Goal: Task Accomplishment & Management: Manage account settings

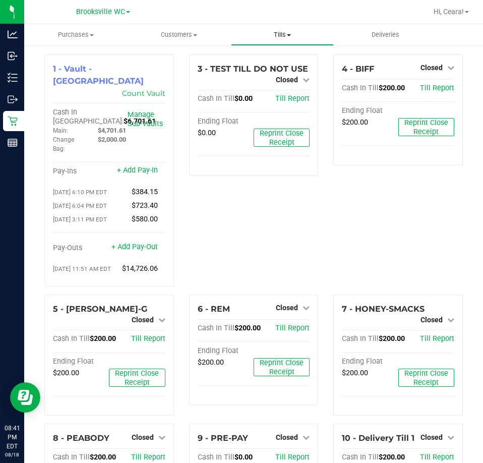
click at [280, 34] on span "Tills" at bounding box center [283, 34] width 102 height 9
click at [263, 69] on span "Reconcile e-payments" at bounding box center [281, 73] width 100 height 9
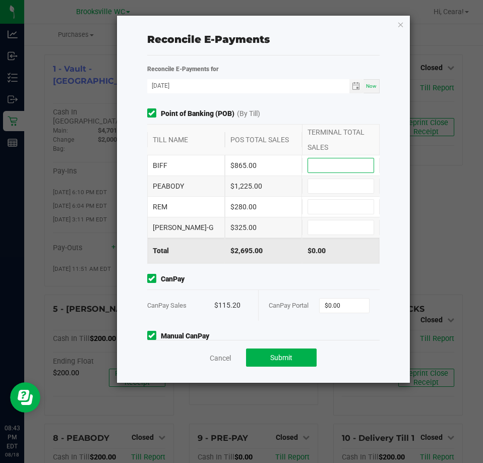
click at [361, 165] on input at bounding box center [341, 165] width 66 height 14
type input "$865.00"
type input "$1,225.00"
type input "$280.00"
type input "$325.00"
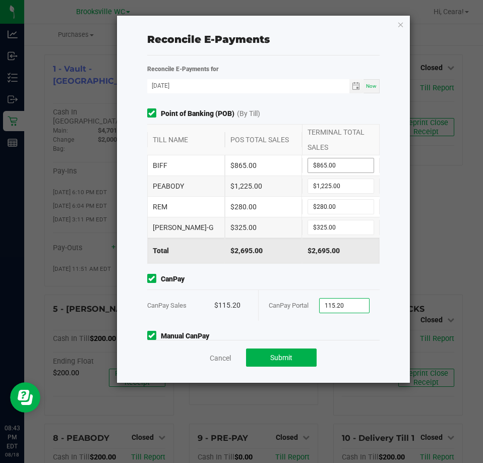
type input "$115.20"
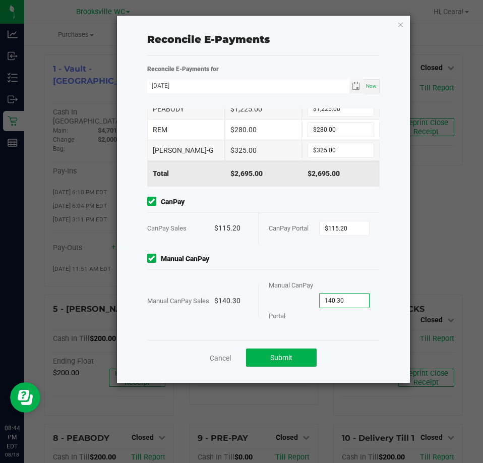
type input "$140.30"
click at [246, 255] on span "Manual CanPay" at bounding box center [263, 259] width 233 height 11
click at [291, 356] on span "Submit" at bounding box center [281, 358] width 22 height 8
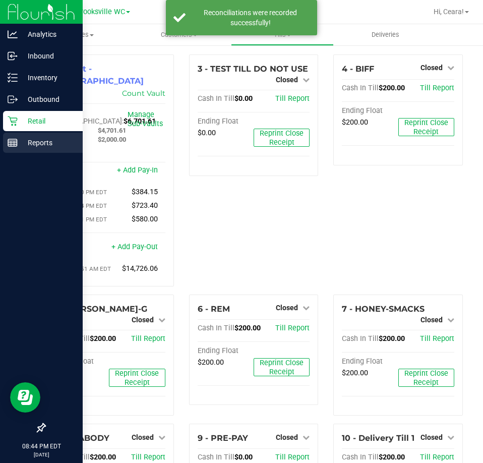
click at [16, 142] on icon at bounding box center [13, 143] width 10 height 10
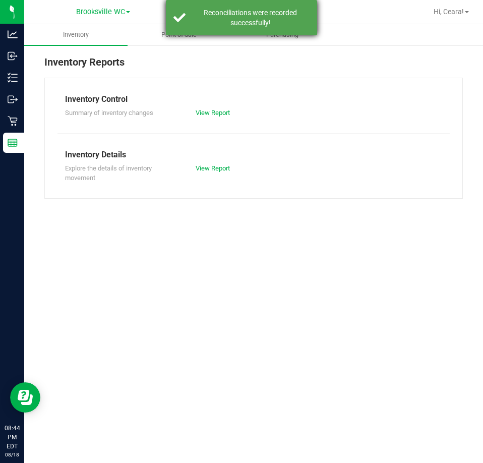
click at [168, 29] on div "Reconciliations were recorded successfully!" at bounding box center [241, 17] width 151 height 35
click at [165, 36] on span "Point of Sale" at bounding box center [179, 34] width 63 height 9
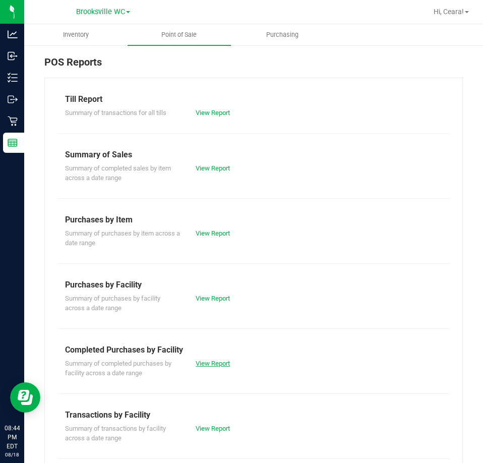
click at [212, 361] on link "View Report" at bounding box center [213, 364] width 34 height 8
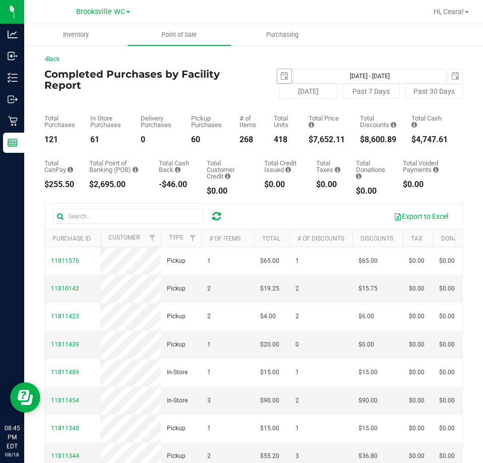
click at [278, 71] on span "select" at bounding box center [284, 76] width 14 height 14
click at [283, 76] on span "select" at bounding box center [284, 76] width 8 height 8
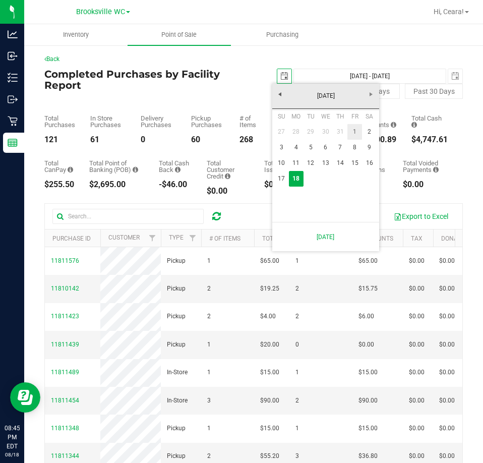
click at [354, 129] on link "1" at bounding box center [355, 132] width 15 height 16
type input "[DATE]"
type input "[DATE] - [DATE]"
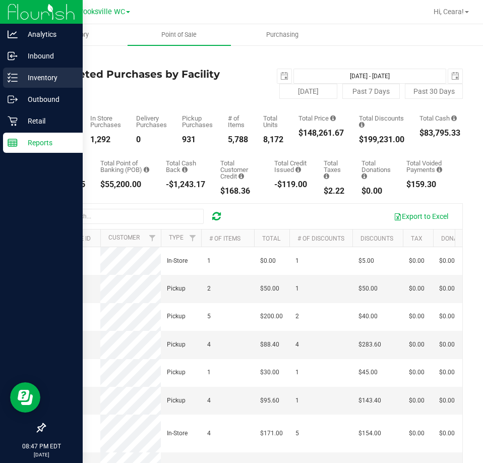
click at [38, 77] on p "Inventory" at bounding box center [48, 78] width 61 height 12
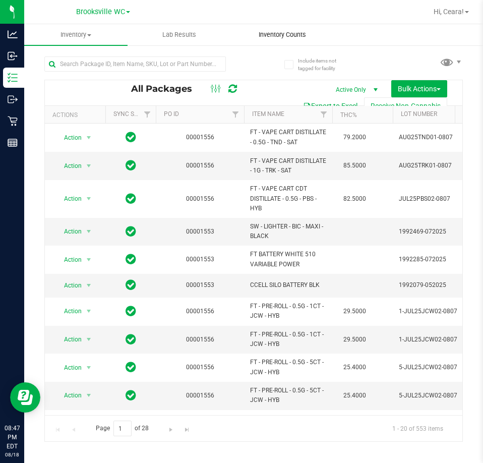
click at [285, 42] on uib-tab-heading "Inventory Counts" at bounding box center [283, 35] width 102 height 20
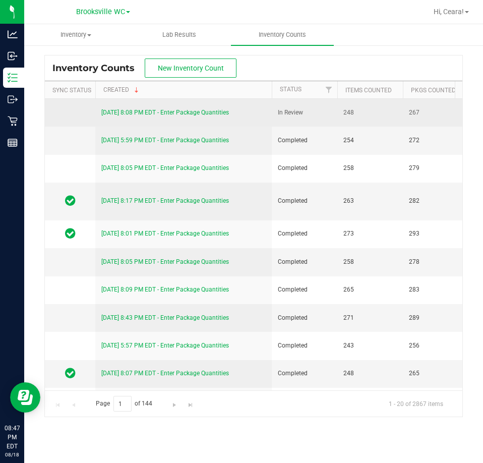
click at [160, 112] on link "[DATE] 8:08 PM EDT - Enter Package Quantities" at bounding box center [165, 112] width 128 height 7
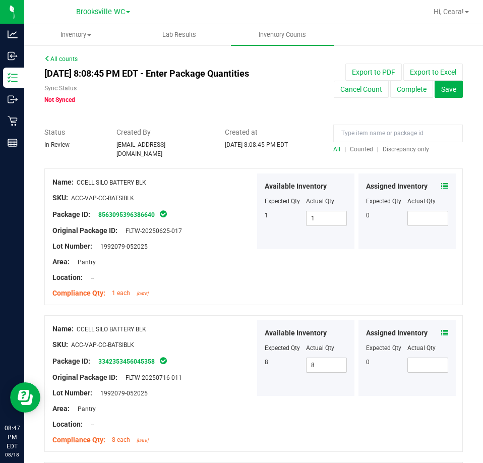
click at [392, 150] on span "Discrepancy only" at bounding box center [406, 149] width 46 height 7
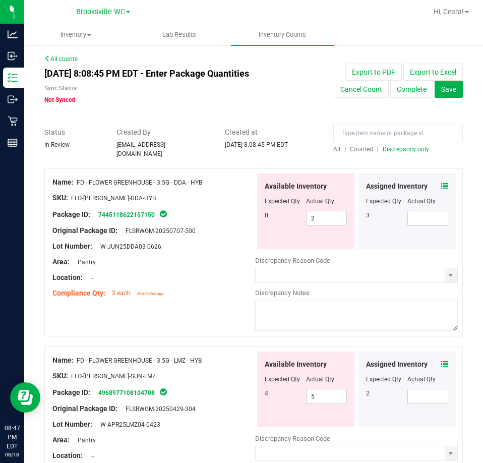
click at [383, 149] on span "Discrepancy only" at bounding box center [406, 149] width 46 height 7
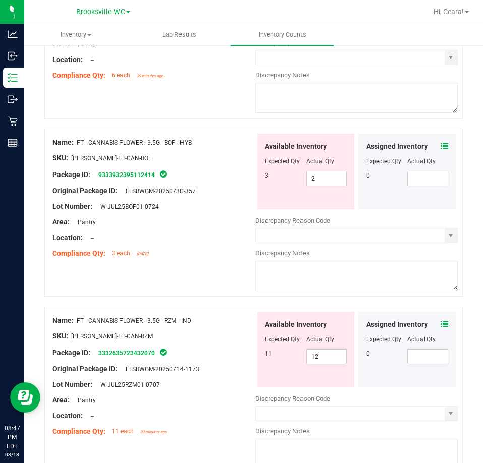
scroll to position [353, 0]
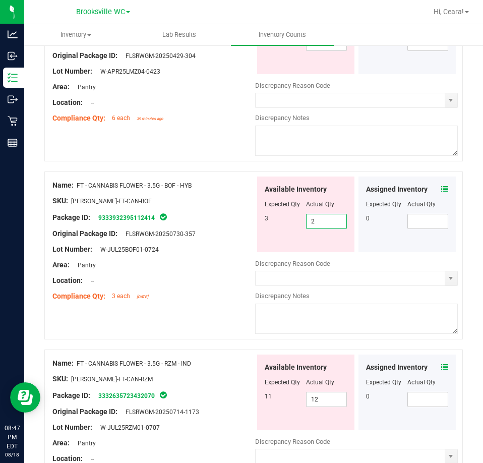
drag, startPoint x: 324, startPoint y: 216, endPoint x: 217, endPoint y: 211, distance: 107.0
click at [217, 211] on div "Name: FT - CANNABIS FLOWER - 3.5G - BOF - HYB SKU: [PERSON_NAME]-FT-CAN-BOF Pac…" at bounding box center [253, 255] width 419 height 168
type input "3"
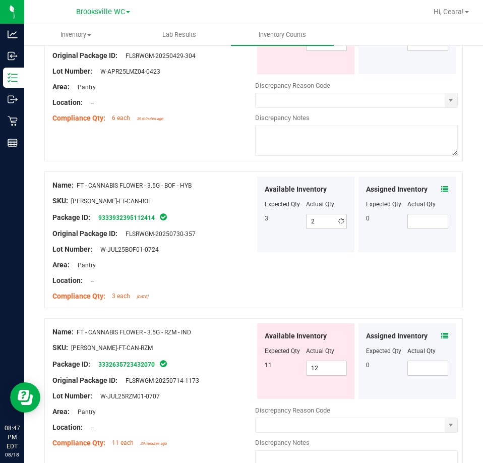
type input "3"
click at [207, 244] on div "Lot Number: W-JUL25BOF01-0724" at bounding box center [153, 249] width 203 height 11
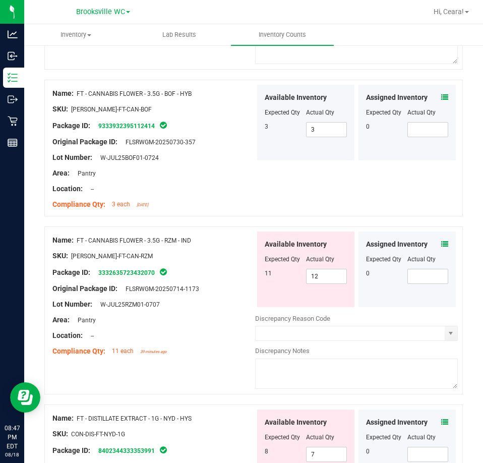
scroll to position [454, 0]
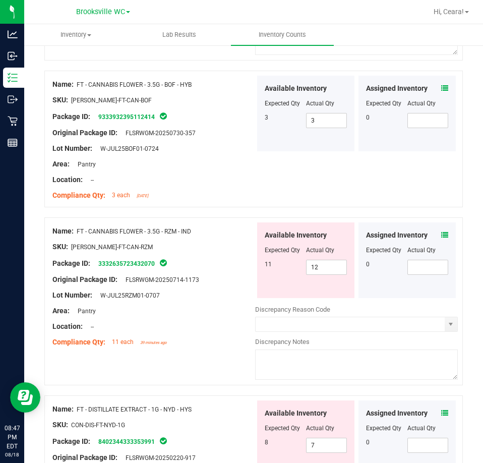
click at [442, 229] on div "Assigned Inventory Expected Qty Actual Qty 0" at bounding box center [407, 260] width 97 height 76
click at [441, 232] on icon at bounding box center [444, 235] width 7 height 7
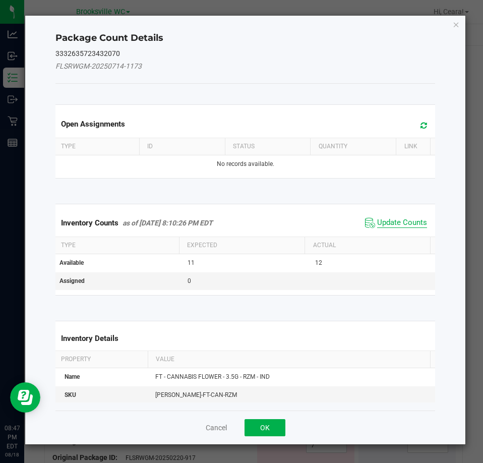
click at [398, 224] on span "Update Counts" at bounding box center [402, 223] width 50 height 10
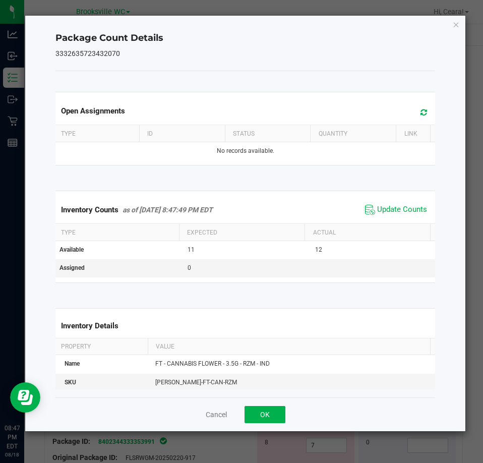
click at [450, 23] on div "Package Count Details 3332635723432070 Open Assignments Type ID Status Quantity…" at bounding box center [245, 224] width 441 height 416
click at [455, 27] on icon "Close" at bounding box center [456, 24] width 7 height 12
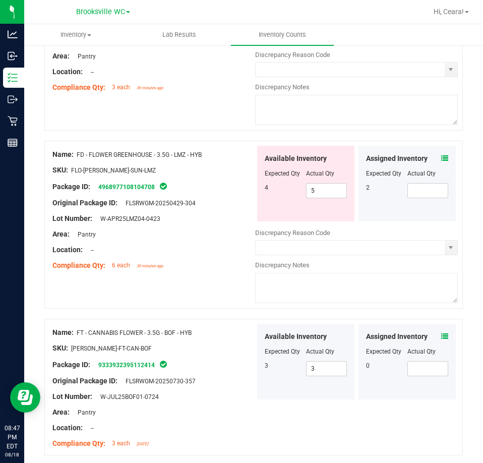
scroll to position [202, 0]
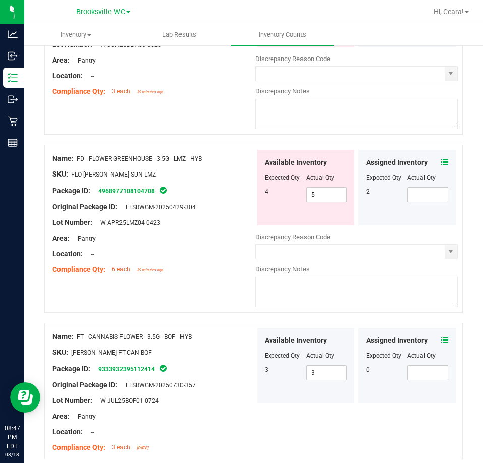
click at [441, 159] on icon at bounding box center [444, 162] width 7 height 7
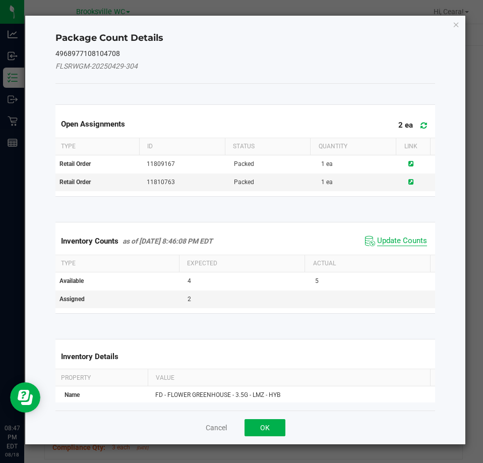
click at [383, 239] on span "Update Counts" at bounding box center [402, 241] width 50 height 10
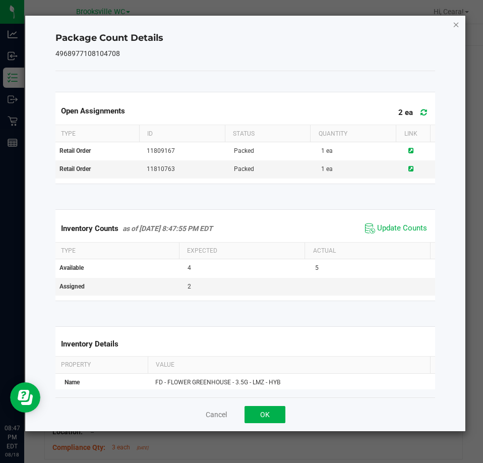
click at [454, 28] on icon "Close" at bounding box center [456, 24] width 7 height 12
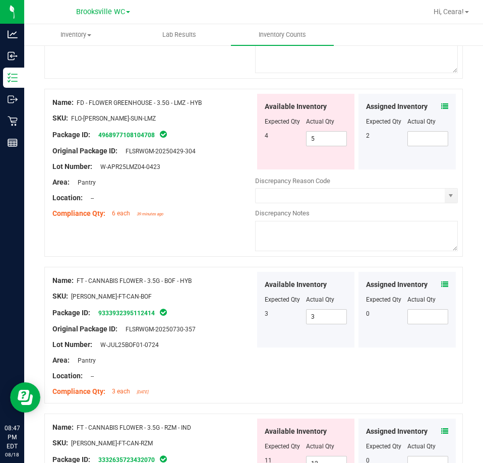
scroll to position [353, 0]
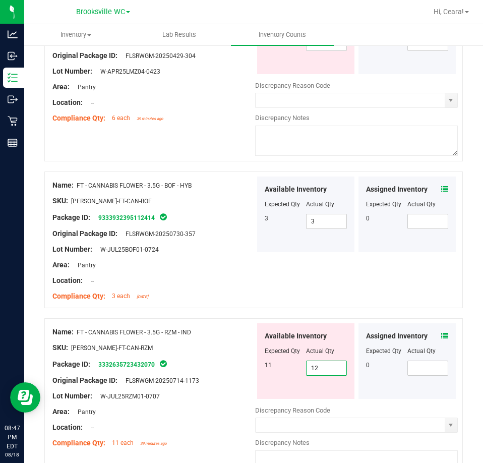
drag, startPoint x: 330, startPoint y: 361, endPoint x: 205, endPoint y: 338, distance: 127.7
click at [206, 341] on div "Name: FT - CANNABIS FLOWER - 3.5G - RZM - IND SKU: [PERSON_NAME]-FT-CAN-RZM Pac…" at bounding box center [253, 402] width 419 height 168
type input "11"
click at [227, 239] on div at bounding box center [153, 241] width 203 height 5
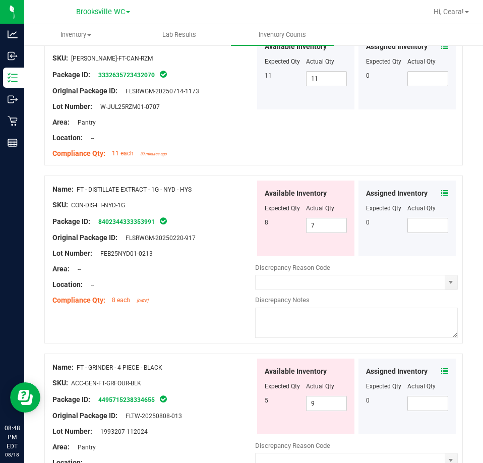
scroll to position [706, 0]
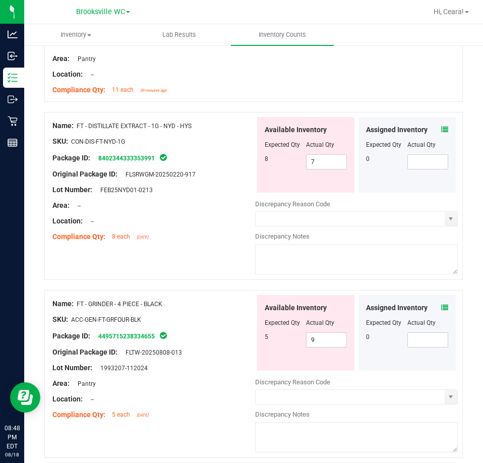
click at [433, 126] on div "Assigned Inventory" at bounding box center [407, 130] width 82 height 11
click at [441, 126] on icon at bounding box center [444, 129] width 7 height 7
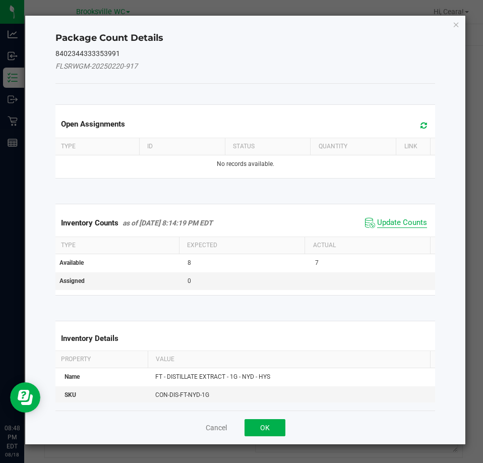
click at [388, 222] on span "Update Counts" at bounding box center [402, 223] width 50 height 10
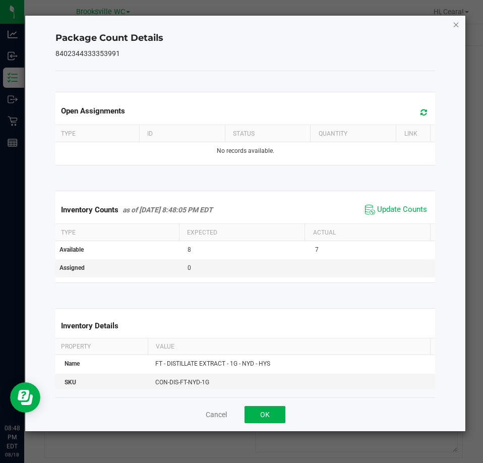
click at [456, 26] on icon "Close" at bounding box center [456, 24] width 7 height 12
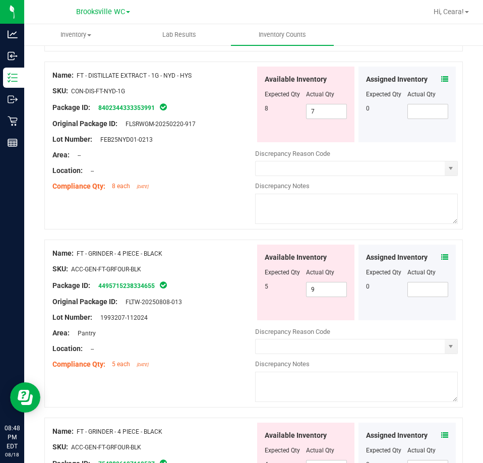
scroll to position [807, 0]
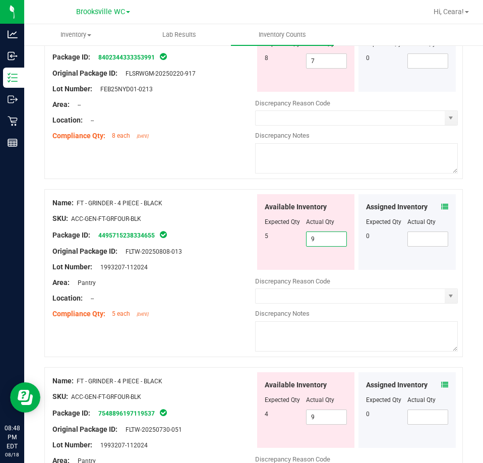
click at [331, 233] on span "9 9" at bounding box center [326, 239] width 41 height 15
drag, startPoint x: 320, startPoint y: 405, endPoint x: 247, endPoint y: 385, distance: 76.4
click at [257, 395] on div "Available Inventory Expected Qty Actual Qty 4 9 9" at bounding box center [305, 410] width 97 height 76
type input "4"
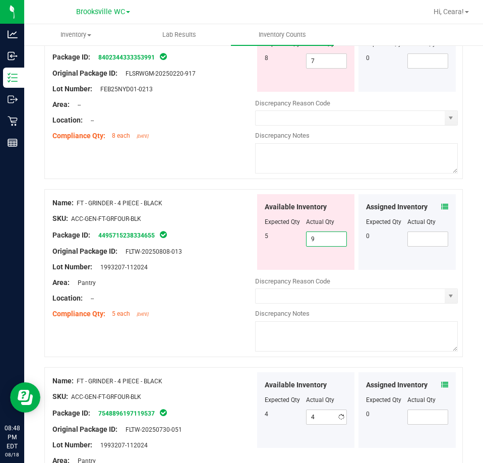
drag, startPoint x: 321, startPoint y: 232, endPoint x: 256, endPoint y: 226, distance: 65.8
click at [257, 226] on div "Available Inventory Expected Qty Actual Qty 5 9 9" at bounding box center [305, 232] width 97 height 76
type input "5"
click at [213, 236] on div "Package ID: 4495715238334655" at bounding box center [153, 235] width 203 height 12
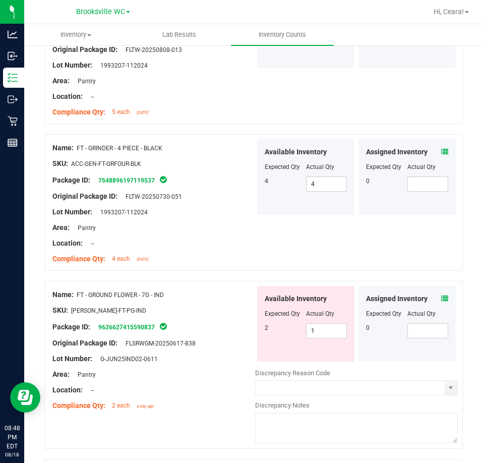
scroll to position [1110, 0]
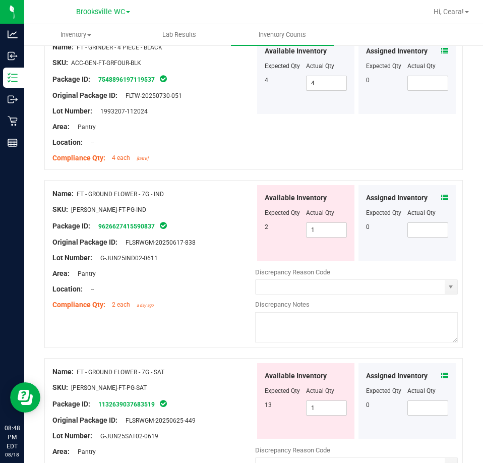
click at [441, 194] on icon at bounding box center [444, 197] width 7 height 7
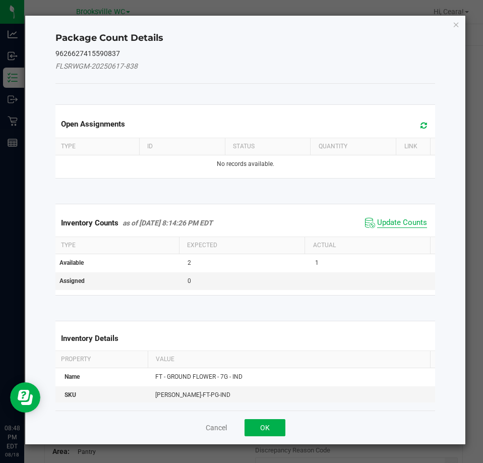
click at [402, 224] on span "Update Counts" at bounding box center [402, 223] width 50 height 10
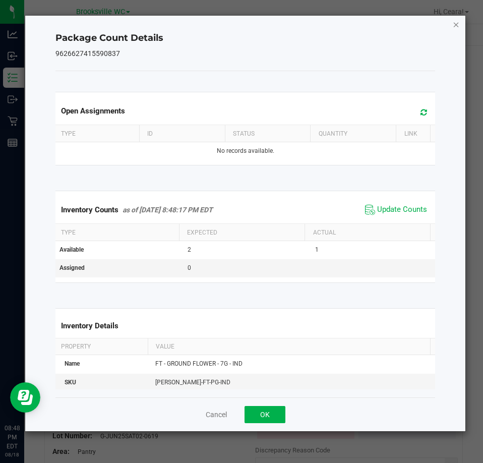
click at [458, 24] on icon "Close" at bounding box center [456, 24] width 7 height 12
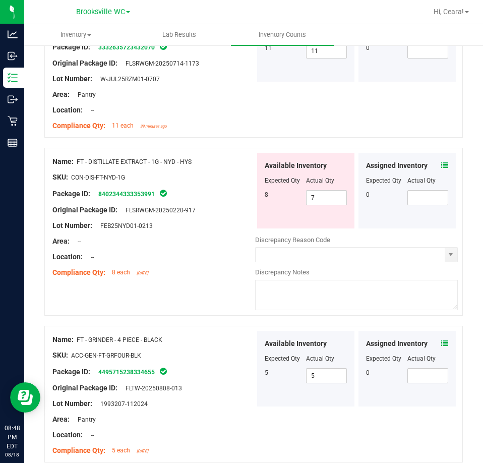
scroll to position [656, 0]
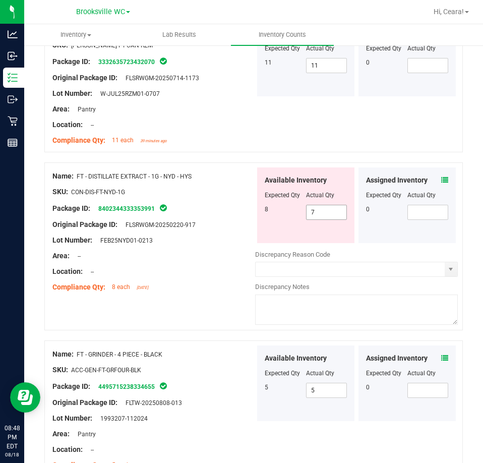
drag, startPoint x: 316, startPoint y: 203, endPoint x: 261, endPoint y: 201, distance: 55.5
click at [265, 205] on div "8 7 7" at bounding box center [306, 212] width 82 height 15
type input "8"
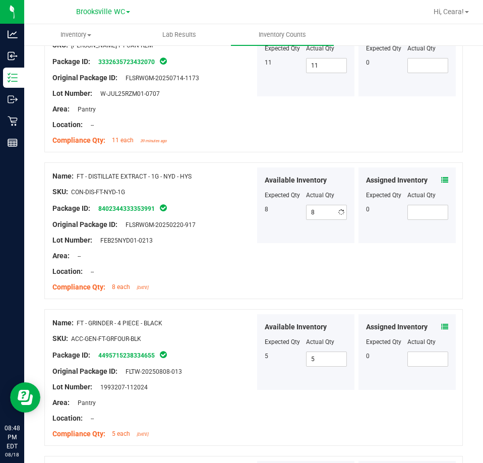
click at [222, 219] on div "Original Package ID: FLSRWGM-20250220-917" at bounding box center [153, 224] width 203 height 11
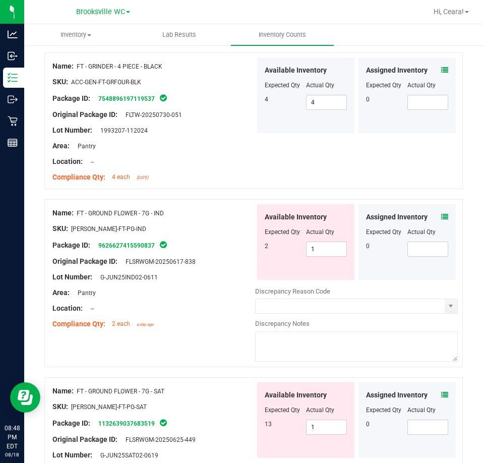
scroll to position [1160, 0]
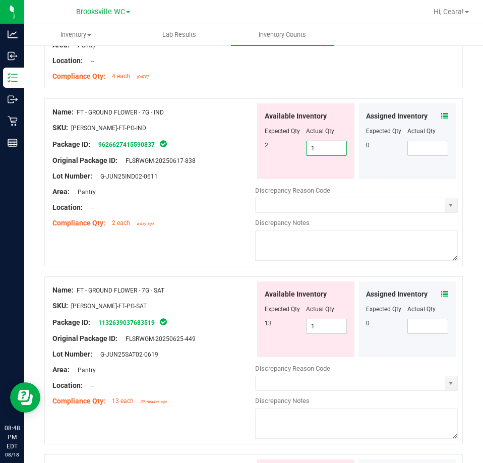
drag, startPoint x: 333, startPoint y: 144, endPoint x: 193, endPoint y: 153, distance: 140.0
click at [195, 151] on div "Name: FT - GROUND FLOWER - 7G - IND SKU: [PERSON_NAME]-FT-PG-IND Package ID: 96…" at bounding box center [253, 182] width 419 height 168
type input "2"
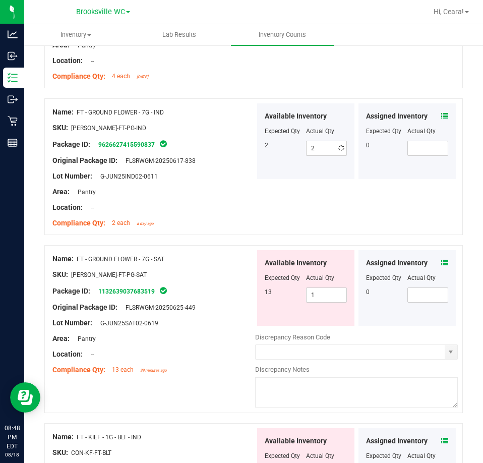
click at [223, 218] on div "Compliance Qty: 2 each a day ago" at bounding box center [153, 223] width 203 height 11
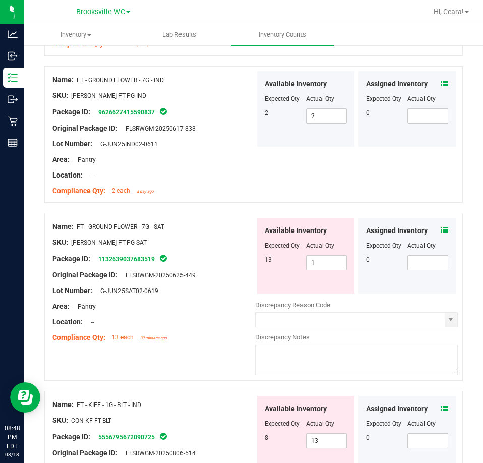
scroll to position [1210, 0]
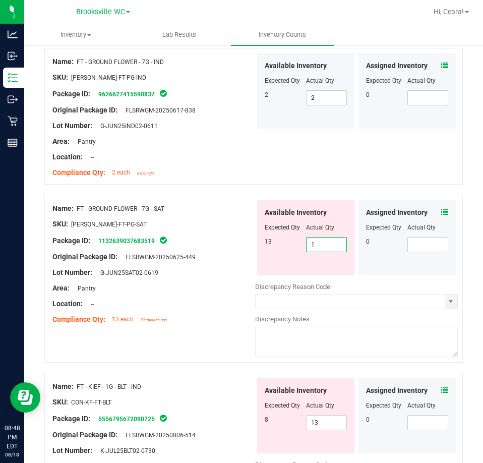
drag, startPoint x: 334, startPoint y: 239, endPoint x: 178, endPoint y: 222, distance: 156.7
click at [178, 222] on div "Name: FT - GROUND FLOWER - 7G - SAT SKU: [PERSON_NAME]-FT-PG-SAT Package ID: 11…" at bounding box center [253, 279] width 419 height 168
type input "13"
click at [210, 314] on div "Compliance Qty: 13 each 39 minutes ago" at bounding box center [153, 319] width 203 height 11
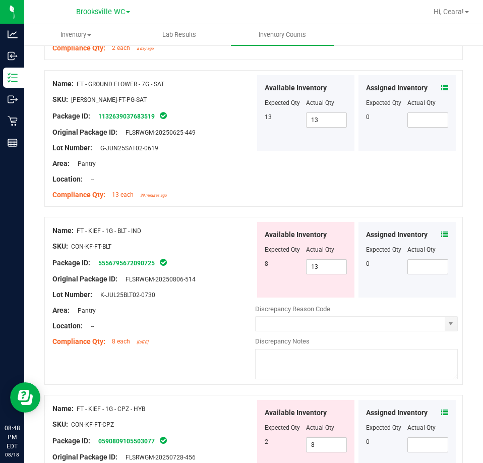
scroll to position [1362, 0]
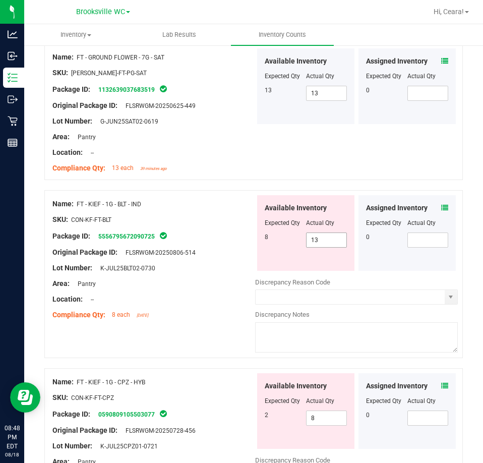
drag, startPoint x: 328, startPoint y: 239, endPoint x: 235, endPoint y: 237, distance: 93.3
click at [235, 237] on div "Name: FT - KIEF - 1G - BLT - IND SKU: CON-KF-FT-BLT Package ID: 555679567209072…" at bounding box center [253, 274] width 419 height 168
type input "8"
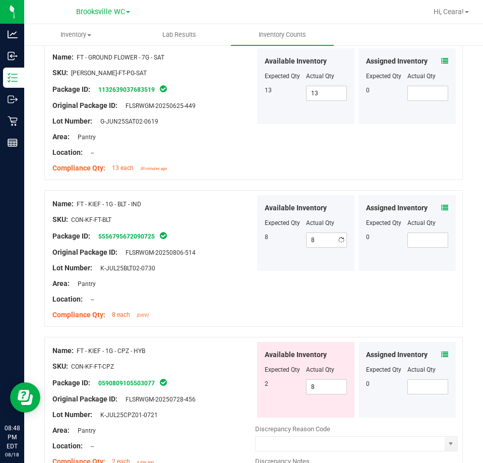
click at [205, 295] on div "Location: --" at bounding box center [153, 299] width 203 height 11
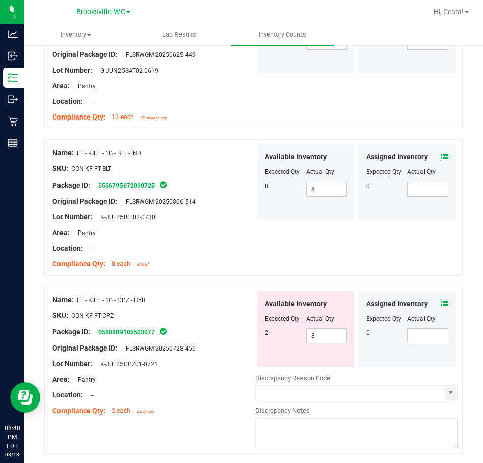
scroll to position [1564, 0]
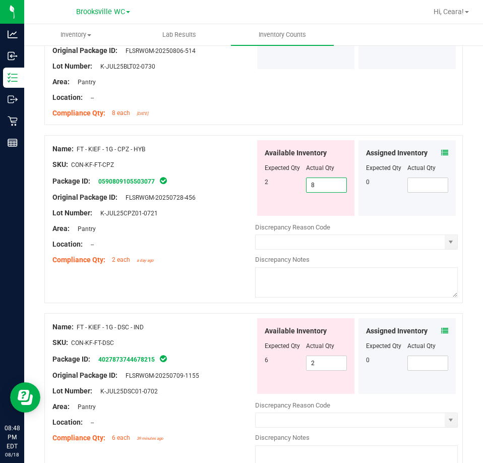
drag, startPoint x: 322, startPoint y: 175, endPoint x: 221, endPoint y: 165, distance: 101.8
click at [221, 165] on div "Name: FT - KIEF - 1G - CPZ - HYB SKU: CON-KF-FT-CPZ Package ID: 059080910550307…" at bounding box center [253, 219] width 419 height 168
type input "2"
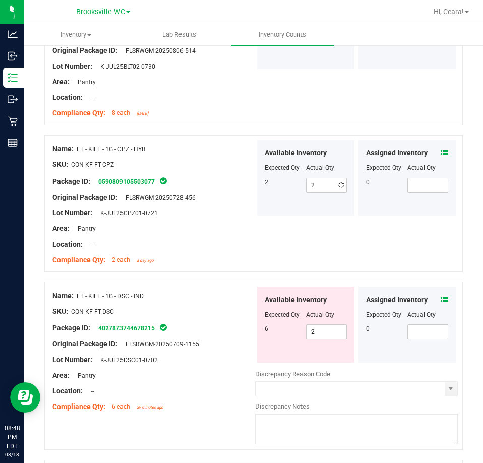
click at [204, 258] on div "Compliance Qty: 2 each a day ago" at bounding box center [153, 260] width 203 height 11
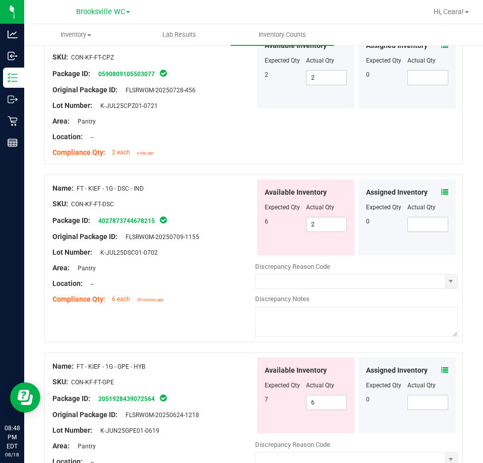
scroll to position [1765, 0]
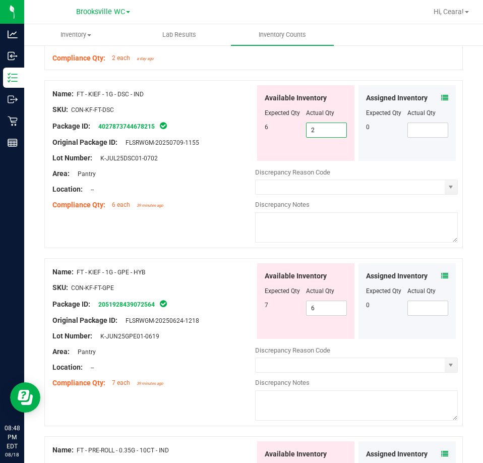
drag, startPoint x: 325, startPoint y: 124, endPoint x: 180, endPoint y: 115, distance: 145.0
click at [176, 110] on div "Name: FT - KIEF - 1G - DSC - IND SKU: CON-KF-FT-DSC Package ID: 402787374467821…" at bounding box center [253, 164] width 419 height 168
type input "6"
click at [203, 219] on div "Name: FT - KIEF - 1G - DSC - IND SKU: CON-KF-FT-DSC Package ID: 402787374467821…" at bounding box center [253, 169] width 419 height 178
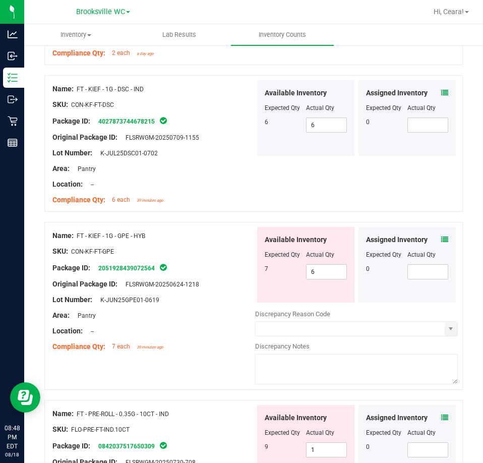
scroll to position [1715, 0]
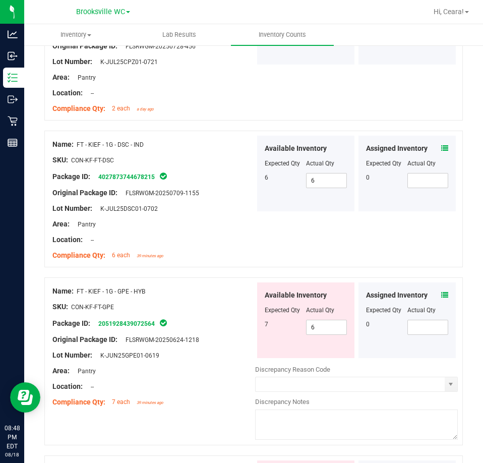
click at [242, 237] on div "Location: --" at bounding box center [153, 240] width 203 height 11
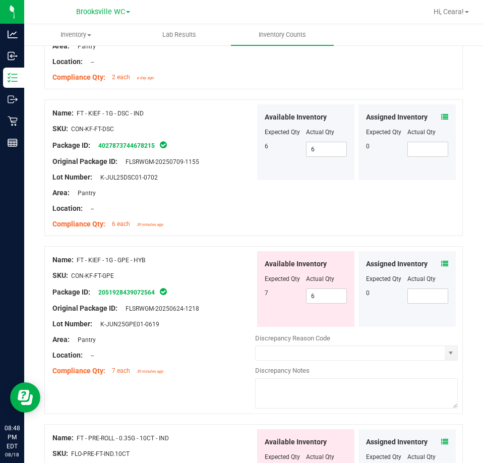
scroll to position [1816, 0]
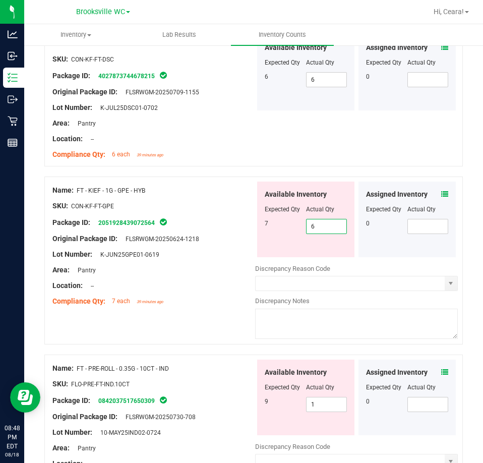
drag, startPoint x: 327, startPoint y: 224, endPoint x: 175, endPoint y: 221, distance: 152.9
click at [175, 221] on div "Name: FT - KIEF - 1G - GPE - HYB SKU: CON-KF-FT-GPE Package ID: 205192843907256…" at bounding box center [253, 261] width 419 height 168
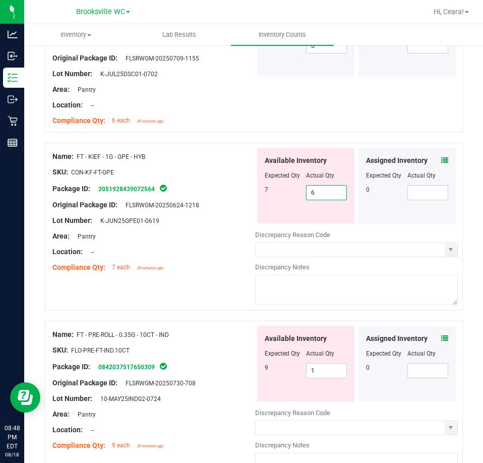
scroll to position [1866, 0]
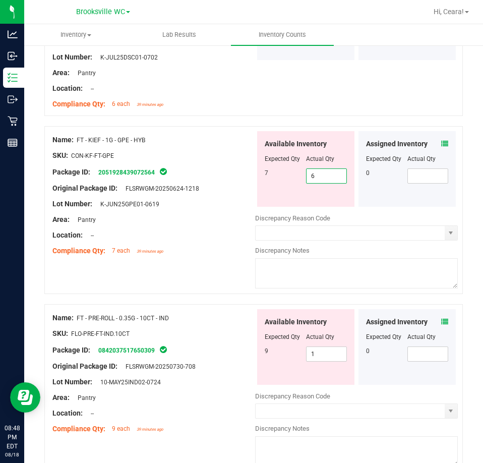
type input "7"
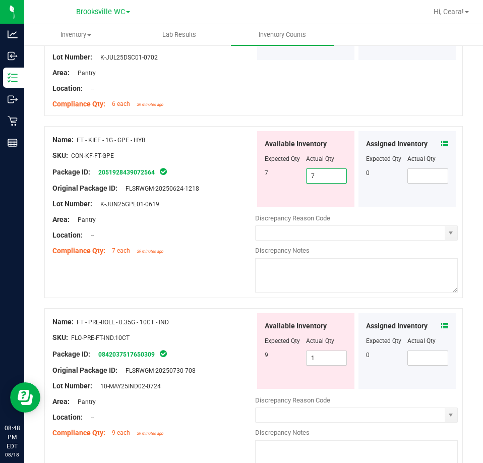
drag, startPoint x: 446, startPoint y: 282, endPoint x: 357, endPoint y: 286, distance: 88.9
click at [357, 286] on textarea at bounding box center [356, 275] width 203 height 34
type input "7"
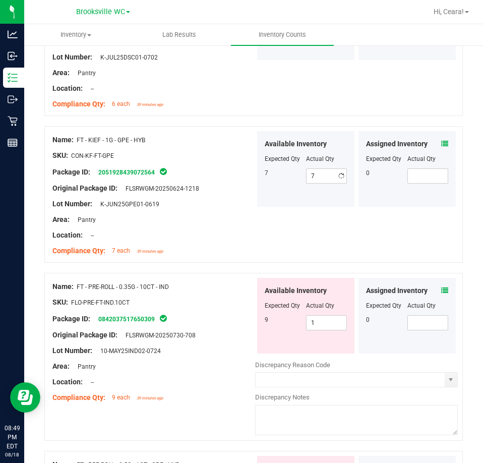
click at [227, 194] on div at bounding box center [153, 196] width 203 height 5
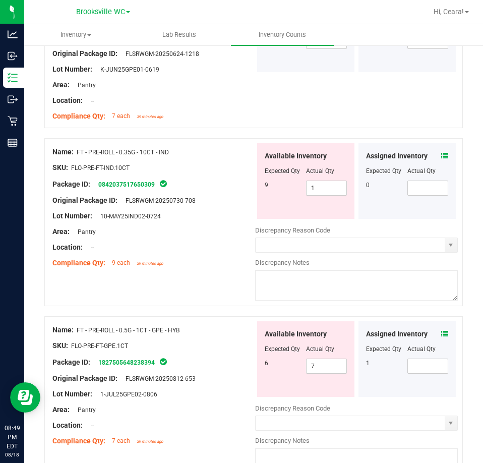
scroll to position [2017, 0]
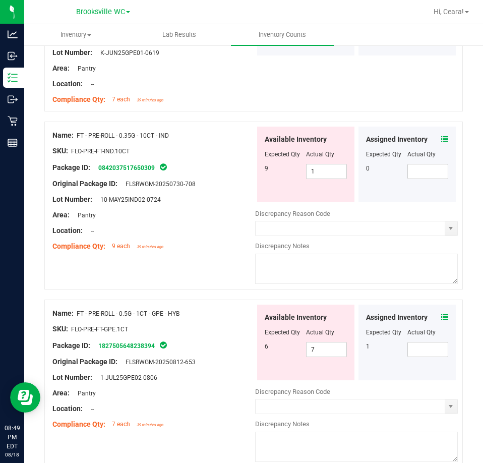
click at [441, 136] on icon at bounding box center [444, 139] width 7 height 7
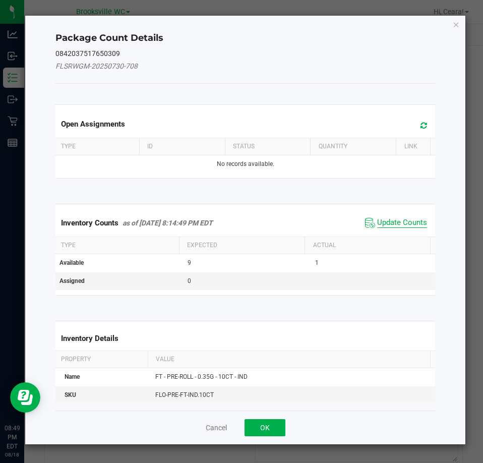
click at [388, 222] on span "Update Counts" at bounding box center [402, 223] width 50 height 10
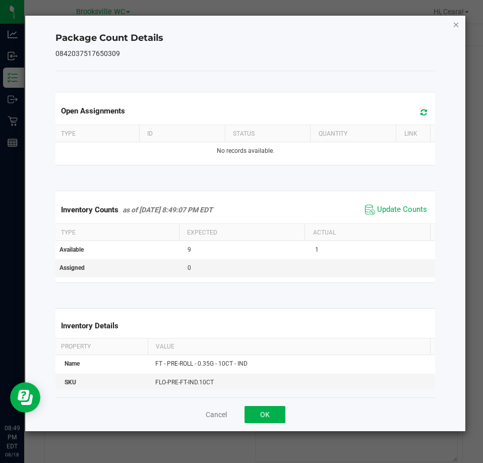
click at [456, 28] on icon "Close" at bounding box center [456, 24] width 7 height 12
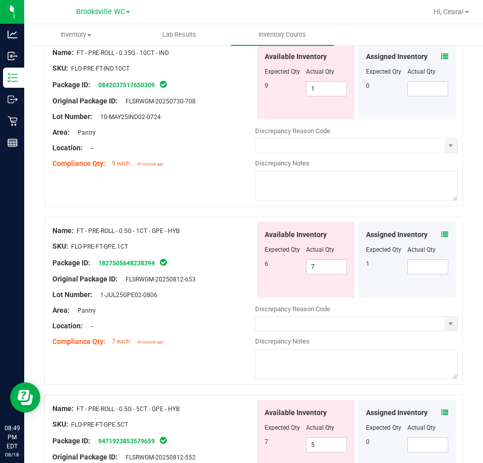
scroll to position [2118, 0]
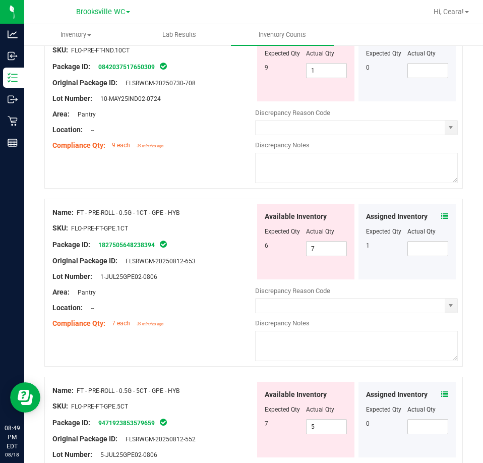
click at [441, 213] on icon at bounding box center [444, 216] width 7 height 7
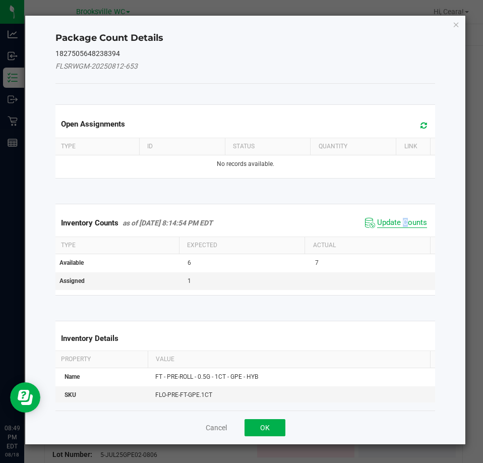
click at [397, 223] on span "Update Counts" at bounding box center [402, 223] width 50 height 10
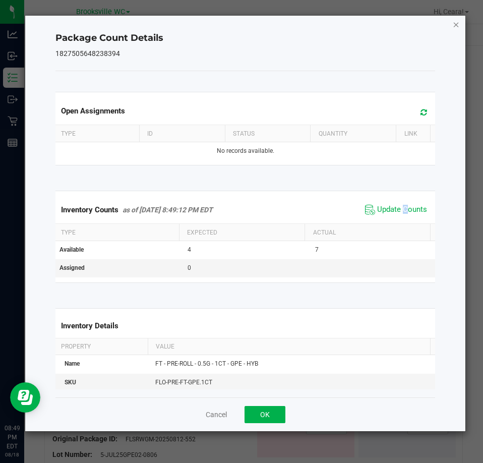
click at [453, 24] on icon "Close" at bounding box center [456, 24] width 7 height 12
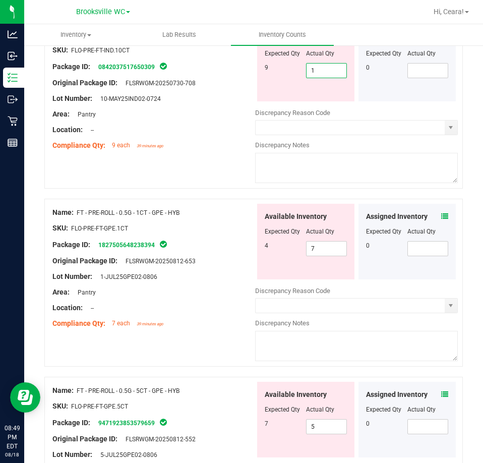
drag, startPoint x: 326, startPoint y: 64, endPoint x: 185, endPoint y: 64, distance: 141.7
click at [186, 59] on div "Name: FT - PRE-ROLL - 0.35G - 10CT - IND SKU: FLO-PRE-FT-IND.10CT Package ID: 0…" at bounding box center [253, 105] width 419 height 168
type input "9"
click at [229, 280] on div "Name: FT - PRE-ROLL - 0.5G - 1CT - GPE - HYB SKU: FLO-PRE-FT-GPE.1CT Package ID…" at bounding box center [153, 268] width 203 height 129
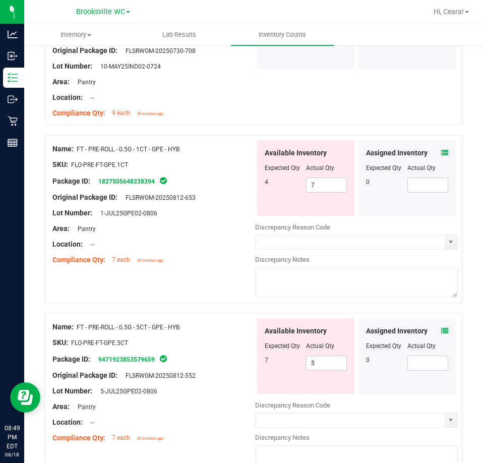
scroll to position [2169, 0]
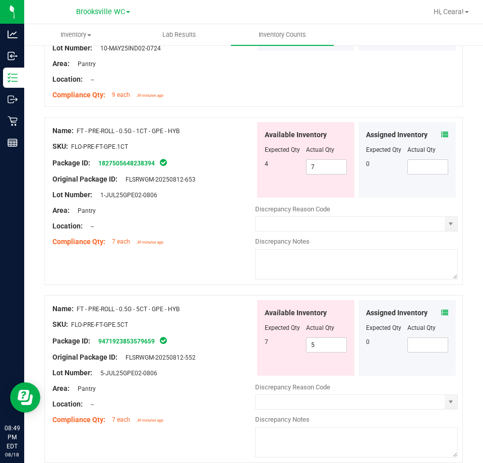
click at [441, 309] on icon at bounding box center [444, 312] width 7 height 7
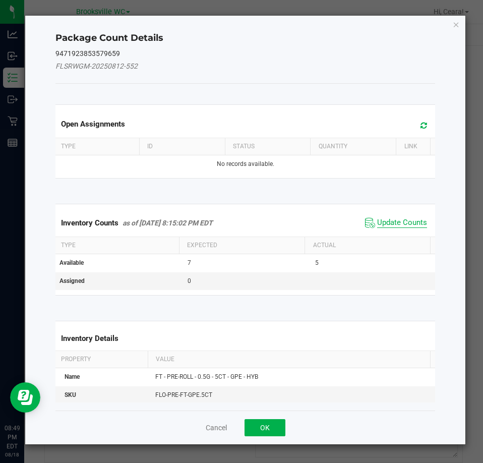
click at [389, 223] on span "Update Counts" at bounding box center [402, 223] width 50 height 10
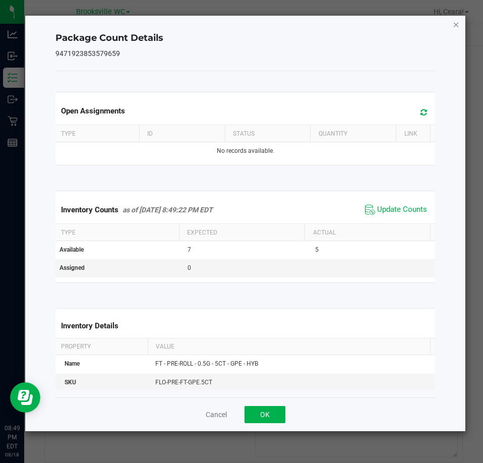
click at [455, 22] on icon "Close" at bounding box center [456, 24] width 7 height 12
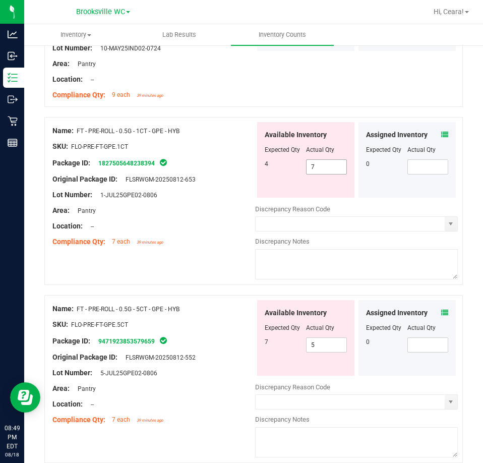
drag, startPoint x: 281, startPoint y: 161, endPoint x: 175, endPoint y: 165, distance: 107.0
click at [177, 165] on div "Name: FT - PRE-ROLL - 0.5G - 1CT - GPE - HYB SKU: FLO-PRE-FT-GPE.1CT Package ID…" at bounding box center [253, 201] width 419 height 168
type input "4"
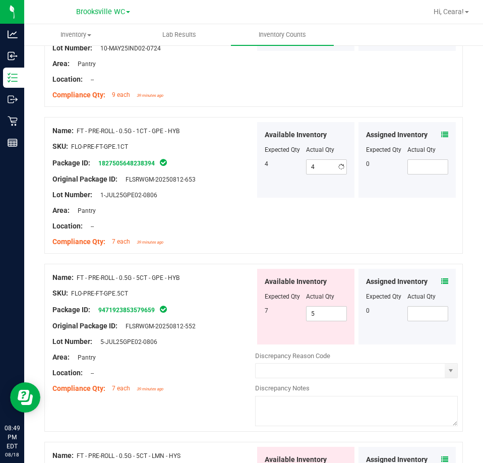
click at [239, 241] on div "Compliance Qty: 7 each 39 minutes ago" at bounding box center [153, 242] width 203 height 11
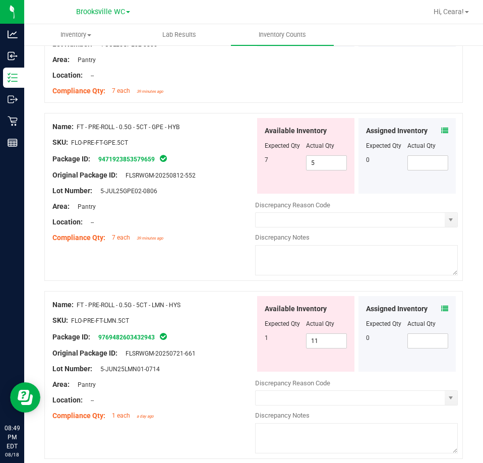
scroll to position [2320, 0]
drag, startPoint x: 331, startPoint y: 161, endPoint x: 60, endPoint y: 126, distance: 273.1
click at [62, 126] on div "Name: FT - PRE-ROLL - 0.5G - 5CT - GPE - HYB SKU: FLO-PRE-FT-GPE.5CT Package ID…" at bounding box center [253, 196] width 419 height 168
type input "7"
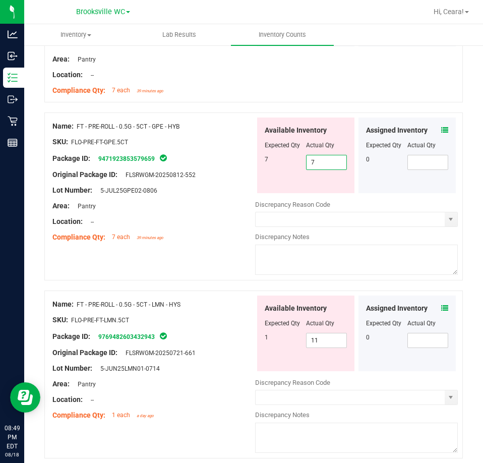
click at [186, 232] on div "Compliance Qty: 7 each 39 minutes ago" at bounding box center [153, 237] width 203 height 11
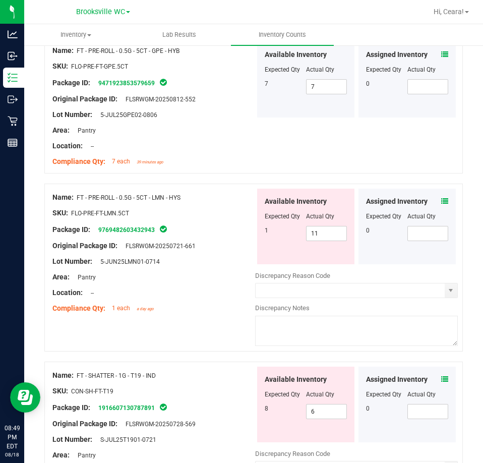
scroll to position [2421, 0]
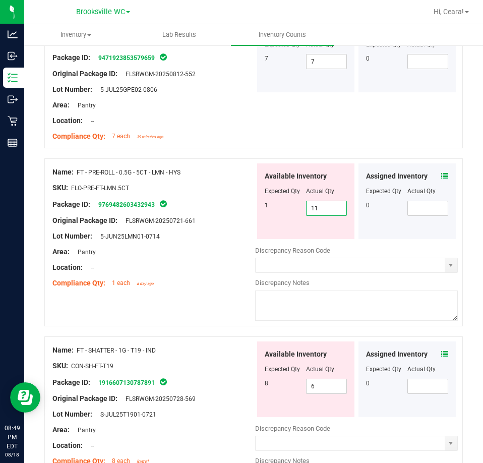
drag, startPoint x: 285, startPoint y: 201, endPoint x: 196, endPoint y: 201, distance: 89.3
click at [201, 201] on div "Name: FT - PRE-ROLL - 0.5G - 5CT - LMN - HYS SKU: FLO-PRE-FT-LMN.5CT Package ID…" at bounding box center [253, 242] width 419 height 168
type input "1"
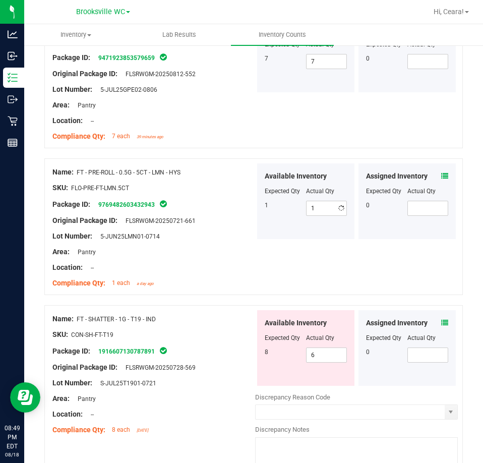
click at [204, 236] on div "Lot Number: 5-JUN25LMN01-0714" at bounding box center [153, 236] width 203 height 11
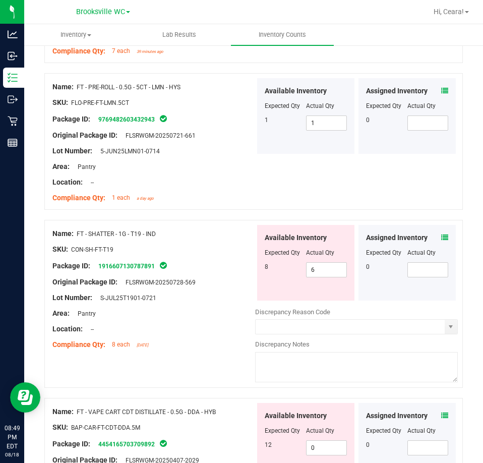
scroll to position [2522, 0]
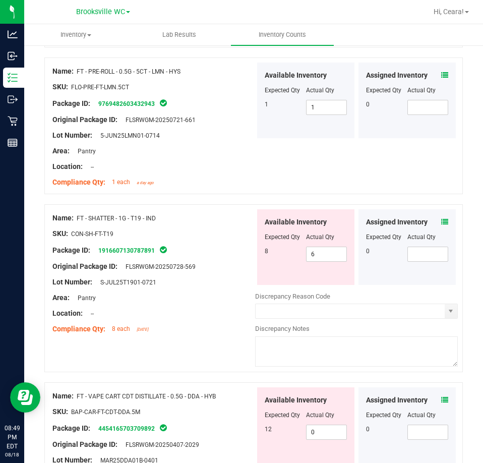
click at [441, 72] on icon at bounding box center [444, 75] width 7 height 7
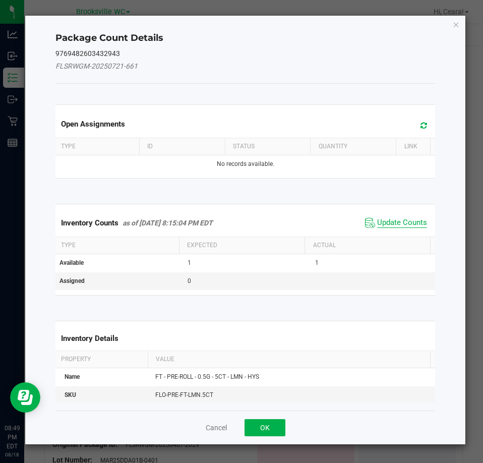
click at [402, 222] on span "Update Counts" at bounding box center [402, 223] width 50 height 10
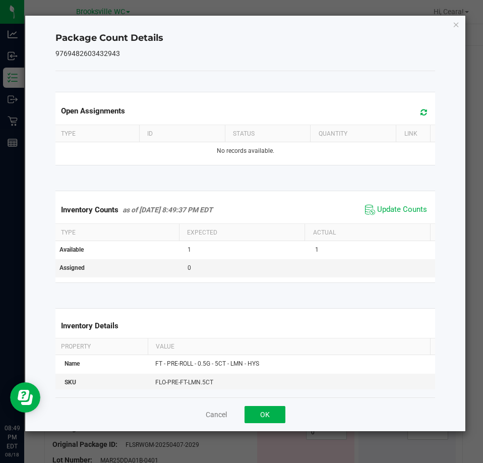
drag, startPoint x: 456, startPoint y: 26, endPoint x: 453, endPoint y: 34, distance: 8.6
click at [456, 26] on icon "Close" at bounding box center [456, 24] width 7 height 12
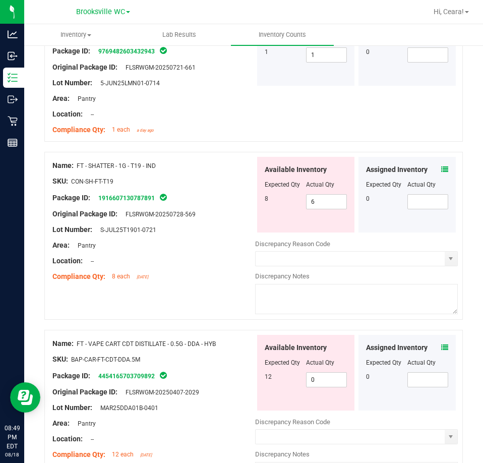
scroll to position [2623, 0]
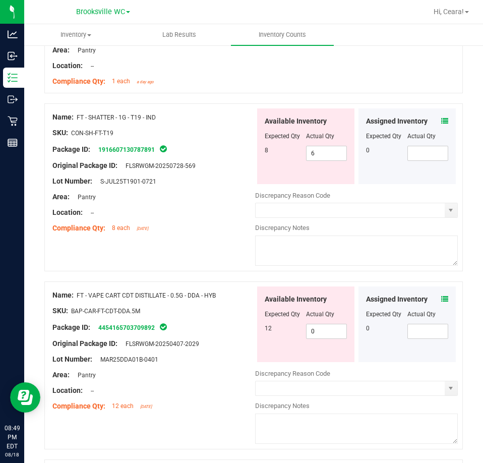
click at [441, 118] on icon at bounding box center [444, 121] width 7 height 7
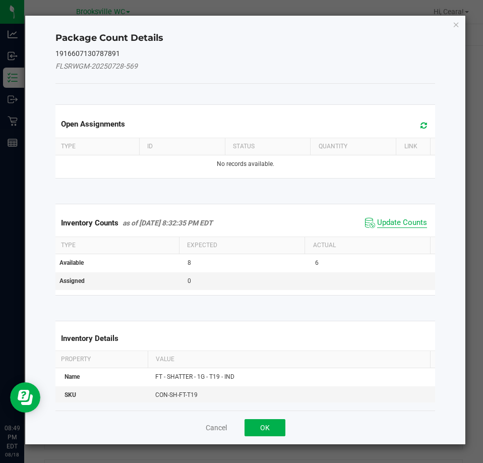
click at [409, 218] on span "Update Counts" at bounding box center [402, 223] width 50 height 10
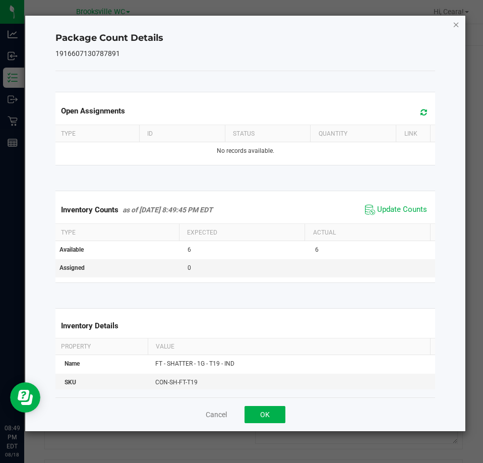
click at [456, 26] on icon "Close" at bounding box center [456, 24] width 7 height 12
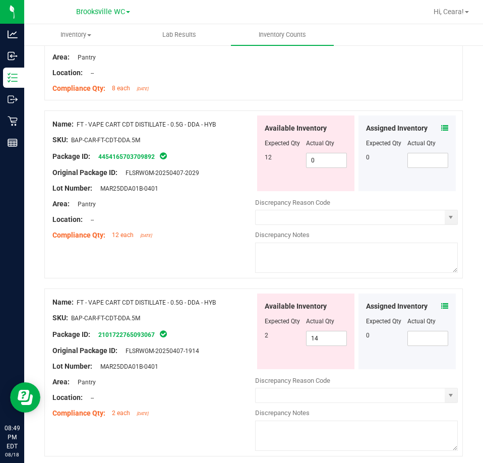
scroll to position [2774, 0]
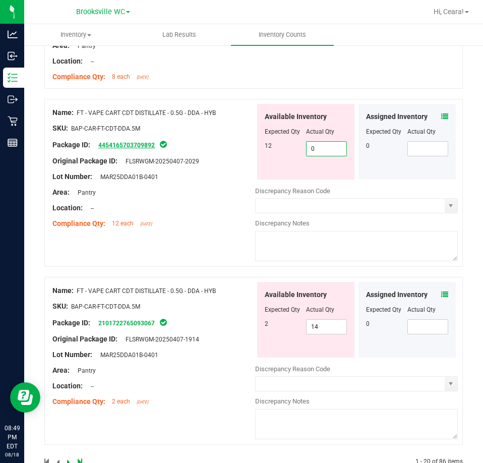
drag, startPoint x: 325, startPoint y: 140, endPoint x: 133, endPoint y: 143, distance: 192.2
click at [133, 143] on div "Name: FT - VAPE CART CDT DISTILLATE - 0.5G - DDA - HYB SKU: BAP-CAR-FT-CDT-DDA.…" at bounding box center [253, 183] width 419 height 168
type input "12"
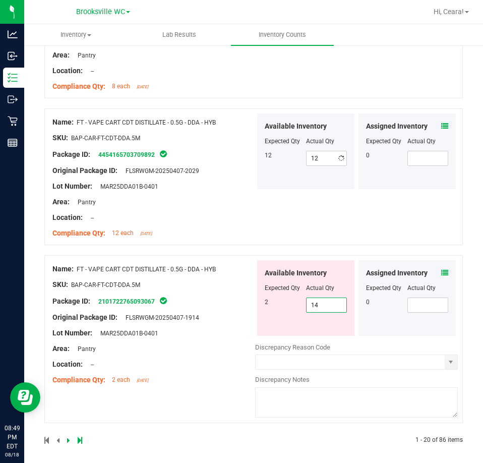
drag, startPoint x: 316, startPoint y: 327, endPoint x: 241, endPoint y: 314, distance: 76.3
click at [241, 315] on div "Name: FT - VAPE CART CDT DISTILLATE - 0.5G - DDA - HYB SKU: BAP-CAR-FT-CDT-DDA.…" at bounding box center [253, 339] width 419 height 168
type input "2"
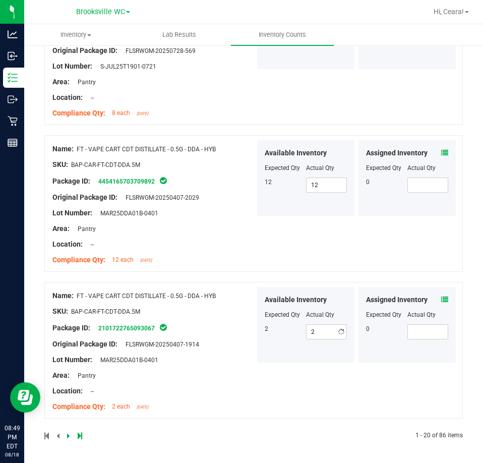
click at [223, 175] on div "Name: FT - VAPE CART CDT DISTILLATE - 0.5G - DDA - HYB SKU: BAP-CAR-FT-CDT-DDA.…" at bounding box center [153, 204] width 203 height 129
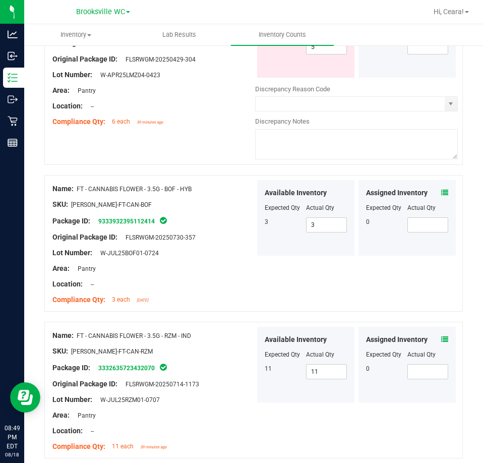
scroll to position [0, 0]
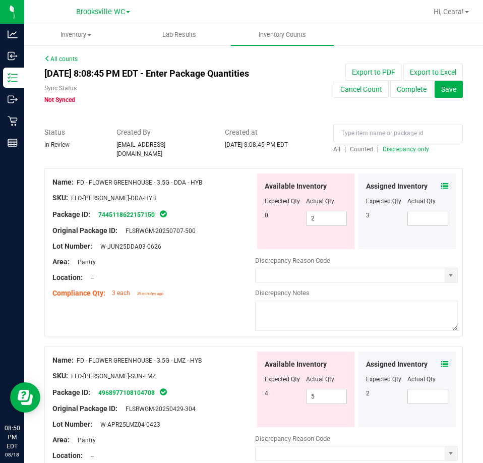
click at [402, 143] on div at bounding box center [398, 136] width 130 height 18
click at [406, 146] on span "Discrepancy only" at bounding box center [406, 149] width 46 height 7
click at [441, 183] on icon at bounding box center [444, 186] width 7 height 7
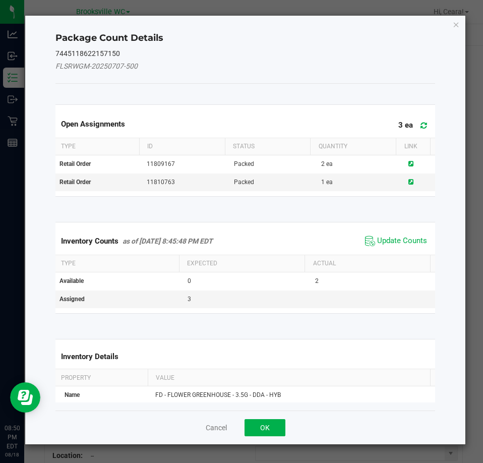
click at [403, 247] on span "Update Counts" at bounding box center [396, 241] width 67 height 15
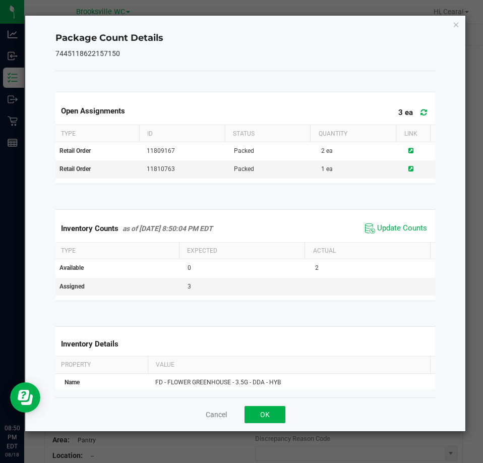
click at [395, 237] on div "Inventory Counts as of [DATE] 8:50:04 PM EDT Update Counts" at bounding box center [245, 228] width 384 height 27
click at [457, 17] on div "Package Count Details 7445118622157150 Open Assignments 3 ea Type ID Status Qua…" at bounding box center [245, 224] width 441 height 416
click at [459, 28] on icon "Close" at bounding box center [456, 24] width 7 height 12
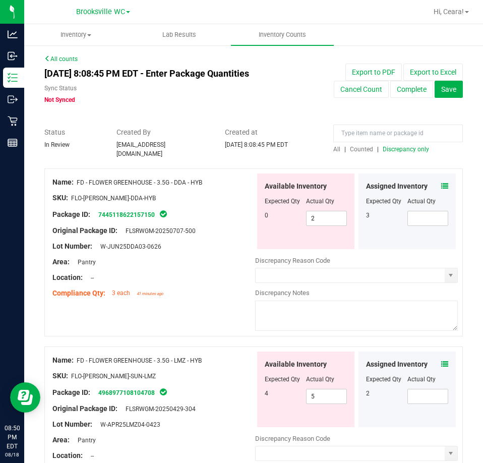
drag, startPoint x: 216, startPoint y: 189, endPoint x: 94, endPoint y: 166, distance: 123.7
click at [94, 168] on div "Name: FD - FLOWER GREENHOUSE - 3.5G - DDA - HYB SKU: FLO-[PERSON_NAME]-DDA-HYB …" at bounding box center [253, 252] width 419 height 168
click at [212, 188] on div at bounding box center [153, 190] width 203 height 5
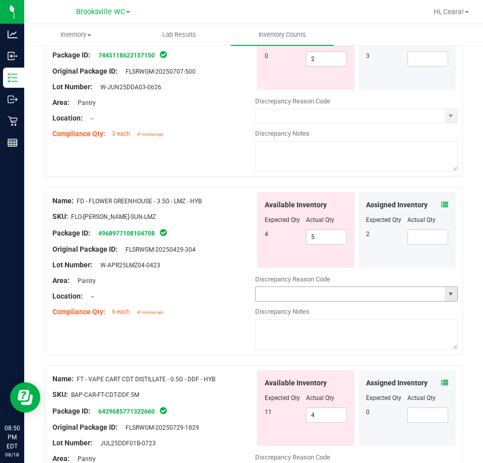
scroll to position [101, 0]
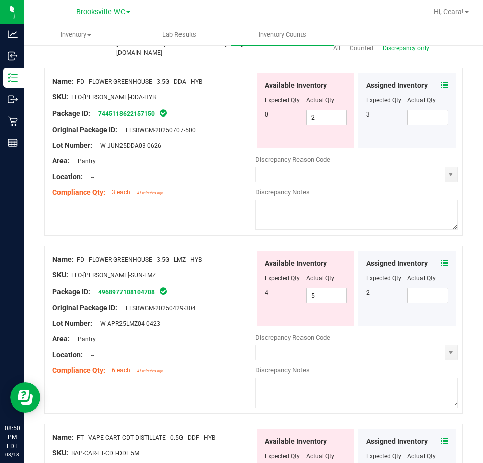
drag, startPoint x: 205, startPoint y: 79, endPoint x: 78, endPoint y: 80, distance: 127.1
click at [78, 80] on div "Name: FD - FLOWER GREENHOUSE - 3.5G - DDA - HYB" at bounding box center [153, 81] width 203 height 11
copy span "FD - FLOWER GREENHOUSE - 3.5G - DDA - HYB"
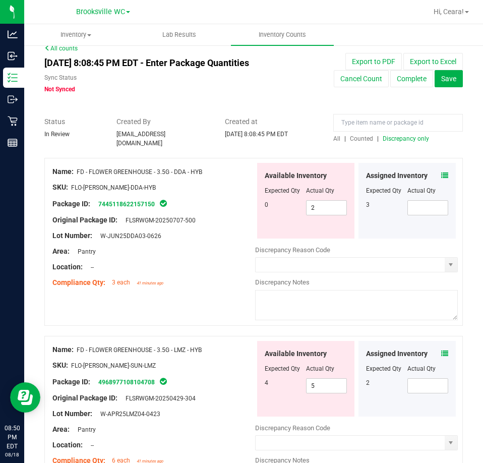
scroll to position [0, 0]
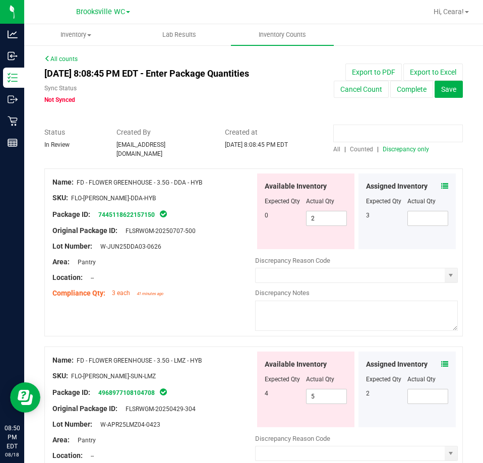
click at [371, 129] on input at bounding box center [398, 134] width 130 height 18
paste input "FD - FLOWER GREENHOUSE - 3.5G - DDA - HYB"
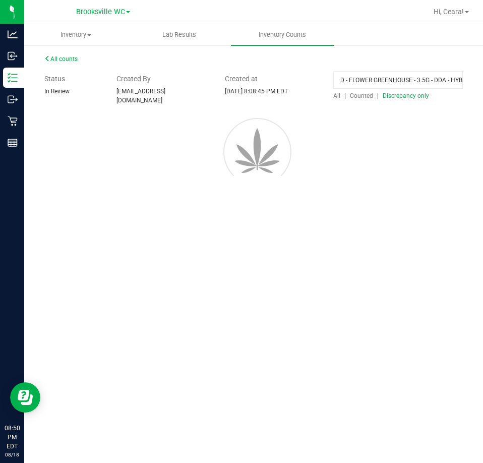
scroll to position [0, 4]
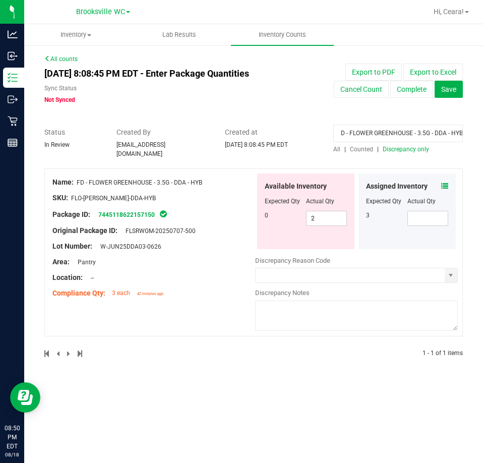
type input "FD - FLOWER GREENHOUSE - 3.5G - DDA - HYB"
click at [337, 145] on div "All | Counted | Discrepancy only" at bounding box center [398, 149] width 130 height 9
click at [337, 150] on span "All" at bounding box center [336, 149] width 7 height 7
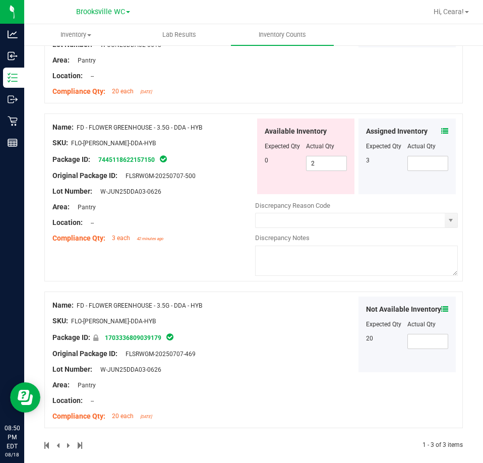
scroll to position [207, 0]
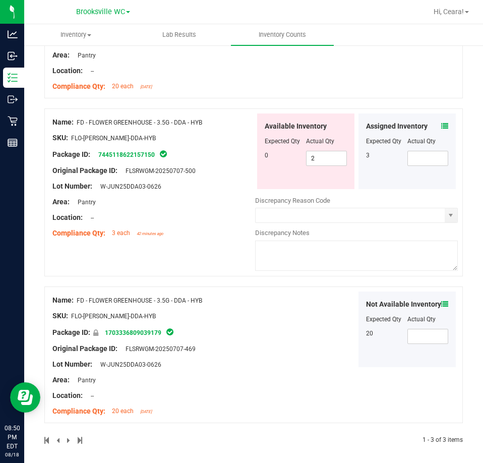
click at [441, 305] on icon at bounding box center [444, 304] width 7 height 7
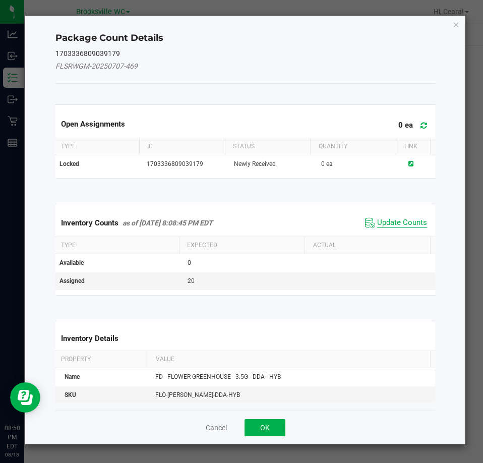
click at [399, 223] on span "Update Counts" at bounding box center [402, 223] width 50 height 10
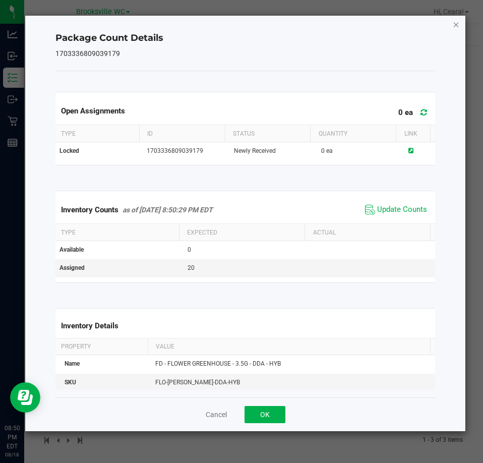
click at [458, 25] on icon "Close" at bounding box center [456, 24] width 7 height 12
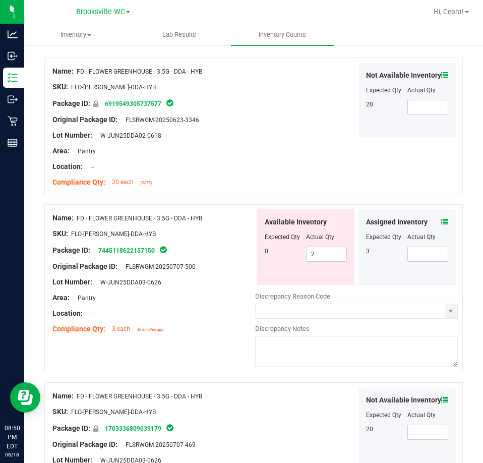
scroll to position [5, 0]
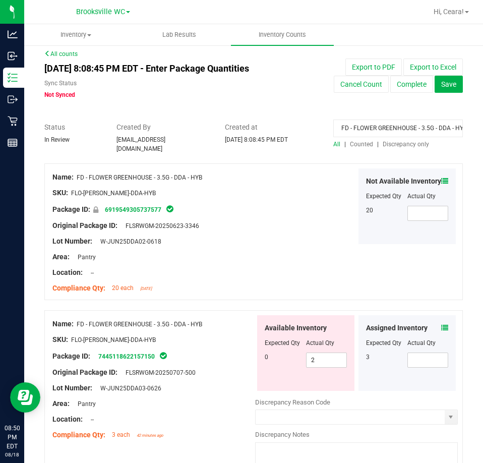
click at [441, 179] on icon at bounding box center [444, 181] width 7 height 7
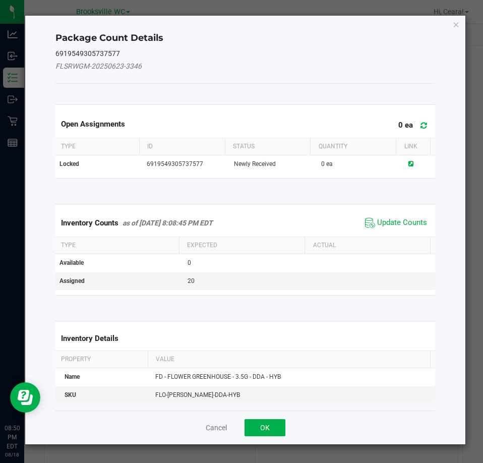
click at [398, 228] on span "Update Counts" at bounding box center [396, 222] width 67 height 15
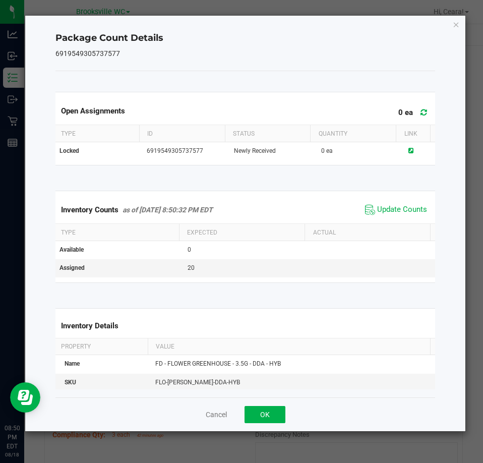
click at [455, 30] on div "Package Count Details 6919549305737577 Open Assignments 0 ea Type ID Status Qua…" at bounding box center [245, 224] width 441 height 416
click at [456, 31] on div "Package Count Details 6919549305737577 Open Assignments 0 ea Type ID Status Qua…" at bounding box center [245, 224] width 441 height 416
click at [454, 25] on icon "Close" at bounding box center [456, 24] width 7 height 12
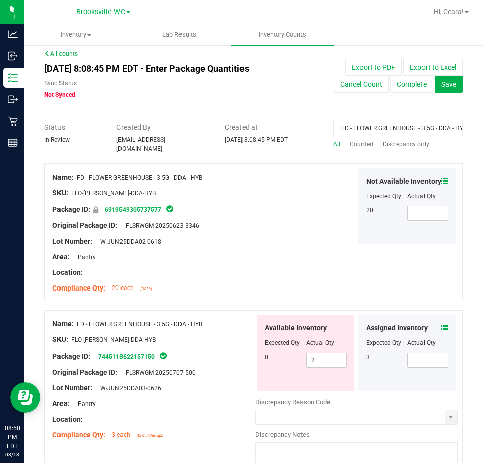
click at [406, 117] on div at bounding box center [253, 117] width 419 height 10
click at [410, 129] on input "FD - FLOWER GREENHOUSE - 3.5G - DDA - HYB" at bounding box center [398, 129] width 130 height 18
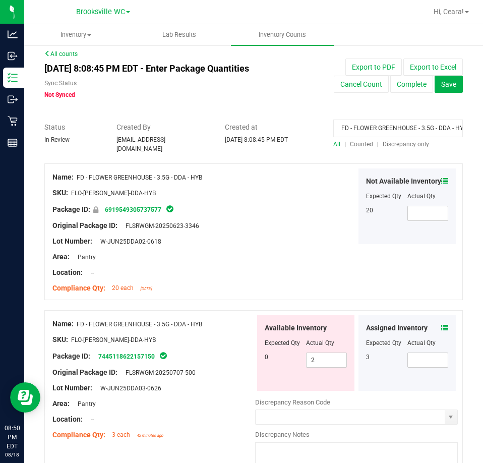
click at [409, 129] on input "FD - FLOWER GREENHOUSE - 3.5G - DDA - HYB" at bounding box center [398, 129] width 130 height 18
click at [393, 147] on span "Discrepancy only" at bounding box center [406, 144] width 46 height 7
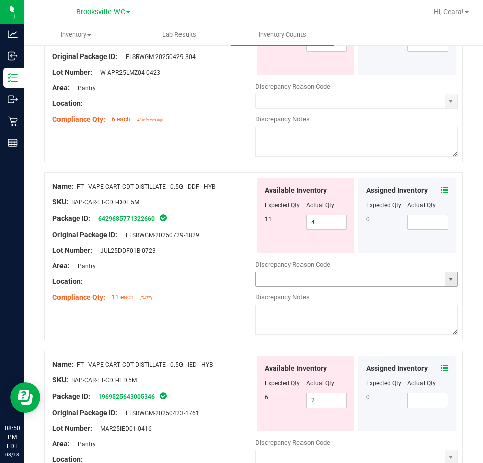
scroll to position [353, 0]
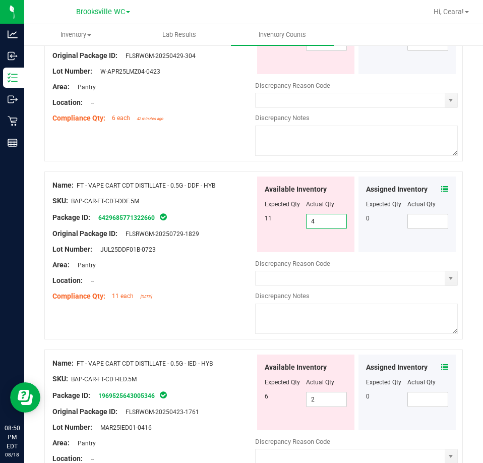
drag, startPoint x: 327, startPoint y: 218, endPoint x: 209, endPoint y: 197, distance: 119.4
click at [210, 197] on div "Name: FT - VAPE CART CDT DISTILLATE - 0.5G - DDF - HYB SKU: BAP-CAR-FT-CDT-DDF.…" at bounding box center [253, 255] width 419 height 168
type input "11"
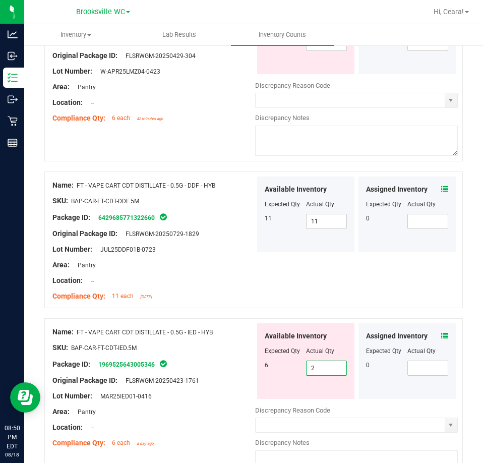
drag, startPoint x: 318, startPoint y: 398, endPoint x: 247, endPoint y: 385, distance: 71.8
click at [248, 385] on div "Name: FT - VAPE CART CDT DISTILLATE - 0.5G - IED - HYB SKU: BAP-CAR-FT-CDT-IED.…" at bounding box center [253, 402] width 419 height 168
type input "6"
click at [217, 286] on div at bounding box center [153, 288] width 203 height 5
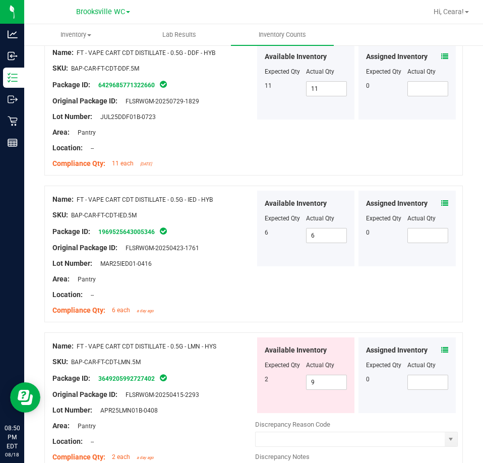
scroll to position [605, 0]
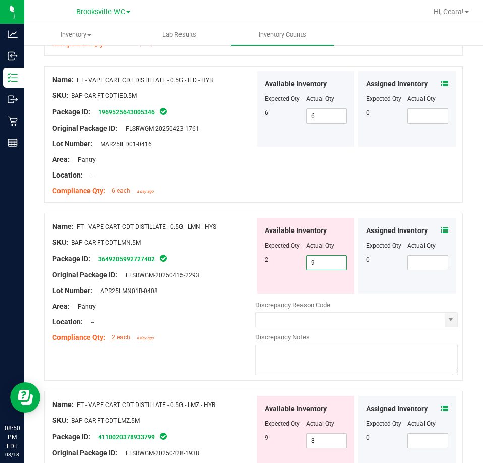
drag, startPoint x: 320, startPoint y: 263, endPoint x: 76, endPoint y: 265, distance: 244.1
click at [85, 262] on div "Name: FT - VAPE CART CDT DISTILLATE - 0.5G - LMN - HYS SKU: BAP-CAR-FT-CDT-LMN.…" at bounding box center [253, 297] width 419 height 168
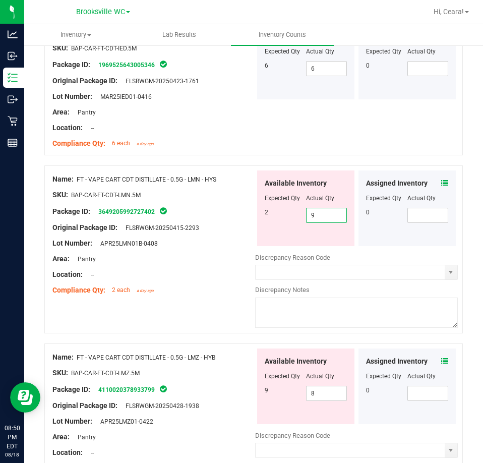
scroll to position [757, 0]
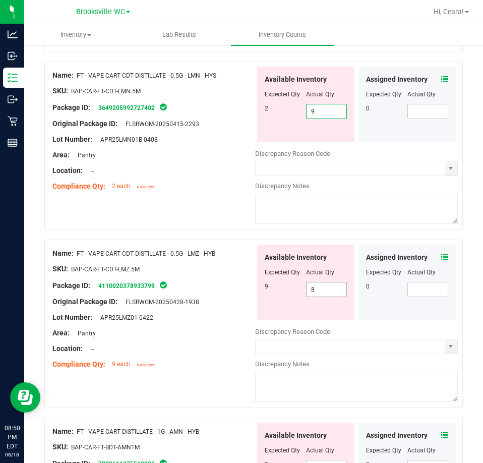
type input "2"
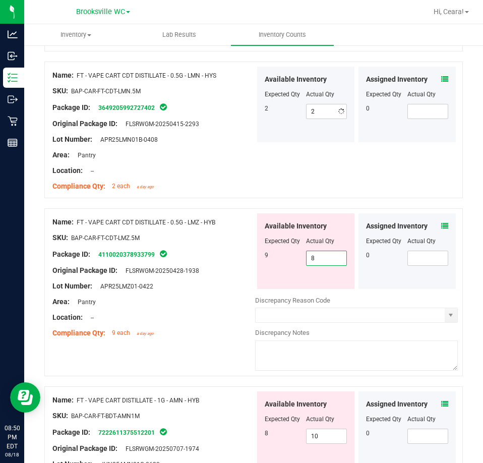
drag, startPoint x: 331, startPoint y: 285, endPoint x: 202, endPoint y: 282, distance: 129.2
click at [202, 279] on div "Name: FT - VAPE CART CDT DISTILLATE - 0.5G - LMZ - HYB SKU: BAP-CAR-FT-CDT-LMZ.…" at bounding box center [253, 292] width 419 height 168
type input "9"
click at [231, 307] on div at bounding box center [153, 309] width 203 height 5
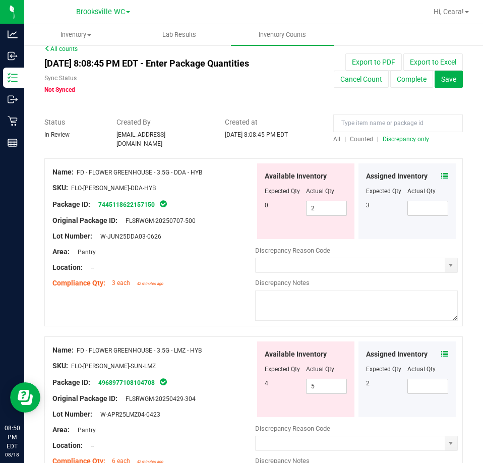
scroll to position [0, 0]
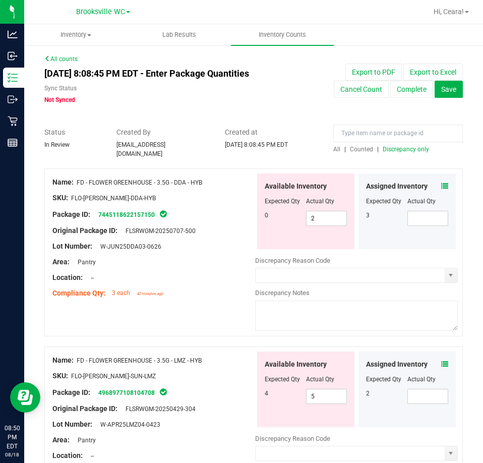
click at [409, 147] on span "Discrepancy only" at bounding box center [406, 149] width 46 height 7
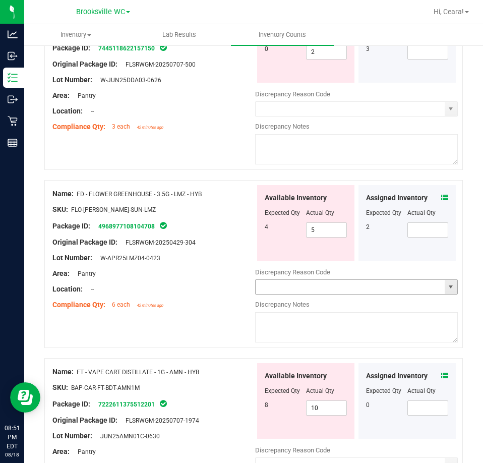
scroll to position [252, 0]
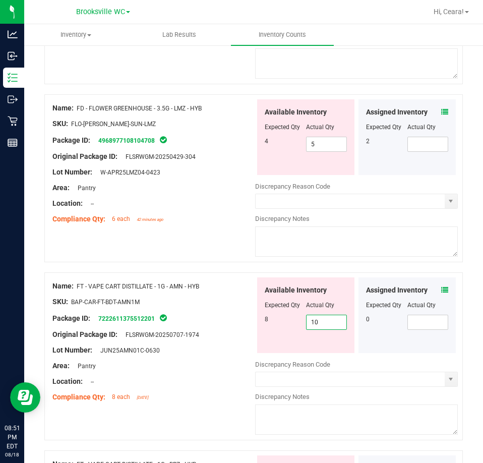
drag, startPoint x: 245, startPoint y: 309, endPoint x: 150, endPoint y: 282, distance: 98.2
click at [153, 284] on div "Name: FT - VAPE CART DISTILLATE - 1G - AMN - HYB SKU: BAP-CAR-FT-BDT-AMN1M Pack…" at bounding box center [253, 356] width 419 height 168
type input "8"
click at [239, 216] on div "Compliance Qty: 6 each 42 minutes ago" at bounding box center [153, 219] width 203 height 11
type input "8"
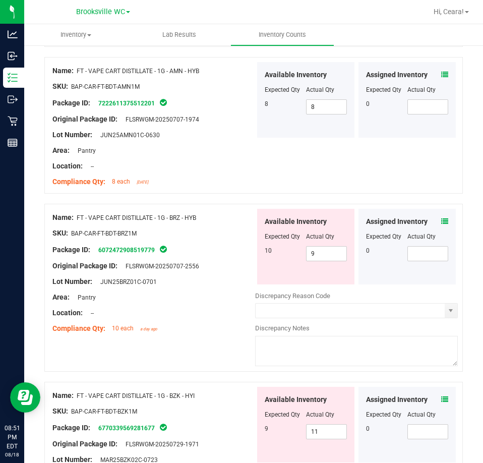
scroll to position [403, 0]
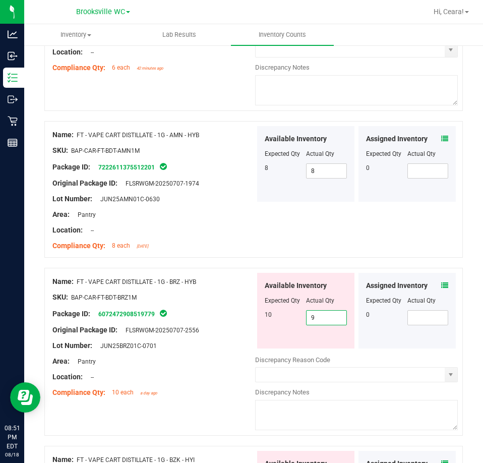
drag, startPoint x: 317, startPoint y: 314, endPoint x: 151, endPoint y: 259, distance: 175.4
type input "10"
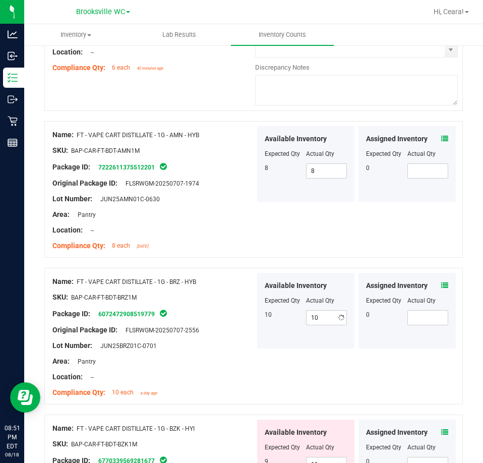
click at [194, 230] on div "Name: FT - VAPE CART DISTILLATE - 1G - AMN - HYB SKU: BAP-CAR-FT-BDT-AMN1M Pack…" at bounding box center [153, 190] width 203 height 129
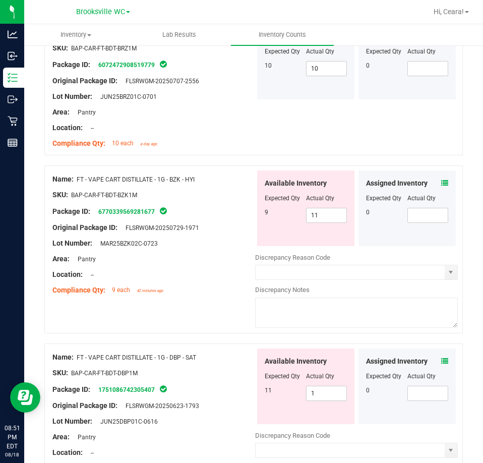
scroll to position [656, 0]
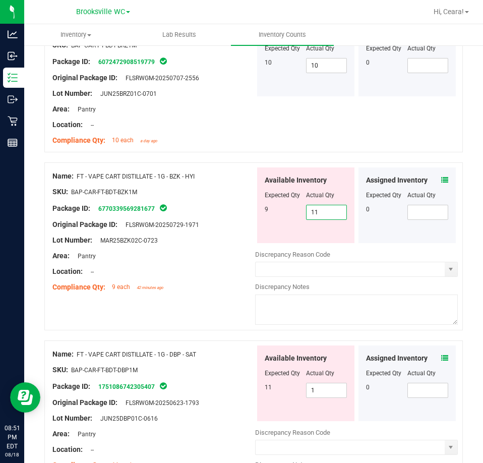
drag, startPoint x: 330, startPoint y: 212, endPoint x: 240, endPoint y: 202, distance: 90.3
click at [240, 202] on div "Name: FT - VAPE CART DISTILLATE - 1G - BZK - HYI SKU: BAP-CAR-FT-BDT-BZK1M Pack…" at bounding box center [253, 246] width 419 height 168
drag, startPoint x: 327, startPoint y: 390, endPoint x: 157, endPoint y: 308, distance: 188.6
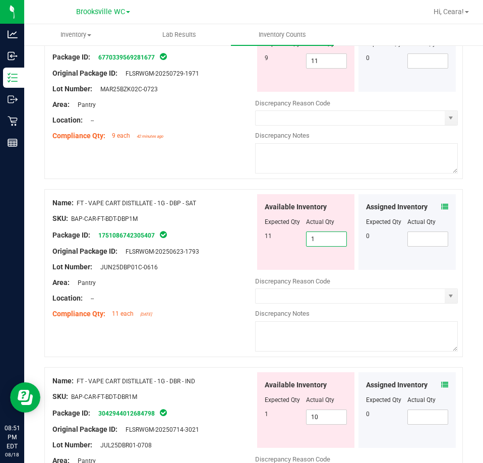
type input "11"
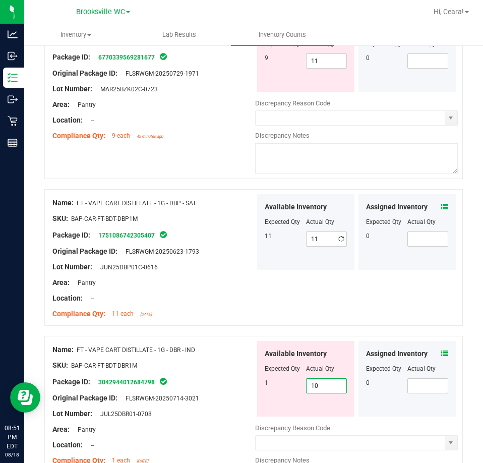
drag, startPoint x: 337, startPoint y: 411, endPoint x: 170, endPoint y: 332, distance: 184.8
click at [172, 341] on div "Name: FT - VAPE CART DISTILLATE - 1G - DBR - IND SKU: BAP-CAR-FT-BDT-DBR1M Pack…" at bounding box center [253, 420] width 419 height 168
type input "1"
click at [211, 293] on div "Location: --" at bounding box center [153, 298] width 203 height 11
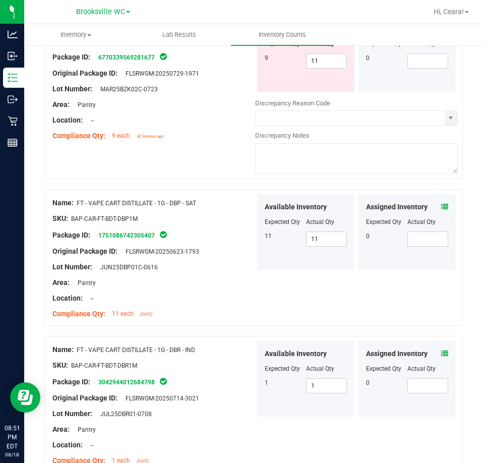
scroll to position [958, 0]
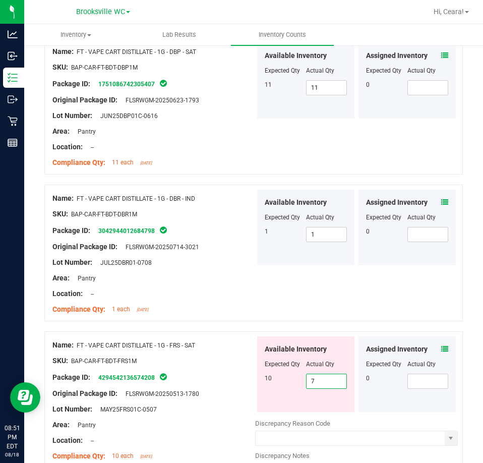
drag, startPoint x: 323, startPoint y: 377, endPoint x: 186, endPoint y: 338, distance: 142.7
click at [190, 344] on div "Name: FT - VAPE CART DISTILLATE - 1G - FRS - SAT SKU: BAP-CAR-FT-BDT-FRS1M Pack…" at bounding box center [253, 415] width 419 height 168
type input "10"
click at [227, 268] on div at bounding box center [153, 270] width 203 height 5
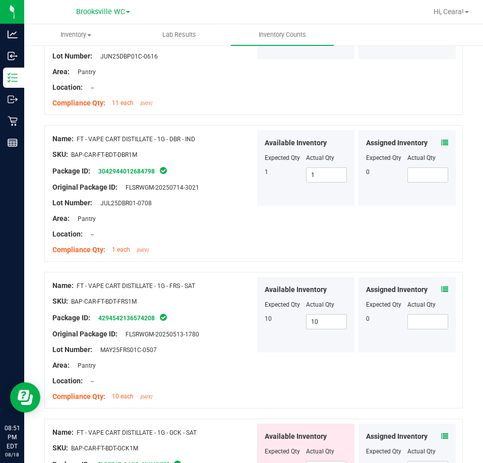
scroll to position [1110, 0]
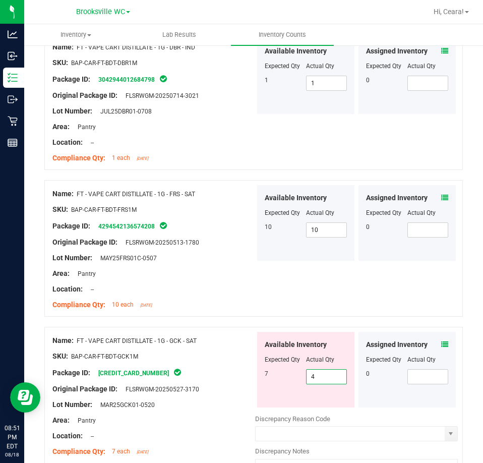
drag, startPoint x: 333, startPoint y: 374, endPoint x: 118, endPoint y: 307, distance: 225.6
type input "7"
click at [213, 279] on div at bounding box center [153, 281] width 203 height 5
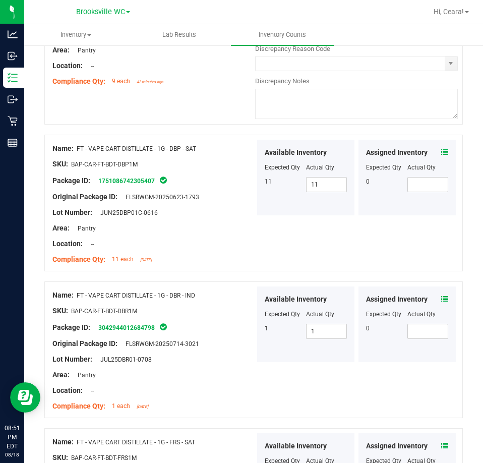
scroll to position [706, 0]
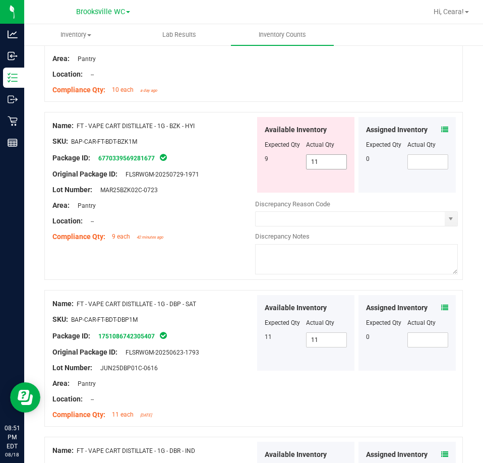
drag, startPoint x: 323, startPoint y: 156, endPoint x: 124, endPoint y: 137, distance: 200.1
click at [128, 139] on div "Name: FT - VAPE CART DISTILLATE - 1G - BZK - HYI SKU: BAP-CAR-FT-BDT-BZK1M Pack…" at bounding box center [253, 196] width 419 height 168
type input "9"
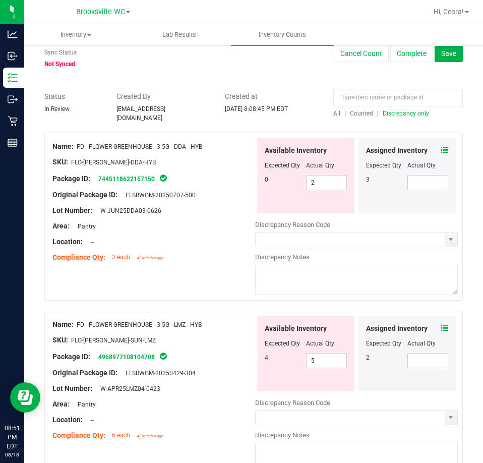
scroll to position [0, 0]
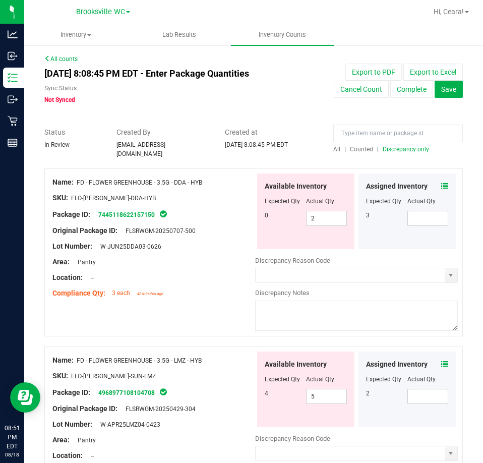
click at [421, 147] on span "Discrepancy only" at bounding box center [406, 149] width 46 height 7
click at [408, 211] on span at bounding box center [428, 218] width 41 height 15
type input "1"
click at [231, 267] on div at bounding box center [153, 269] width 203 height 5
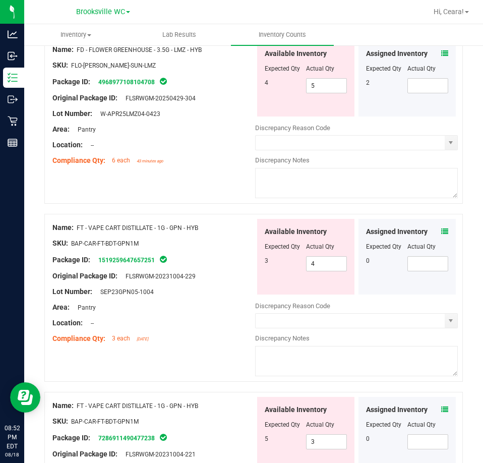
scroll to position [403, 0]
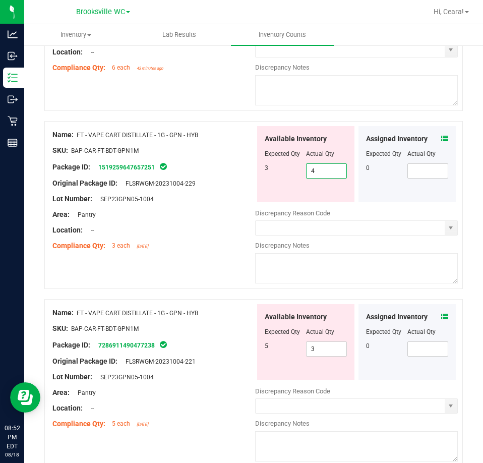
drag, startPoint x: 334, startPoint y: 165, endPoint x: 241, endPoint y: 172, distance: 94.1
click at [239, 169] on div "Name: FT - VAPE CART DISTILLATE - 1G - GPN - HYB SKU: BAP-CAR-FT-BDT-GPN1M Pack…" at bounding box center [253, 205] width 419 height 168
type input "3"
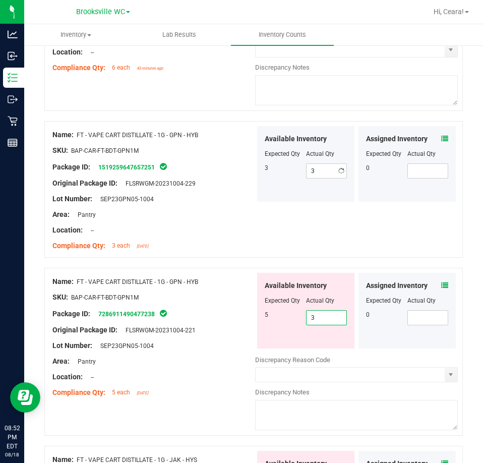
drag, startPoint x: 322, startPoint y: 344, endPoint x: 72, endPoint y: 293, distance: 254.8
click at [73, 294] on div "Name: FT - VAPE CART DISTILLATE - 1G - GPN - HYB SKU: BAP-CAR-FT-BDT-GPN1M Pack…" at bounding box center [253, 352] width 419 height 168
type input "5"
click at [209, 214] on div "Area: Pantry" at bounding box center [153, 214] width 203 height 11
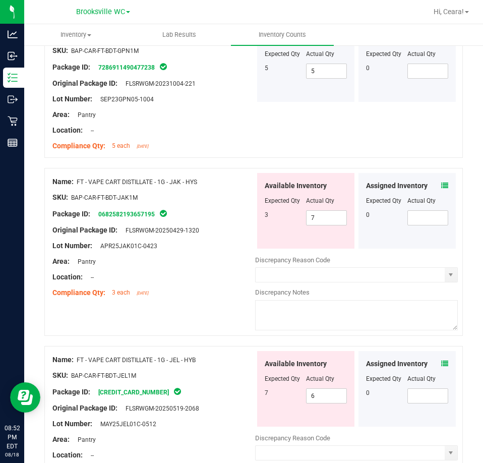
scroll to position [656, 0]
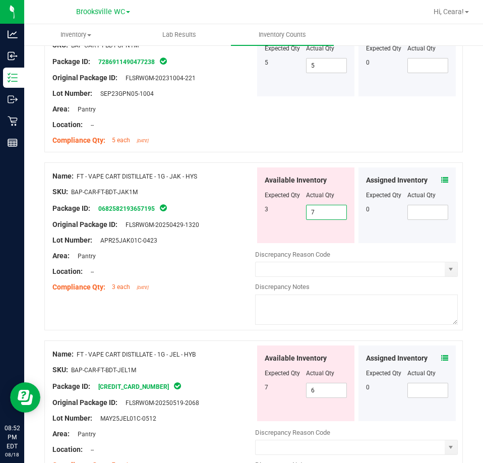
drag, startPoint x: 327, startPoint y: 204, endPoint x: 225, endPoint y: 201, distance: 101.4
click at [226, 197] on div "Name: FT - VAPE CART DISTILLATE - 1G - JAK - HYS SKU: BAP-CAR-FT-BDT-JAK1M Pack…" at bounding box center [253, 246] width 419 height 168
type input "3"
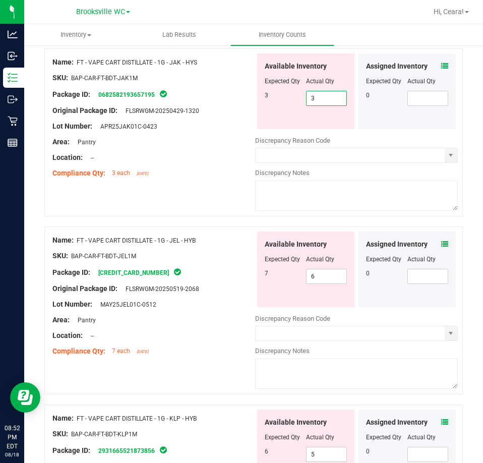
scroll to position [807, 0]
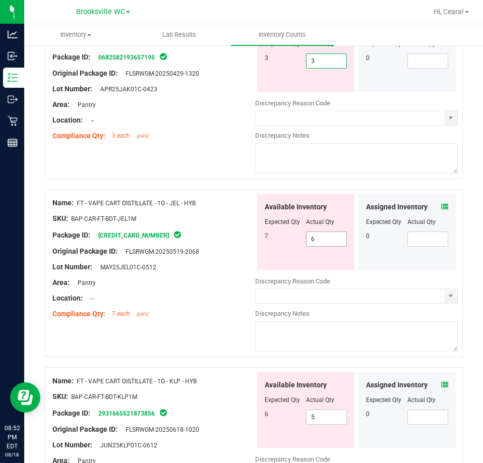
type input "3"
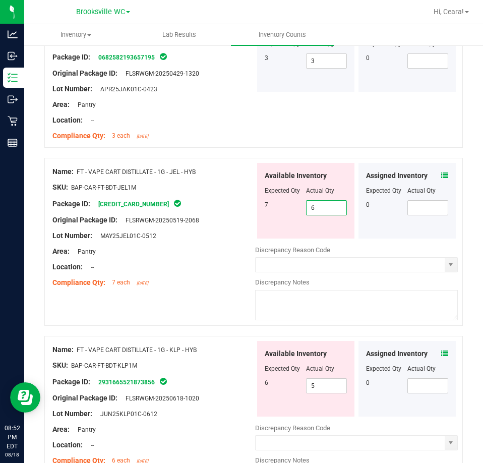
drag, startPoint x: 313, startPoint y: 238, endPoint x: 241, endPoint y: 229, distance: 72.7
click at [241, 229] on div "Name: FT - VAPE CART DISTILLATE - 1G - JEL - HYB SKU: BAP-CAR-FT-BDT-JEL1M Pack…" at bounding box center [253, 242] width 419 height 168
type input "7"
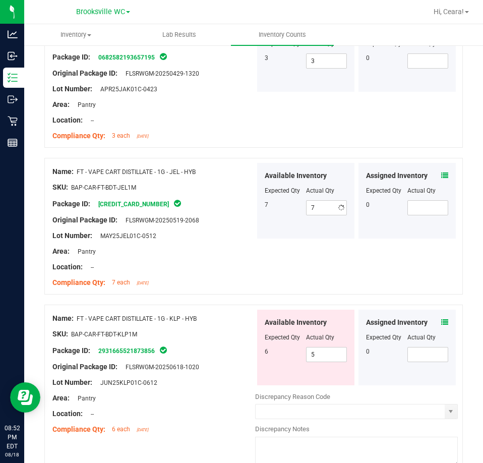
click at [231, 257] on div at bounding box center [153, 259] width 203 height 5
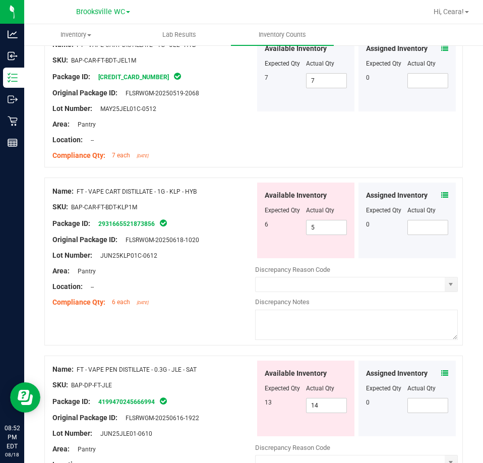
scroll to position [958, 0]
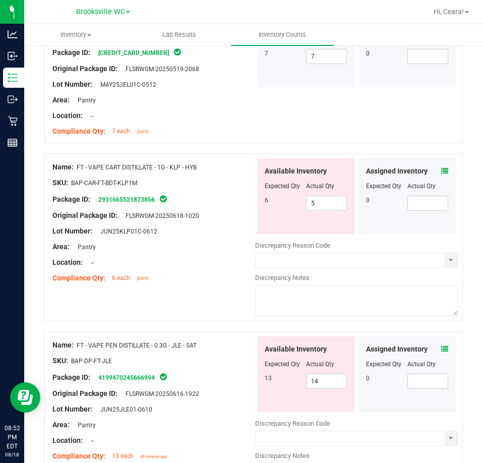
click at [441, 345] on icon at bounding box center [444, 348] width 7 height 7
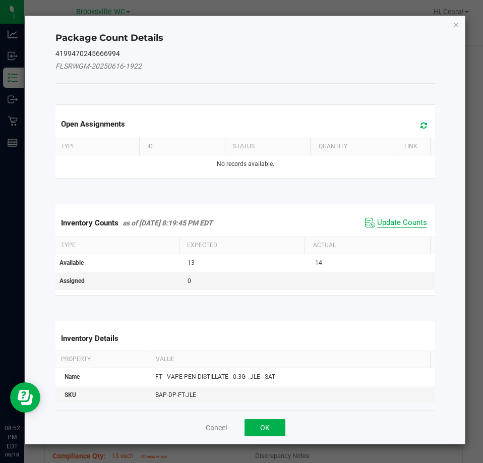
click at [391, 223] on span "Update Counts" at bounding box center [402, 223] width 50 height 10
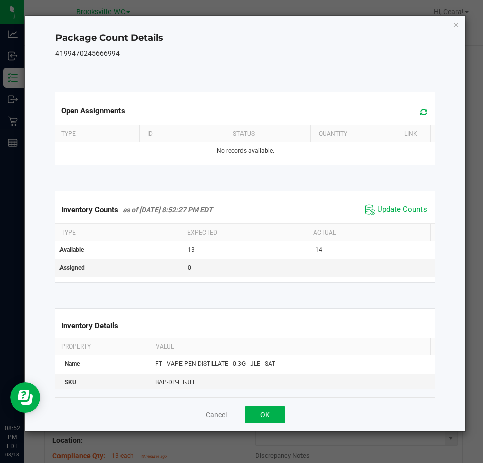
click at [459, 27] on icon "Close" at bounding box center [456, 24] width 7 height 12
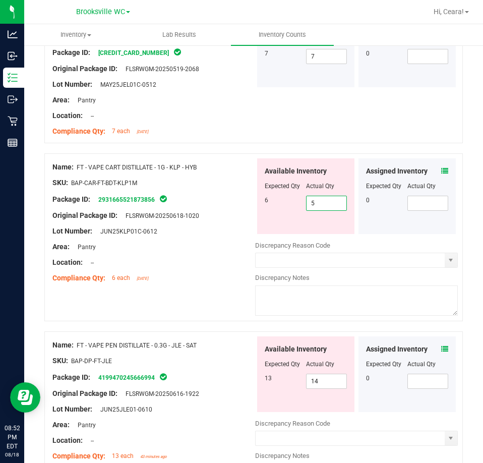
drag, startPoint x: 319, startPoint y: 201, endPoint x: 217, endPoint y: 198, distance: 101.4
click at [217, 198] on div "Name: FT - VAPE CART DISTILLATE - 1G - KLP - HYB SKU: BAP-CAR-FT-BDT-KLP1M Pack…" at bounding box center [253, 237] width 419 height 168
type input "6"
click at [226, 226] on div "Name: FT - VAPE CART DISTILLATE - 1G - KLP - HYB SKU: BAP-CAR-FT-BDT-KLP1M Pack…" at bounding box center [153, 222] width 203 height 129
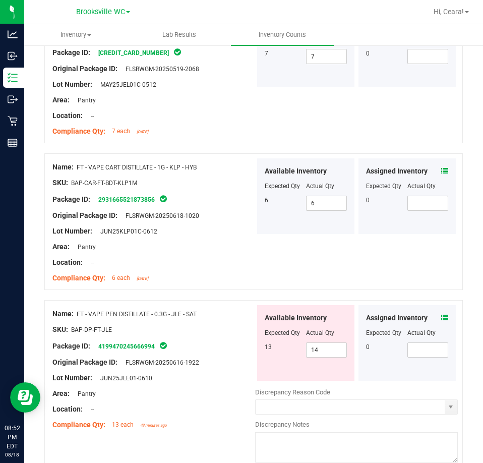
click at [208, 242] on div "Area: Pantry" at bounding box center [153, 247] width 203 height 11
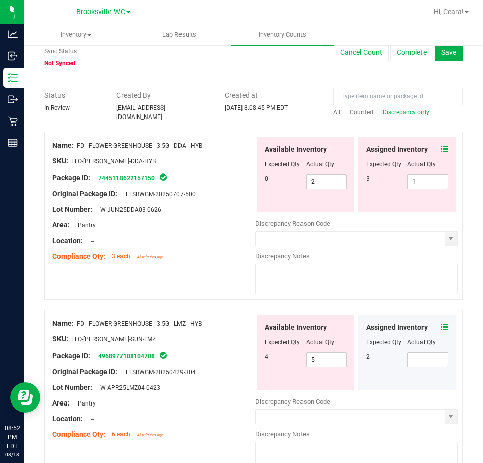
scroll to position [0, 0]
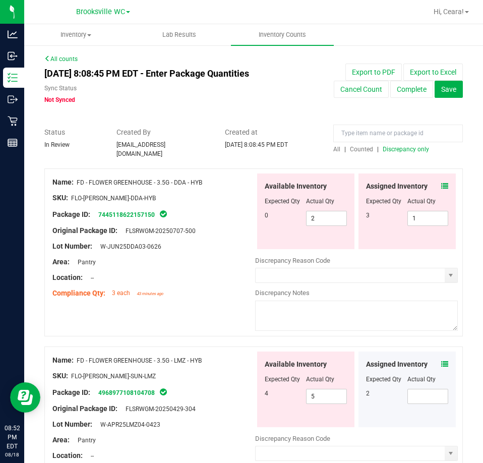
click at [402, 153] on div "All | Counted | Discrepancy only" at bounding box center [398, 149] width 130 height 9
click at [401, 145] on div "All | Counted | Discrepancy only" at bounding box center [398, 149] width 130 height 9
click at [402, 147] on span "Discrepancy only" at bounding box center [406, 149] width 46 height 7
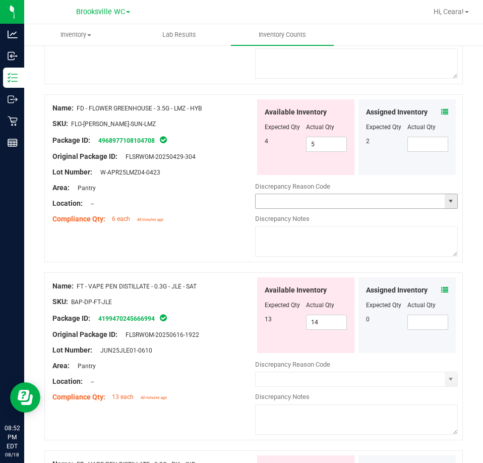
scroll to position [303, 0]
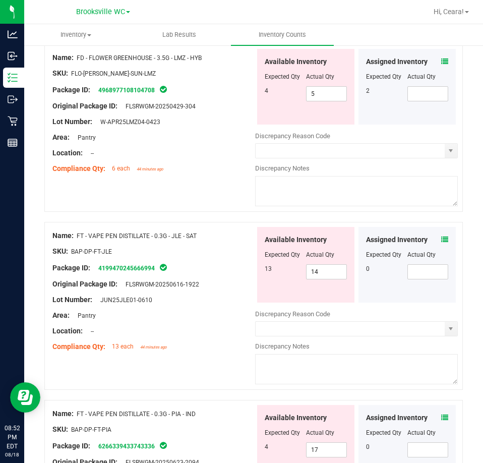
click at [441, 236] on icon at bounding box center [444, 239] width 7 height 7
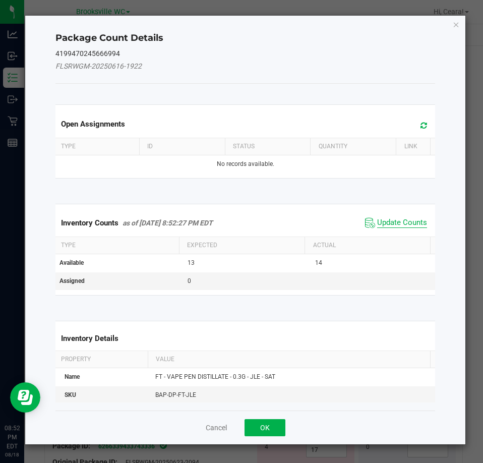
click at [397, 221] on span "Update Counts" at bounding box center [402, 223] width 50 height 10
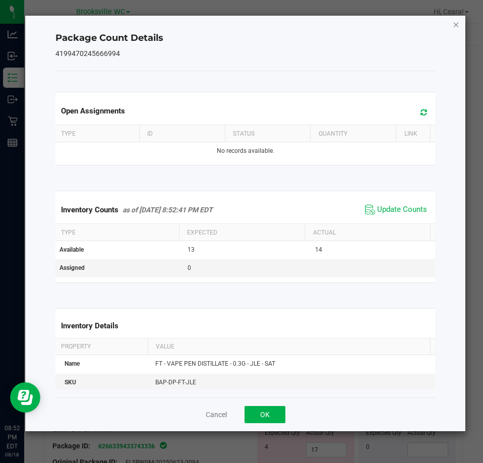
click at [458, 18] on icon "Close" at bounding box center [456, 24] width 7 height 12
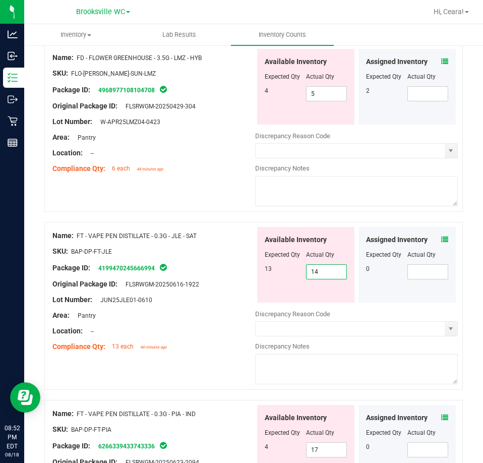
drag, startPoint x: 329, startPoint y: 267, endPoint x: 56, endPoint y: 265, distance: 272.4
click at [59, 267] on div "Name: FT - VAPE PEN DISTILLATE - 0.3G - JLE - SAT SKU: BAP-DP-FT-JLE Package ID…" at bounding box center [253, 306] width 419 height 168
type input "13"
click at [212, 191] on div "Name: FD - FLOWER GREENHOUSE - 3.5G - LMZ - HYB SKU: FLO-[PERSON_NAME]-SUN-LMZ …" at bounding box center [253, 128] width 419 height 168
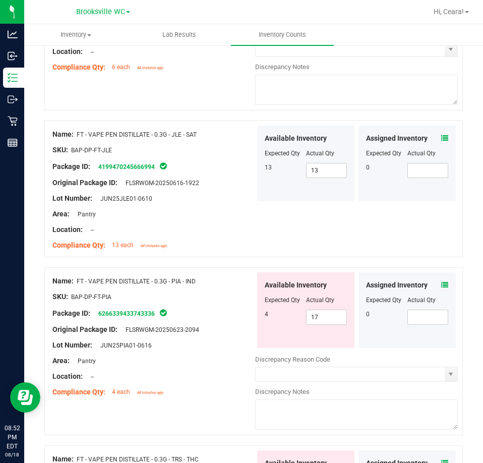
scroll to position [605, 0]
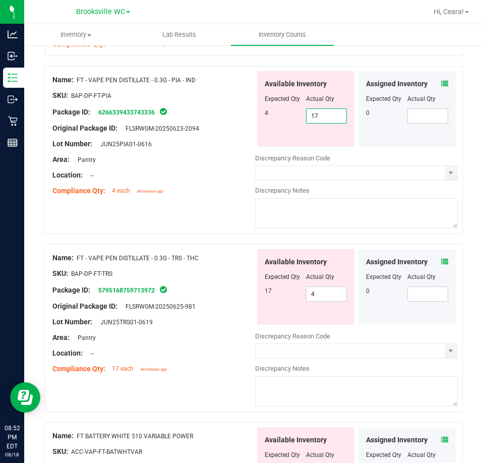
drag, startPoint x: 332, startPoint y: 115, endPoint x: 159, endPoint y: 147, distance: 176.5
click at [163, 144] on div "Name: FT - VAPE PEN DISTILLATE - 0.3G - PIA - IND SKU: BAP-DP-FT-PIA Package ID…" at bounding box center [253, 150] width 419 height 168
type input "4"
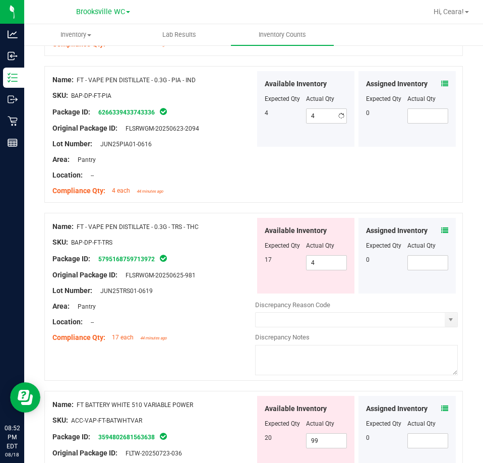
click at [212, 181] on div at bounding box center [153, 183] width 203 height 5
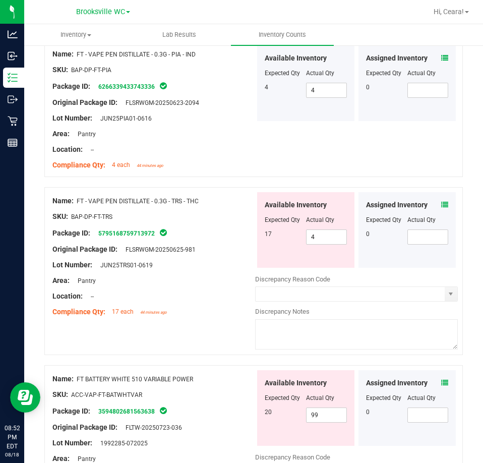
scroll to position [656, 0]
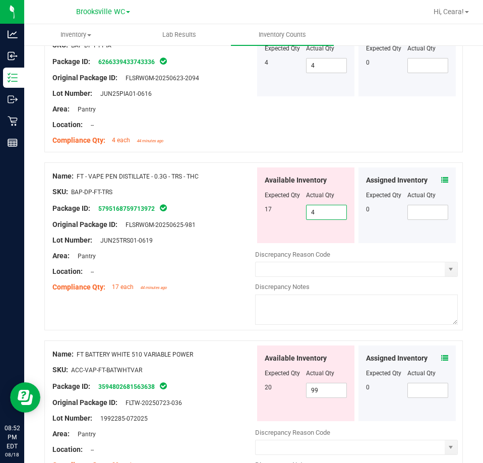
drag, startPoint x: 323, startPoint y: 211, endPoint x: 212, endPoint y: 215, distance: 110.5
click at [214, 216] on div "Name: FT - VAPE PEN DISTILLATE - 0.3G - TRS - THC SKU: BAP-DP-FT-TRS Package ID…" at bounding box center [253, 246] width 419 height 168
type input "17"
click at [237, 235] on div "Lot Number: JUN25TRS01-0619" at bounding box center [153, 240] width 203 height 11
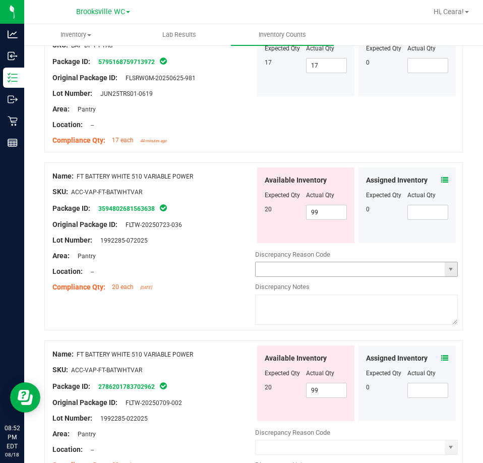
scroll to position [857, 0]
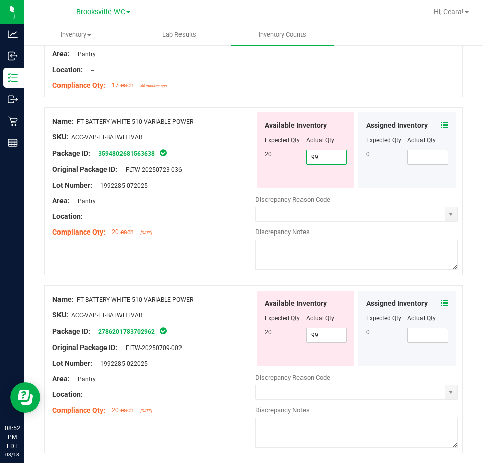
drag, startPoint x: 322, startPoint y: 151, endPoint x: 248, endPoint y: 241, distance: 116.4
click at [204, 162] on div "Name: FT BATTERY WHITE 510 VARIABLE POWER SKU: ACC-VAP-FT-BATWHTVAR Package ID:…" at bounding box center [253, 191] width 419 height 168
type input "20"
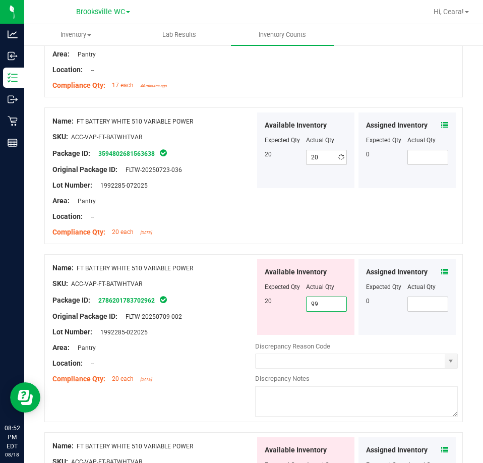
drag, startPoint x: 292, startPoint y: 333, endPoint x: 155, endPoint y: 309, distance: 139.3
click at [157, 311] on div "Name: FT BATTERY WHITE 510 VARIABLE POWER SKU: ACC-VAP-FT-BATWHTVAR Package ID:…" at bounding box center [253, 338] width 419 height 168
type input "20"
click at [202, 206] on div at bounding box center [153, 208] width 203 height 5
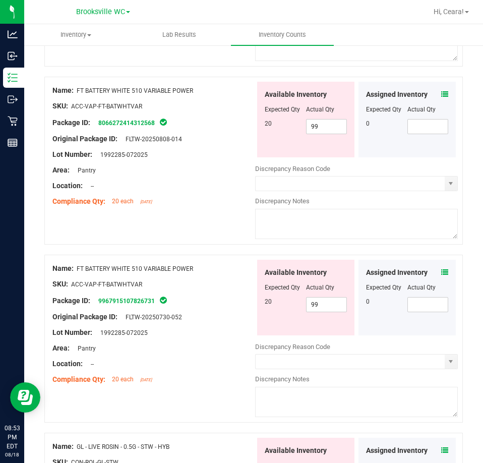
scroll to position [1664, 0]
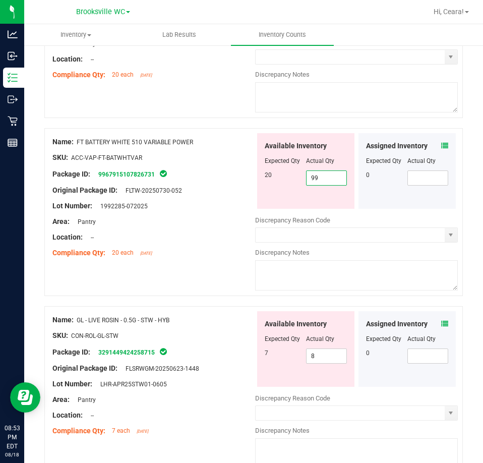
drag, startPoint x: 317, startPoint y: 171, endPoint x: 195, endPoint y: 166, distance: 122.2
click at [197, 166] on div "Name: FT BATTERY WHITE 510 VARIABLE POWER SKU: ACC-VAP-FT-BATWHTVAR Package ID:…" at bounding box center [253, 212] width 419 height 168
type input "20"
click at [212, 142] on div "Name: FT BATTERY WHITE 510 VARIABLE POWER" at bounding box center [153, 142] width 203 height 11
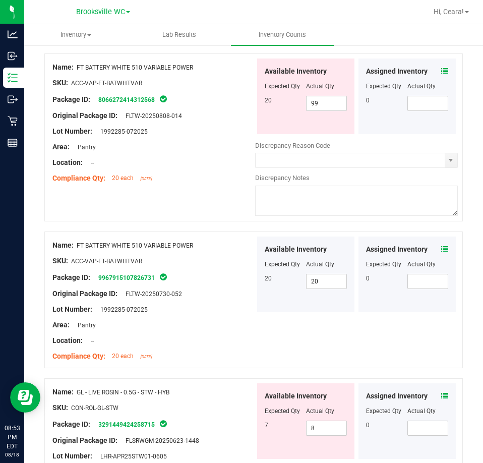
scroll to position [1463, 0]
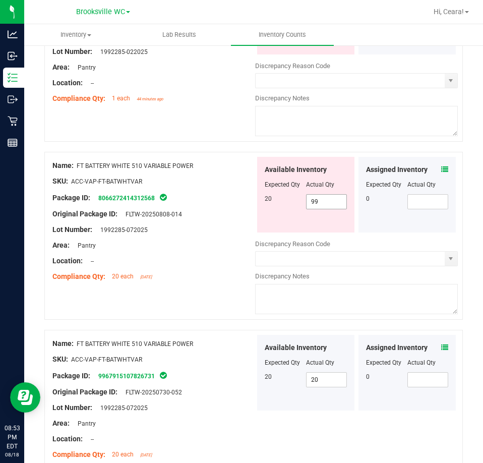
drag, startPoint x: 319, startPoint y: 194, endPoint x: 182, endPoint y: 180, distance: 138.0
click at [183, 180] on div "Name: FT BATTERY WHITE 510 VARIABLE POWER SKU: ACC-VAP-FT-BATWHTVAR Package ID:…" at bounding box center [253, 236] width 419 height 168
type input "20"
click at [201, 142] on div at bounding box center [253, 147] width 419 height 10
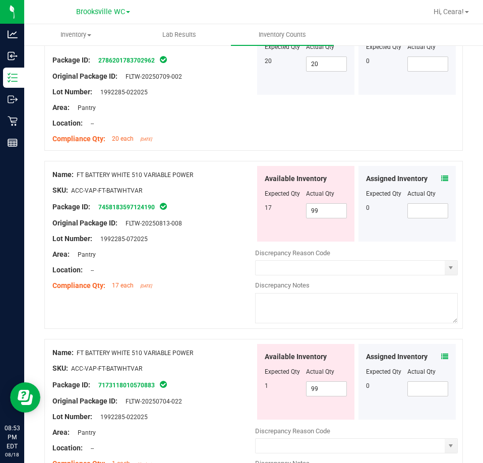
scroll to position [1110, 0]
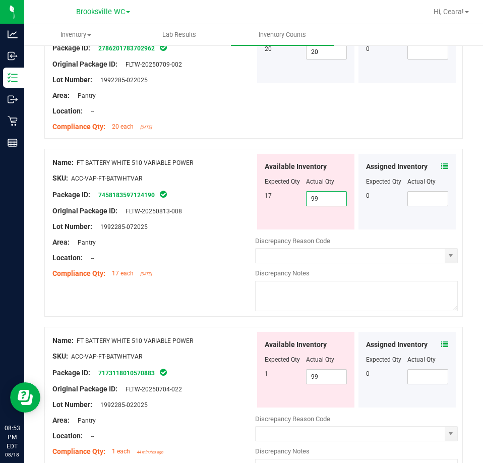
drag, startPoint x: 335, startPoint y: 192, endPoint x: 166, endPoint y: 206, distance: 170.1
click at [166, 206] on div "Name: FT BATTERY WHITE 510 VARIABLE POWER SKU: ACC-VAP-FT-BATWHTVAR Package ID:…" at bounding box center [253, 233] width 419 height 168
type input "17"
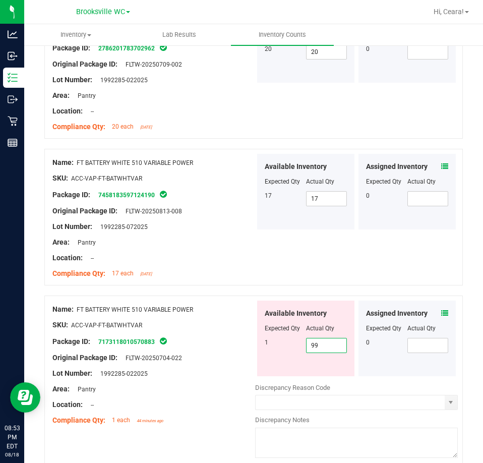
drag, startPoint x: 332, startPoint y: 368, endPoint x: 191, endPoint y: 333, distance: 145.6
click at [192, 333] on div "Name: FT BATTERY WHITE 510 VARIABLE POWER SKU: ACC-VAP-FT-BATWHTVAR Package ID:…" at bounding box center [253, 380] width 419 height 168
type input "1"
click at [195, 241] on div "Area: Pantry" at bounding box center [153, 242] width 203 height 11
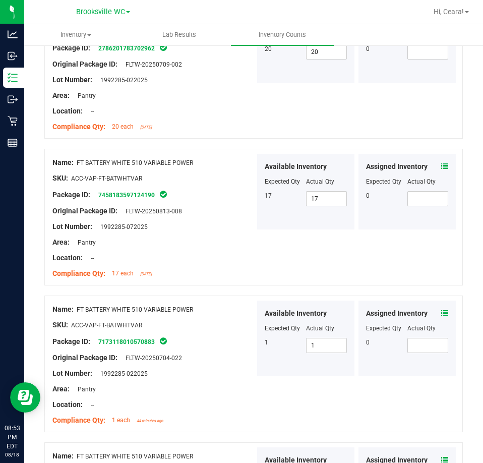
scroll to position [0, 0]
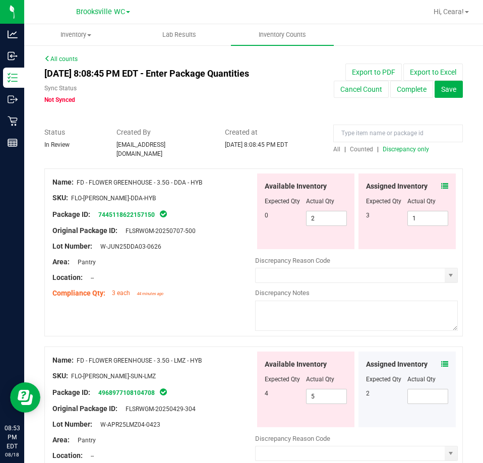
click at [401, 147] on span "Discrepancy only" at bounding box center [406, 149] width 46 height 7
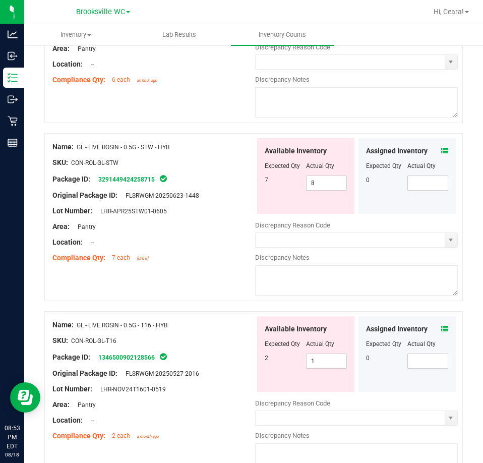
scroll to position [454, 0]
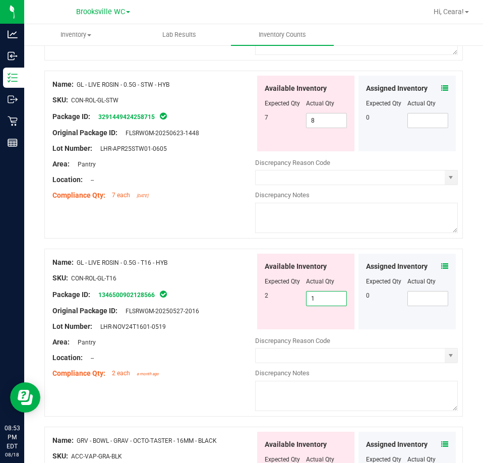
drag, startPoint x: 320, startPoint y: 294, endPoint x: 182, endPoint y: 257, distance: 142.4
click at [184, 263] on div "Name: GL - LIVE ROSIN - 0.5G - T16 - HYB SKU: CON-ROL-GL-T16 Package ID: 134650…" at bounding box center [253, 333] width 419 height 168
type input "2"
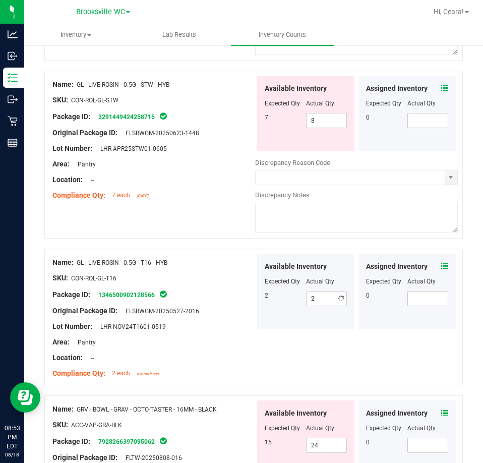
click at [207, 208] on div "Name: GL - LIVE ROSIN - 0.5G - STW - HYB SKU: CON-ROL-GL-STW Package ID: 329144…" at bounding box center [253, 155] width 419 height 168
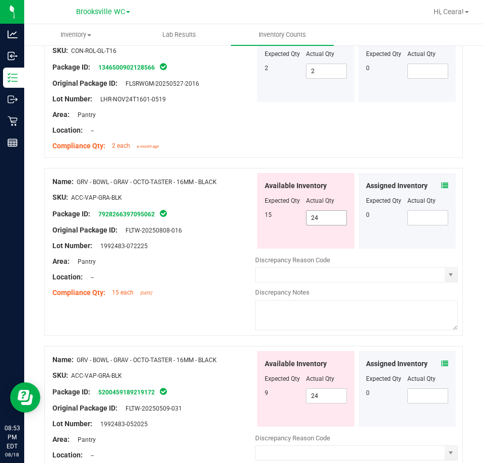
scroll to position [706, 0]
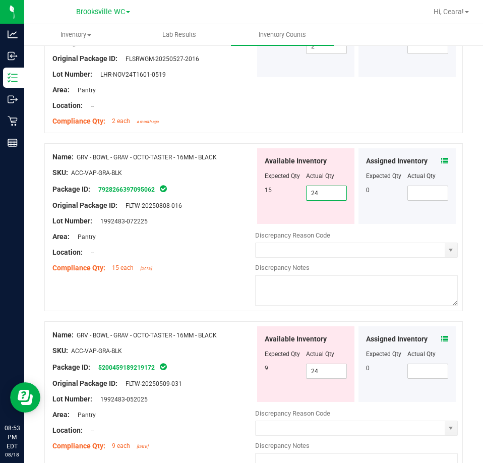
drag, startPoint x: 320, startPoint y: 188, endPoint x: 212, endPoint y: 176, distance: 108.6
click at [213, 177] on div "Name: GRV - BOWL - GRAV - OCTO-TASTER - 16MM - BLACK SKU: ACC-VAP-GRA-BLK Packa…" at bounding box center [253, 227] width 419 height 168
type input "15"
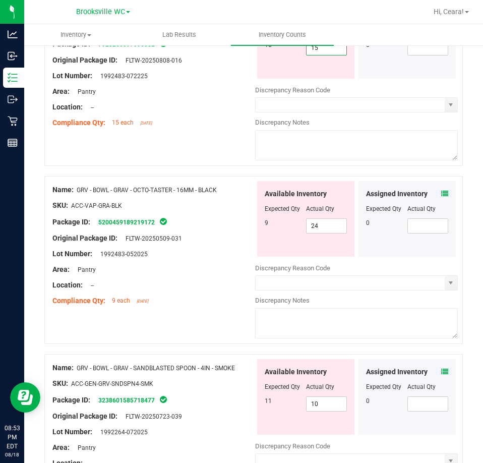
scroll to position [857, 0]
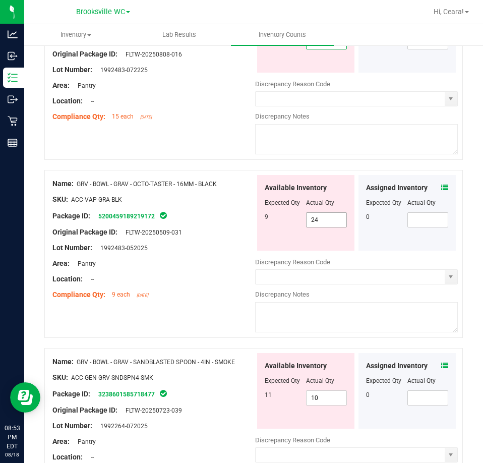
type input "15"
drag, startPoint x: 298, startPoint y: 215, endPoint x: 225, endPoint y: 201, distance: 73.5
click at [225, 201] on div "Name: GRV - BOWL - GRAV - OCTO-TASTER - 16MM - BLACK SKU: ACC-VAP-GRA-BLK Packa…" at bounding box center [253, 254] width 419 height 168
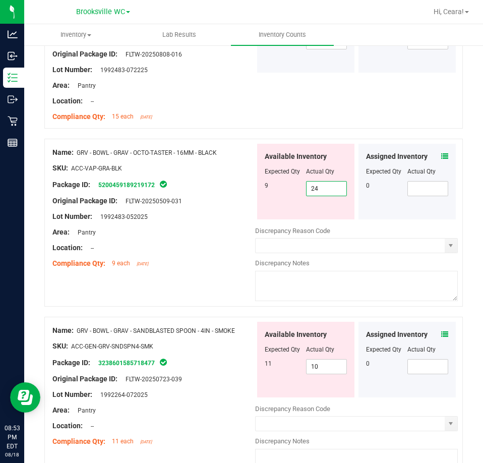
type input "9"
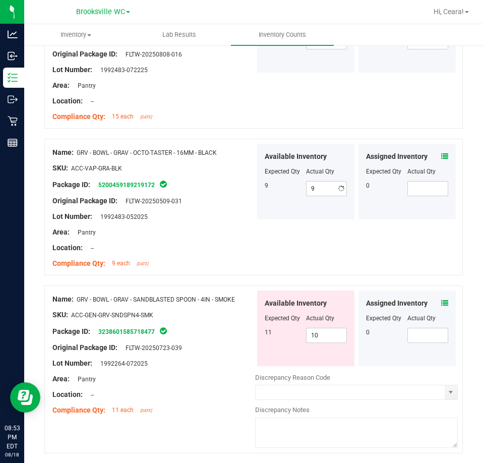
click at [217, 229] on div "Area: Pantry" at bounding box center [153, 232] width 203 height 11
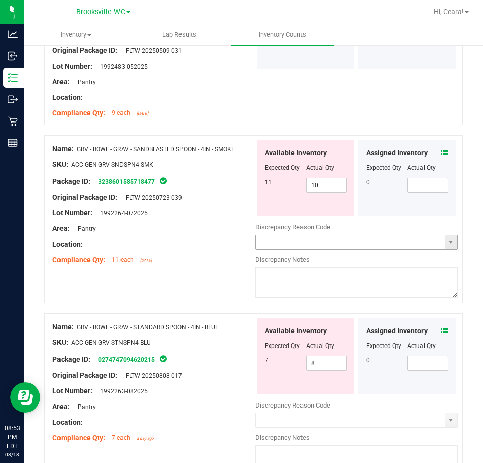
scroll to position [1009, 0]
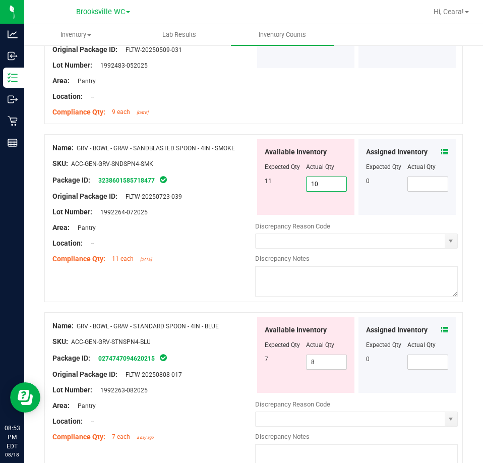
drag, startPoint x: 321, startPoint y: 174, endPoint x: 224, endPoint y: 166, distance: 97.6
click at [224, 166] on div "Name: GRV - BOWL - GRAV - SANDBLASTED SPOON - 4IN - SMOKE SKU: ACC-GEN-GRV-SNDS…" at bounding box center [253, 218] width 419 height 168
type input "11"
click at [224, 177] on div "Package ID: 3238601585718477" at bounding box center [153, 180] width 203 height 12
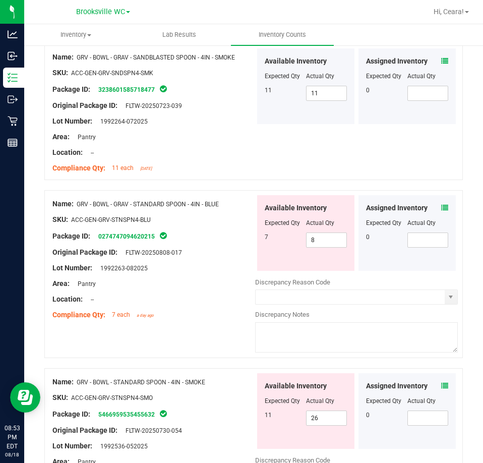
scroll to position [1110, 0]
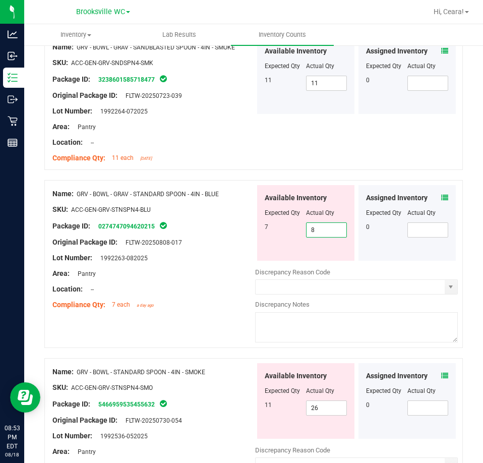
drag, startPoint x: 326, startPoint y: 227, endPoint x: 241, endPoint y: 209, distance: 87.6
click at [241, 208] on div "Name: GRV - BOWL - GRAV - STANDARD SPOON - 4IN - BLUE SKU: ACC-GEN-GRV-STNSPN4-…" at bounding box center [253, 264] width 419 height 168
type input "7"
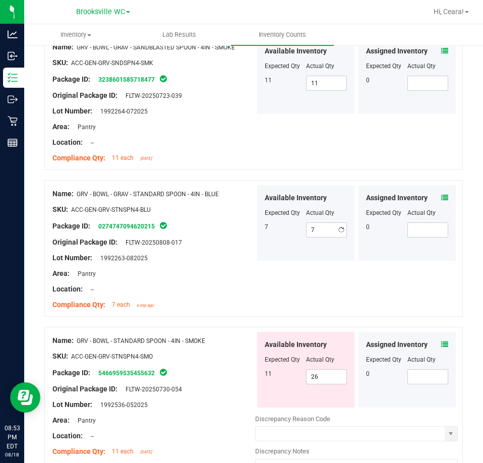
click at [239, 263] on div at bounding box center [153, 265] width 203 height 5
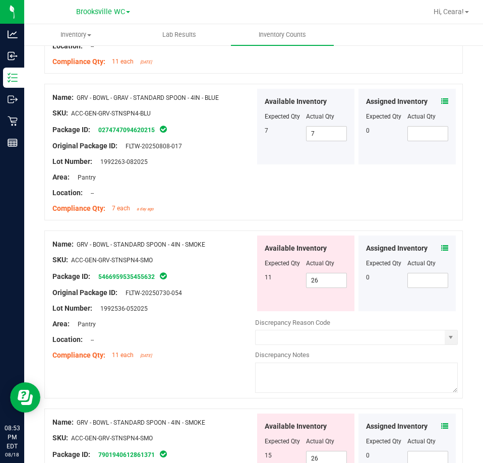
scroll to position [1210, 0]
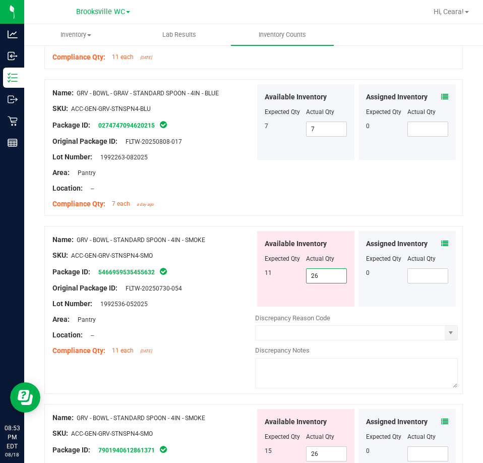
drag, startPoint x: 331, startPoint y: 271, endPoint x: 235, endPoint y: 258, distance: 97.2
click at [235, 259] on div "Name: GRV - BOWL - STANDARD SPOON - 4IN - SMOKE SKU: ACC-GEN-GRV-STNSPN4-SMO Pa…" at bounding box center [253, 310] width 419 height 168
type input "11"
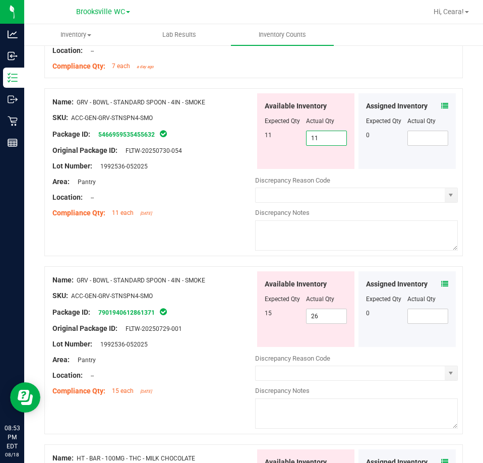
scroll to position [1362, 0]
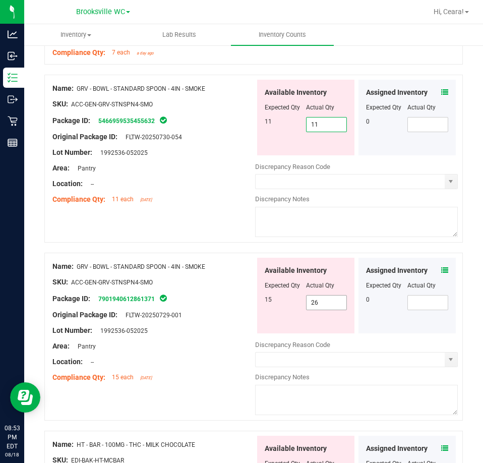
type input "11"
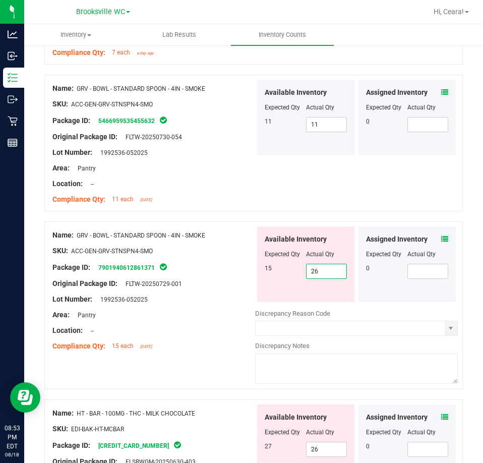
drag, startPoint x: 320, startPoint y: 300, endPoint x: 230, endPoint y: 297, distance: 89.8
click at [239, 301] on div "Name: GRV - BOWL - STANDARD SPOON - 4IN - SMOKE SKU: ACC-GEN-GRV-STNSPN4-SMO Pa…" at bounding box center [253, 305] width 419 height 168
type input "15"
click at [223, 214] on div at bounding box center [253, 216] width 419 height 10
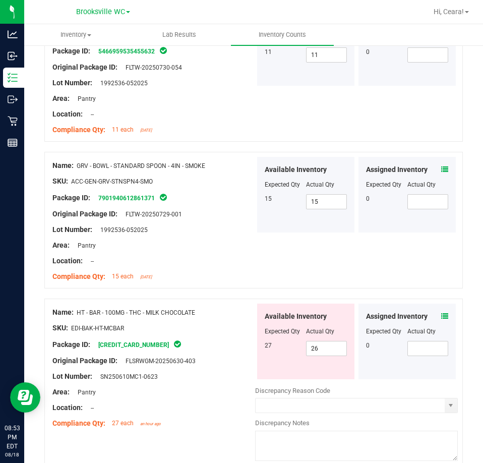
scroll to position [1564, 0]
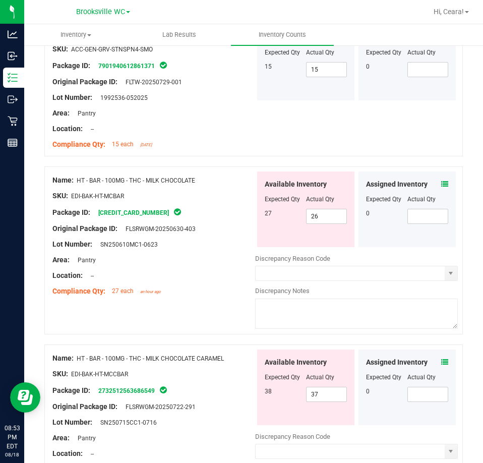
click at [441, 182] on icon at bounding box center [444, 184] width 7 height 7
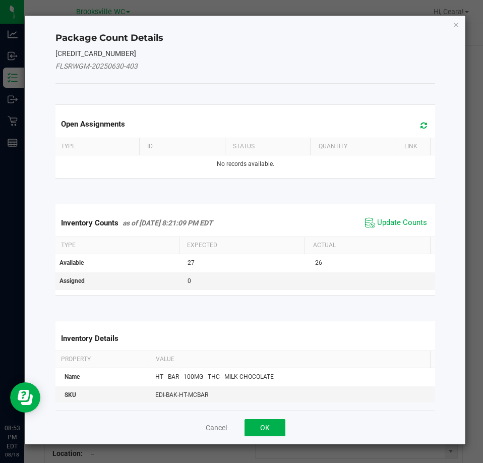
click at [405, 217] on span "Update Counts" at bounding box center [396, 222] width 67 height 15
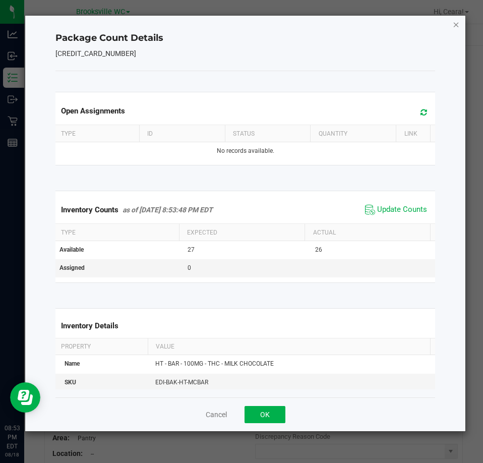
click at [454, 26] on icon "Close" at bounding box center [456, 24] width 7 height 12
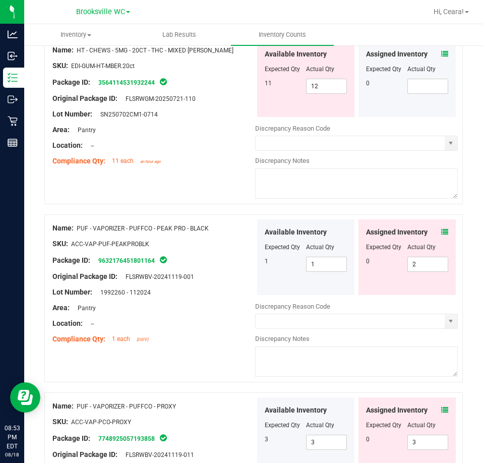
scroll to position [2068, 0]
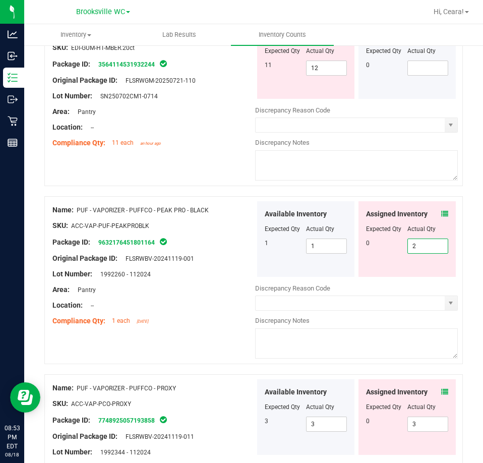
drag, startPoint x: 415, startPoint y: 248, endPoint x: 362, endPoint y: 248, distance: 52.5
click at [366, 248] on div "0 2 2" at bounding box center [407, 246] width 82 height 15
type input "0"
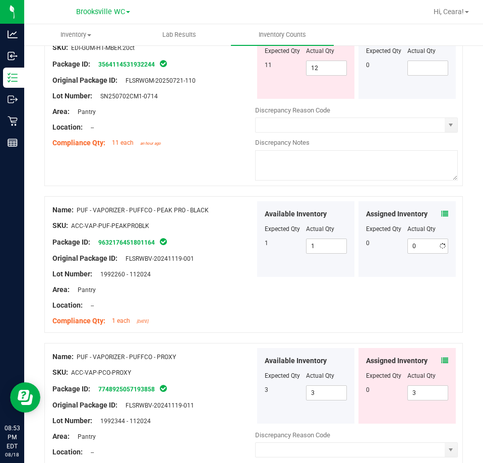
click at [212, 272] on div "Lot Number: 1992260 - 112024" at bounding box center [153, 274] width 203 height 11
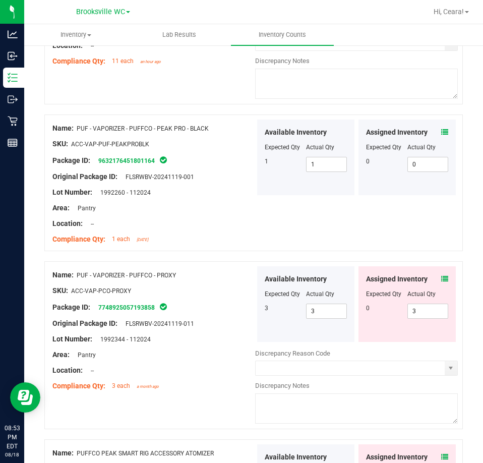
scroll to position [2169, 0]
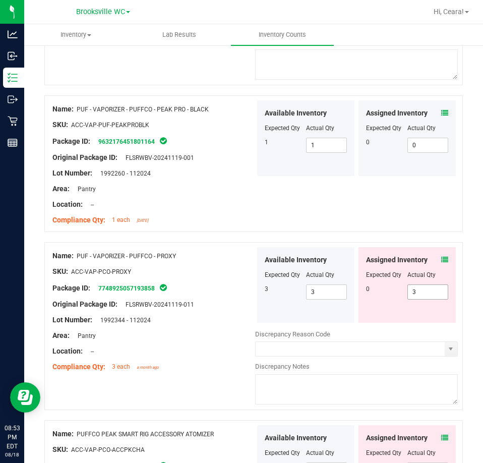
drag, startPoint x: 419, startPoint y: 290, endPoint x: 256, endPoint y: 287, distance: 162.4
click at [256, 287] on div "Available Inventory Expected Qty Actual Qty 3 3 3 3 3" at bounding box center [356, 285] width 203 height 76
type input "0"
drag, startPoint x: 195, startPoint y: 276, endPoint x: 199, endPoint y: 280, distance: 5.4
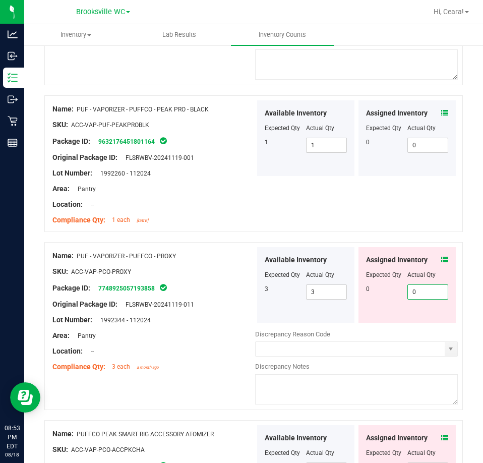
click at [194, 277] on div at bounding box center [153, 279] width 203 height 5
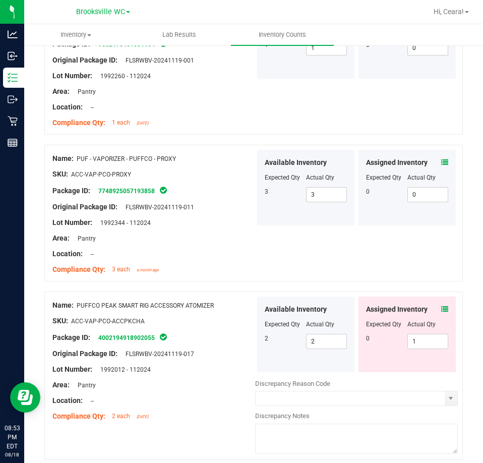
scroll to position [2270, 0]
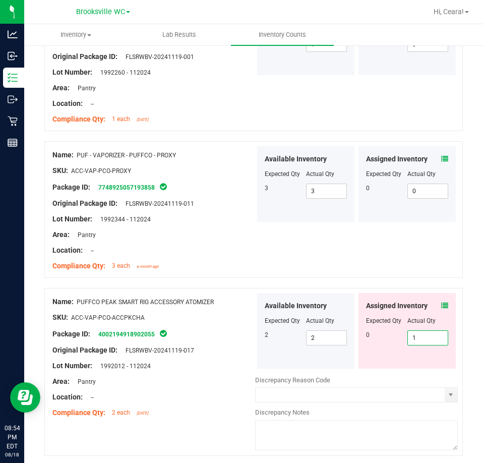
drag, startPoint x: 398, startPoint y: 328, endPoint x: 230, endPoint y: 259, distance: 181.4
type input "0"
click at [186, 264] on div "Compliance Qty: 3 each a month ago" at bounding box center [153, 266] width 203 height 11
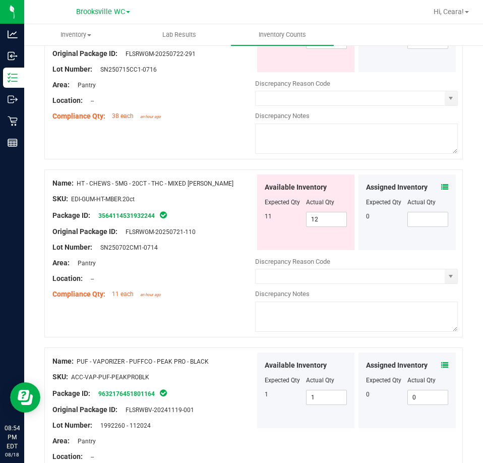
scroll to position [1614, 0]
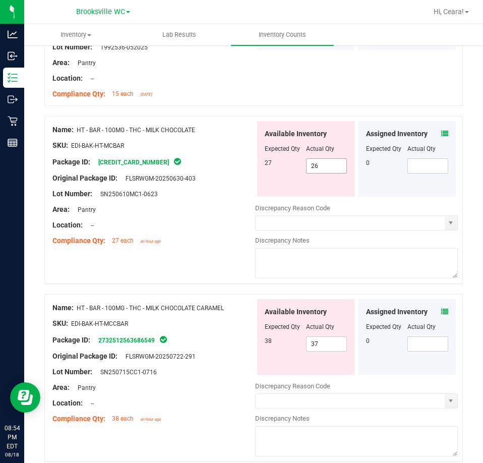
drag, startPoint x: 314, startPoint y: 160, endPoint x: 158, endPoint y: 163, distance: 155.9
click at [158, 164] on div "Name: HT - BAR - 100MG - THC - MILK CHOCOLATE SKU: EDI-BAK-HT-MCBAR Package ID:…" at bounding box center [253, 200] width 419 height 168
type input "27"
click at [198, 230] on div at bounding box center [153, 232] width 203 height 5
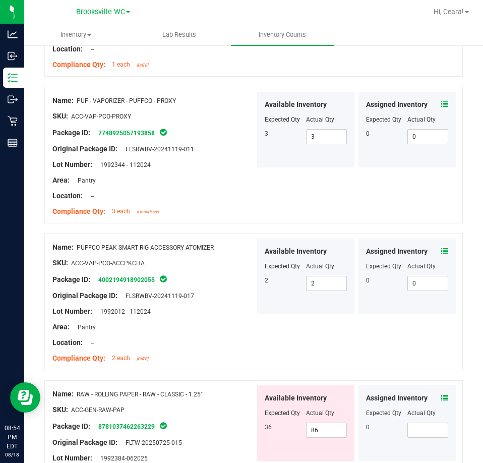
scroll to position [2471, 0]
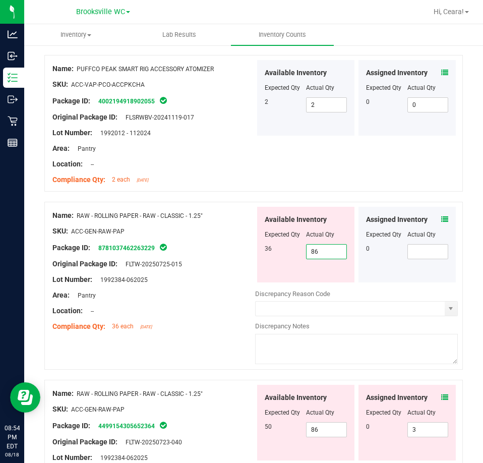
drag, startPoint x: 283, startPoint y: 250, endPoint x: 215, endPoint y: 252, distance: 68.6
click at [215, 252] on div "Name: RAW - ROLLING PAPER - RAW - CLASSIC - 1.25" SKU: ACC-GEN-RAW-PAP Package …" at bounding box center [253, 286] width 419 height 168
type input "36"
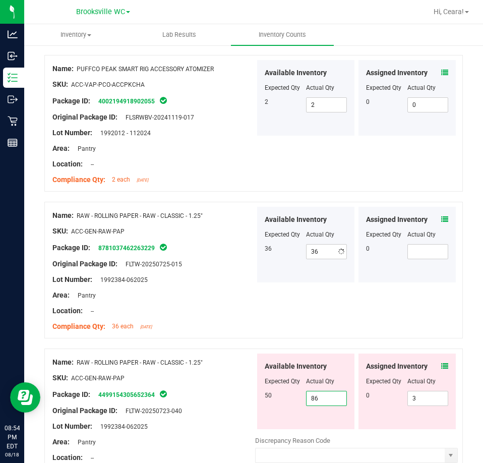
drag, startPoint x: 311, startPoint y: 426, endPoint x: 57, endPoint y: 379, distance: 258.5
click at [57, 379] on div "Name: RAW - ROLLING PAPER - RAW - CLASSIC - 1.25" SKU: ACC-GEN-RAW-PAP Package …" at bounding box center [253, 433] width 419 height 168
click at [323, 391] on input "5086" at bounding box center [327, 398] width 40 height 14
type input "50"
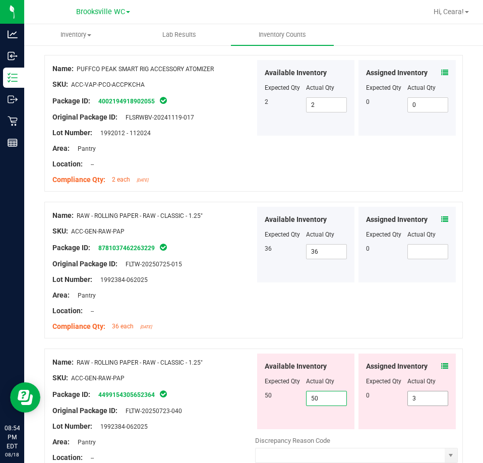
click at [253, 349] on div "Name: RAW - ROLLING PAPER - RAW - CLASSIC - 1.25" SKU: ACC-GEN-RAW-PAP Package …" at bounding box center [253, 433] width 419 height 168
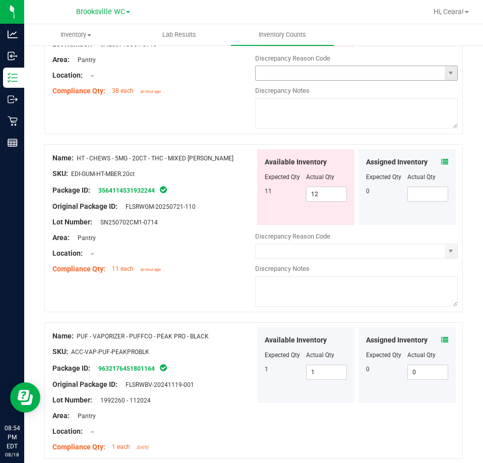
scroll to position [1816, 0]
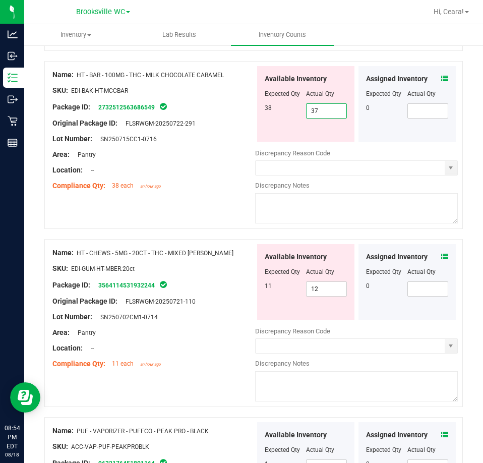
drag, startPoint x: 323, startPoint y: 105, endPoint x: 250, endPoint y: 99, distance: 73.4
click at [250, 99] on div "Name: HT - BAR - 100MG - THC - MILK CHOCOLATE CARAMEL SKU: EDI-BAK-HT-MCCBAR Pa…" at bounding box center [253, 145] width 419 height 168
type input "38"
click at [221, 169] on div "Location: --" at bounding box center [153, 170] width 203 height 11
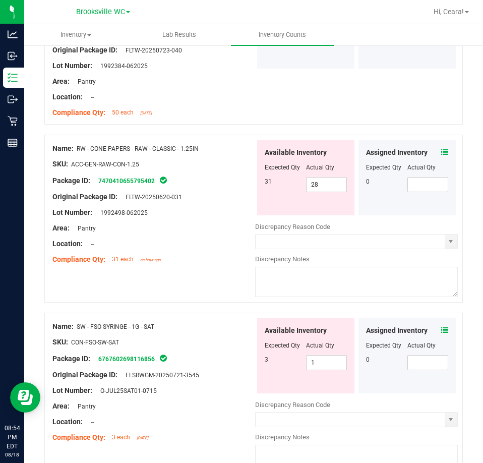
scroll to position [2858, 0]
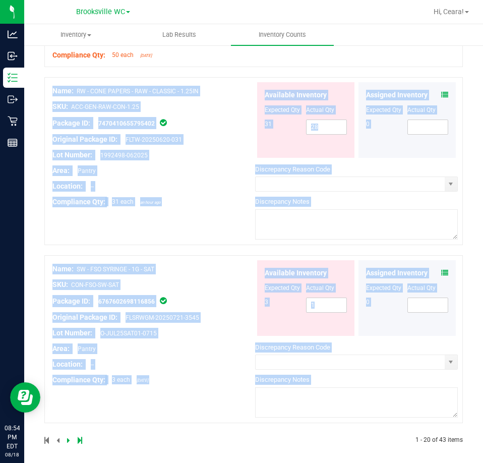
drag, startPoint x: 470, startPoint y: 423, endPoint x: 478, endPoint y: 216, distance: 206.9
click at [483, 41] on html "Analytics Inbound Inventory Outbound Retail Reports 08:54 PM EDT [DATE] 08/18 B…" at bounding box center [241, 231] width 483 height 463
click at [444, 400] on textarea at bounding box center [356, 402] width 203 height 30
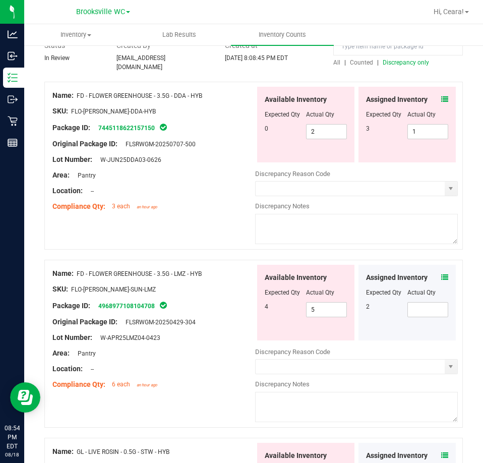
scroll to position [0, 0]
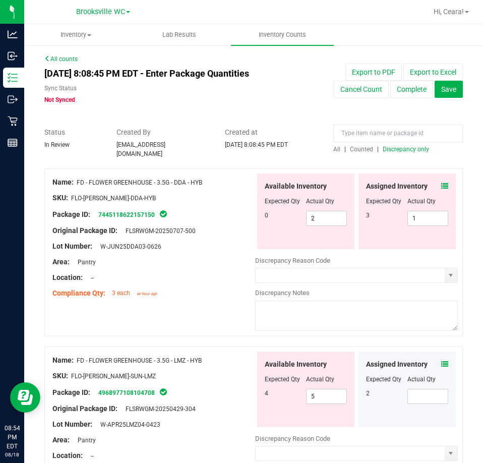
click at [402, 149] on span "Discrepancy only" at bounding box center [406, 149] width 46 height 7
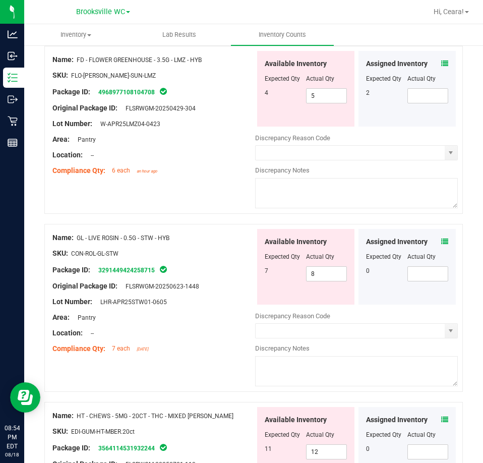
scroll to position [303, 0]
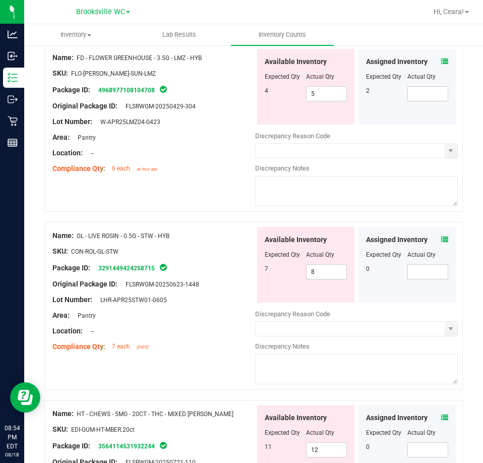
click at [441, 58] on icon at bounding box center [444, 61] width 7 height 7
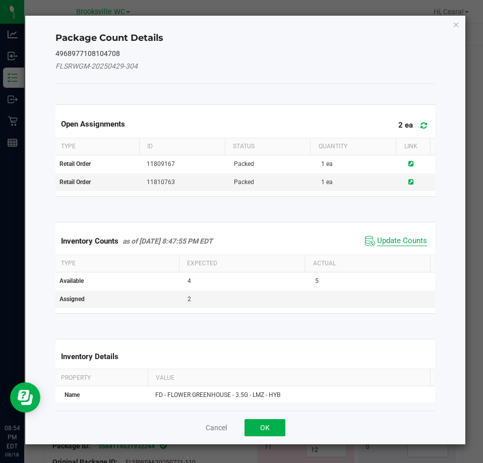
click at [402, 240] on span "Update Counts" at bounding box center [402, 241] width 50 height 10
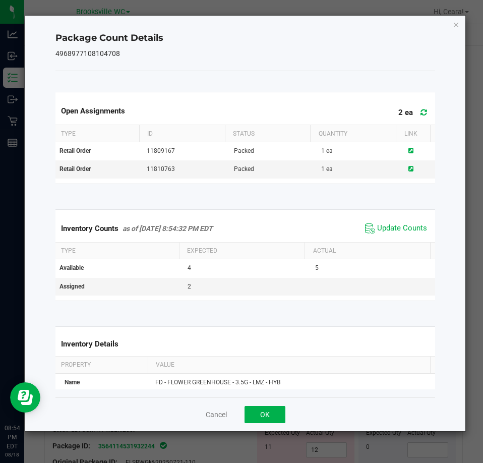
click at [421, 113] on icon at bounding box center [424, 112] width 7 height 8
click at [455, 22] on icon "Close" at bounding box center [456, 24] width 7 height 12
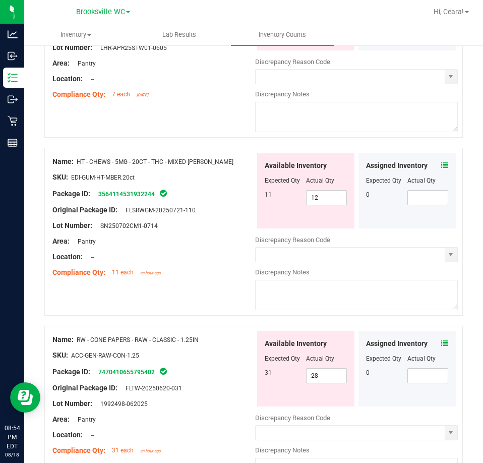
scroll to position [605, 0]
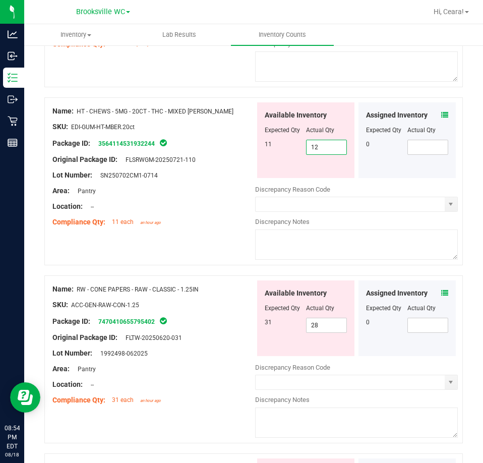
drag, startPoint x: 327, startPoint y: 145, endPoint x: 194, endPoint y: 149, distance: 132.7
click at [197, 150] on div "Name: HT - CHEWS - 5MG - 20CT - THC - MIXED [PERSON_NAME] SKU: EDI-GUM-HT-MBER.…" at bounding box center [253, 181] width 419 height 168
type input "11"
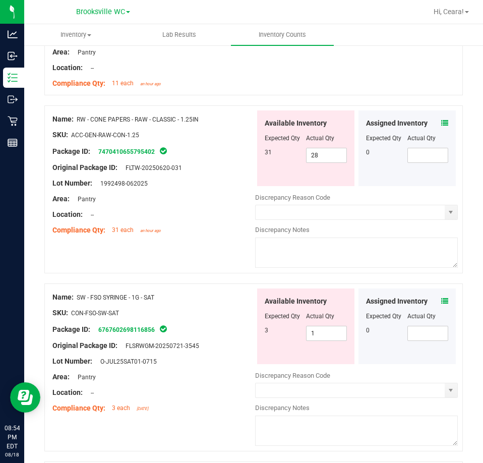
scroll to position [757, 0]
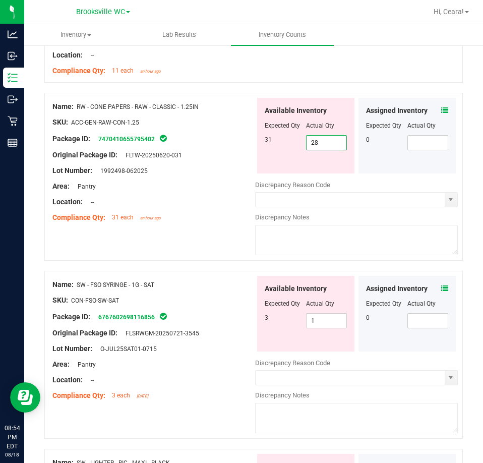
drag, startPoint x: 334, startPoint y: 137, endPoint x: 219, endPoint y: 139, distance: 115.0
click at [219, 139] on div "Name: RW - CONE PAPERS - RAW - CLASSIC - 1.25IN SKU: ACC-GEN-RAW-CON-1.25 Packa…" at bounding box center [253, 177] width 419 height 168
type input "31"
click at [212, 197] on div "Location: --" at bounding box center [153, 202] width 203 height 11
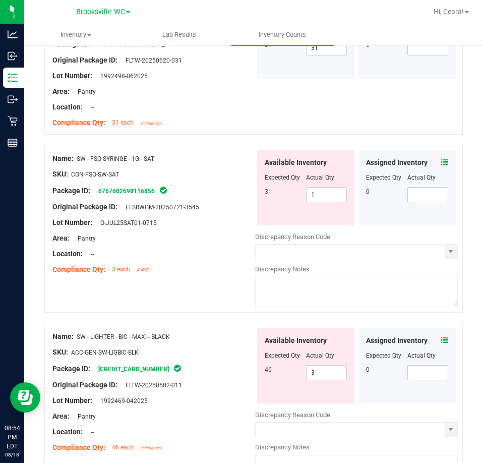
scroll to position [1009, 0]
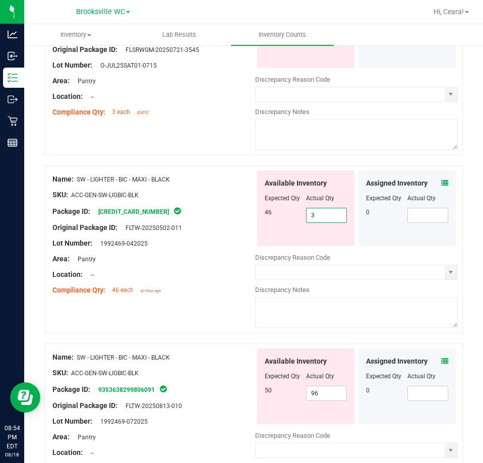
drag, startPoint x: 313, startPoint y: 211, endPoint x: 260, endPoint y: 218, distance: 53.5
click at [260, 218] on div "Available Inventory Expected Qty Actual Qty 46 3 3" at bounding box center [305, 208] width 97 height 76
type input "46"
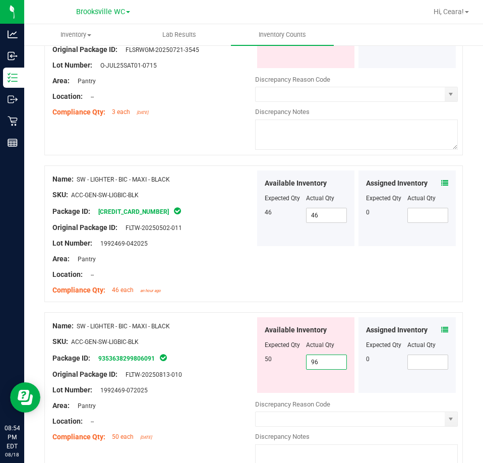
drag, startPoint x: 329, startPoint y: 389, endPoint x: 219, endPoint y: 339, distance: 120.1
click at [224, 346] on div "Name: SW - LIGHTER - BIC - MAXI - BLACK SKU: ACC-GEN-SW-LIGBIC-BLK Package ID: …" at bounding box center [253, 396] width 419 height 168
type input "50"
click at [237, 269] on div "Location: --" at bounding box center [153, 274] width 203 height 11
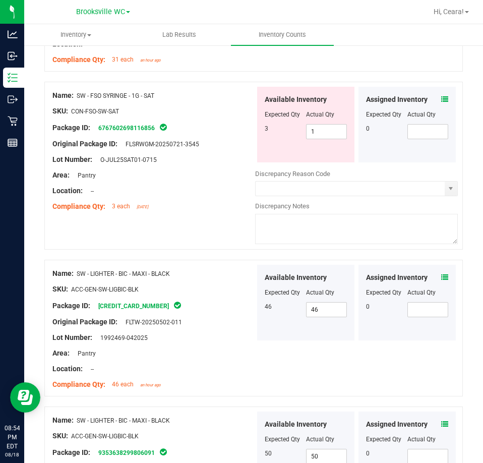
scroll to position [807, 0]
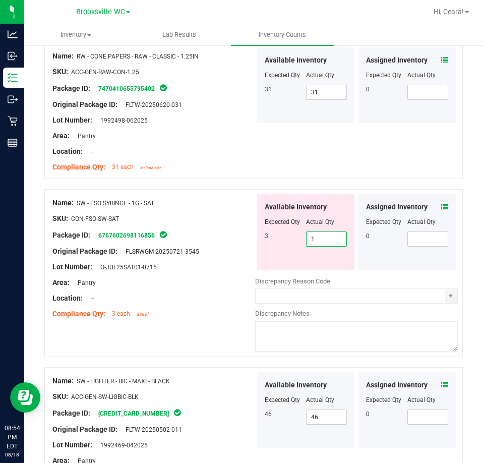
drag, startPoint x: 318, startPoint y: 235, endPoint x: 226, endPoint y: 234, distance: 91.3
click at [228, 234] on div "Name: SW - FSO SYRINGE - 1G - SAT SKU: CON-FSO-SW-SAT Package ID: 6767602698116…" at bounding box center [253, 273] width 419 height 168
type input "3"
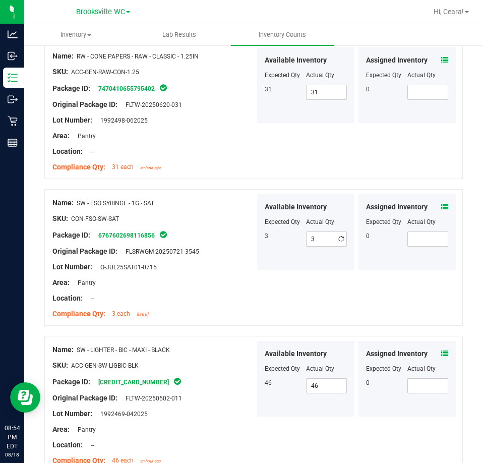
click at [223, 235] on div "Package ID: 6767602698116856" at bounding box center [153, 235] width 203 height 12
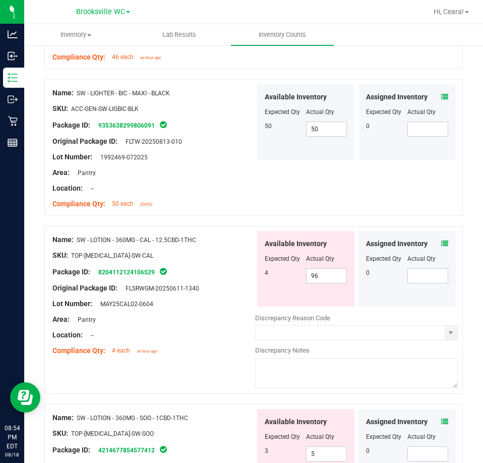
scroll to position [1261, 0]
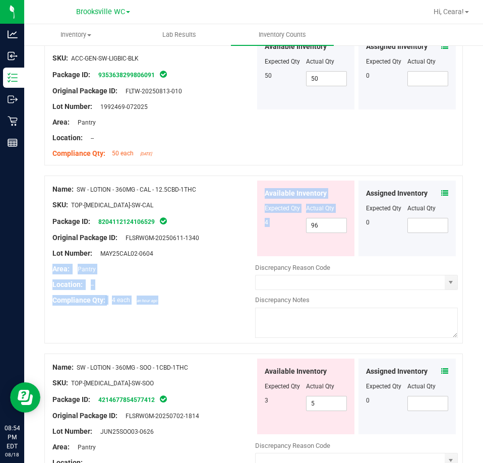
drag, startPoint x: 324, startPoint y: 228, endPoint x: 230, endPoint y: 257, distance: 97.6
click at [230, 257] on div "Name: SW - LOTION - 360MG - CAL - 12.5CBD-1THC SKU: TOP-[MEDICAL_DATA]-SW-CAL P…" at bounding box center [253, 260] width 419 height 168
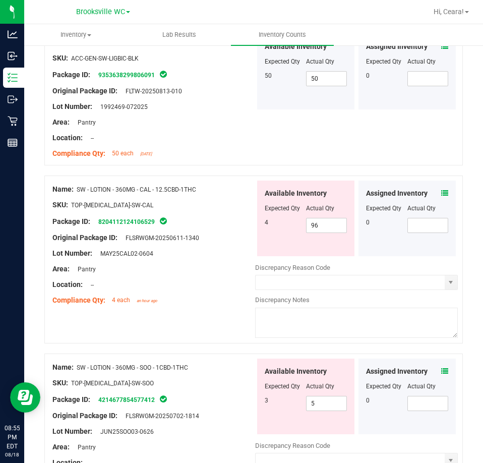
click at [233, 227] on div at bounding box center [153, 229] width 203 height 5
drag, startPoint x: 310, startPoint y: 221, endPoint x: 269, endPoint y: 225, distance: 40.5
click at [271, 223] on div "4 96 96" at bounding box center [306, 225] width 82 height 15
click at [319, 225] on input "96" at bounding box center [327, 225] width 40 height 14
type input "9"
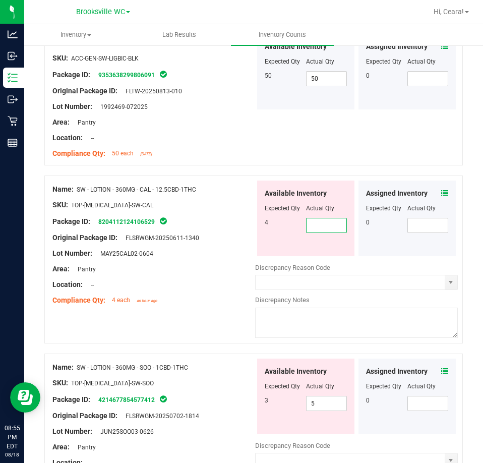
type input "4"
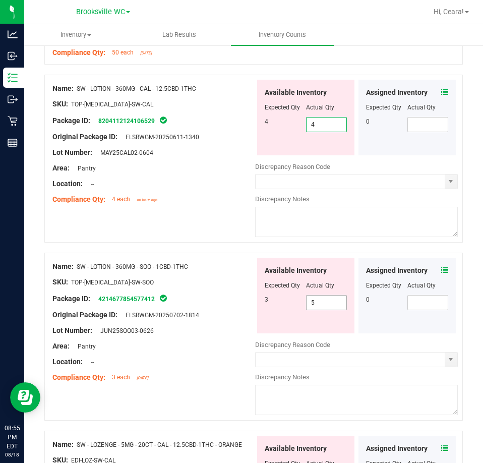
type input "4"
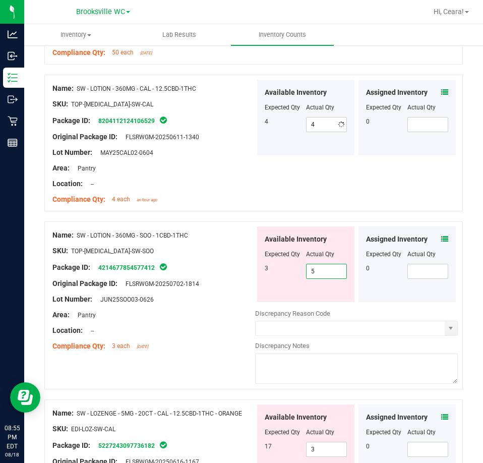
drag, startPoint x: 298, startPoint y: 303, endPoint x: 221, endPoint y: 285, distance: 78.7
click at [223, 285] on div "Name: SW - LOTION - 360MG - SOO - 1CBD-1THC SKU: TOP-[MEDICAL_DATA]-SW-SOO Pack…" at bounding box center [253, 305] width 419 height 168
type input "3"
click at [221, 278] on div "Original Package ID: FLSRWGM-20250702-1814" at bounding box center [153, 283] width 203 height 11
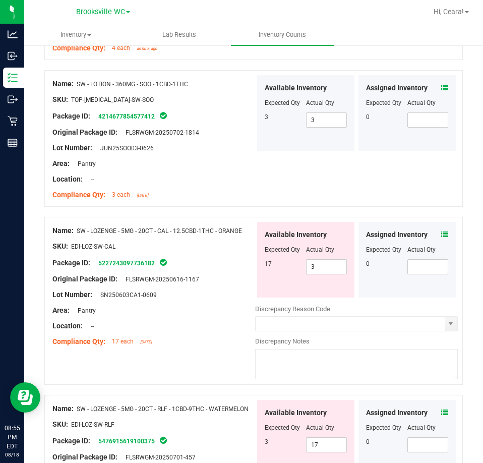
scroll to position [1564, 0]
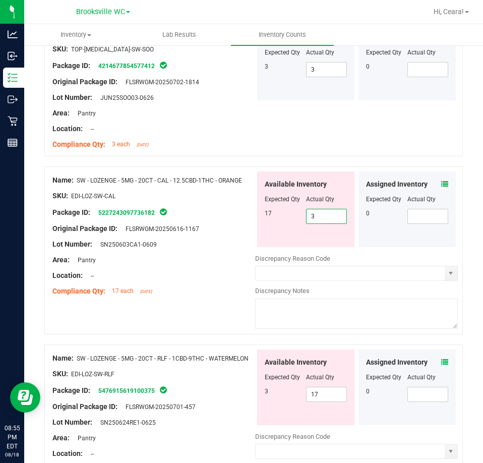
drag, startPoint x: 313, startPoint y: 209, endPoint x: 238, endPoint y: 206, distance: 75.2
click at [239, 207] on div "Name: SW - LOZENGE - 5MG - 20CT - CAL - 12.5CBD-1THC - ORANGE SKU: EDI-LOZ-SW-C…" at bounding box center [253, 250] width 419 height 168
type input "17"
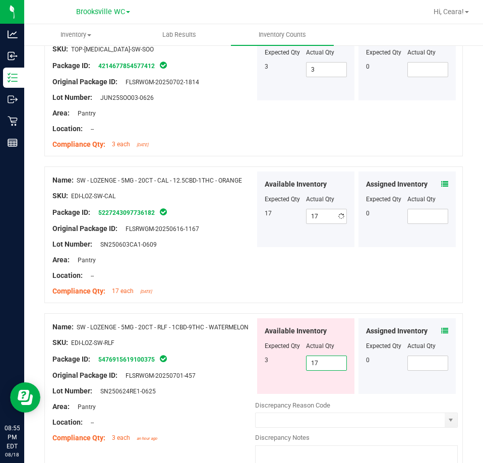
drag, startPoint x: 329, startPoint y: 388, endPoint x: 209, endPoint y: 361, distance: 123.2
click at [210, 363] on div "Name: SW - LOZENGE - 5MG - 20CT - RLF - 1CBD-9THC - WATERMELON SKU: EDI-LOZ-SW-…" at bounding box center [253, 397] width 419 height 168
type input "3"
click at [211, 290] on div "Compliance Qty: 17 each [DATE]" at bounding box center [153, 291] width 203 height 11
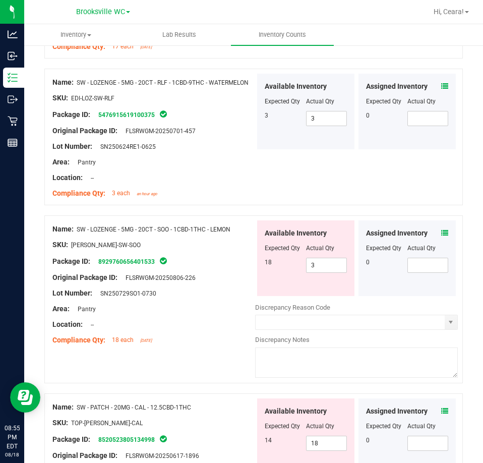
scroll to position [1866, 0]
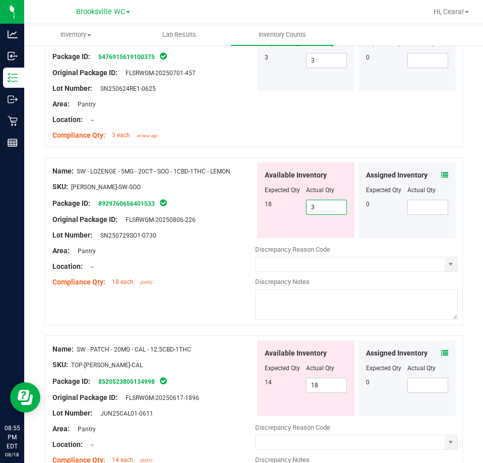
drag, startPoint x: 315, startPoint y: 204, endPoint x: 231, endPoint y: 192, distance: 84.5
click at [232, 193] on div "Name: SW - LOZENGE - 5MG - 20CT - SOO - 1CBD-1THC - LEMON SKU: EDI-LOZ-SW-SOO P…" at bounding box center [253, 241] width 419 height 168
type input "18"
drag, startPoint x: 234, startPoint y: 246, endPoint x: 251, endPoint y: 253, distance: 19.0
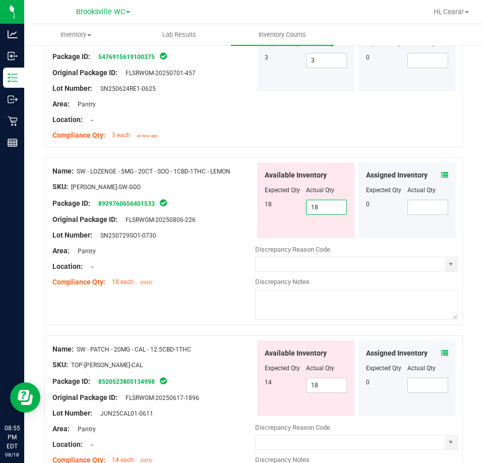
click at [234, 247] on div "Area: Pantry" at bounding box center [153, 251] width 203 height 11
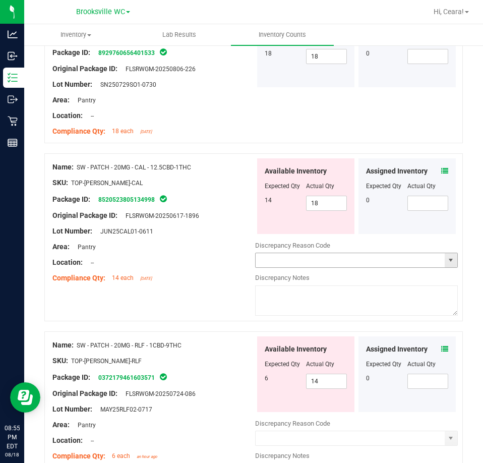
scroll to position [2017, 0]
drag, startPoint x: 320, startPoint y: 198, endPoint x: 252, endPoint y: 199, distance: 68.6
click at [257, 202] on div "Available Inventory Expected Qty Actual Qty 14 18 18" at bounding box center [305, 196] width 97 height 76
type input "14"
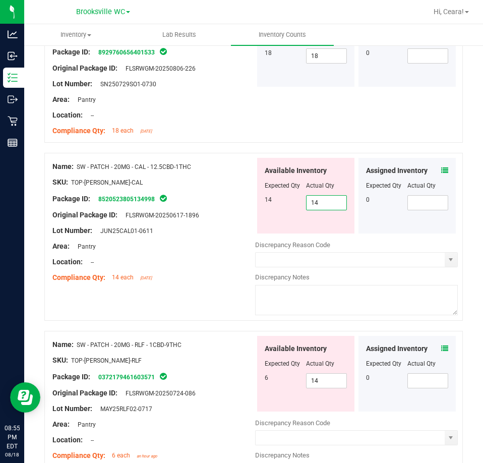
click at [227, 237] on div "Name: SW - PATCH - 20MG - CAL - 12.5CBD-1THC SKU: TOP-[PERSON_NAME]-CAL Package…" at bounding box center [153, 222] width 203 height 129
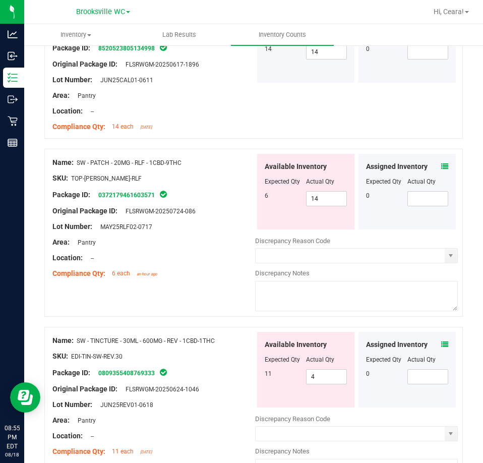
scroll to position [2169, 0]
drag, startPoint x: 320, startPoint y: 195, endPoint x: 269, endPoint y: 197, distance: 51.0
click at [269, 197] on div "6 14 14" at bounding box center [306, 198] width 82 height 15
type input "6"
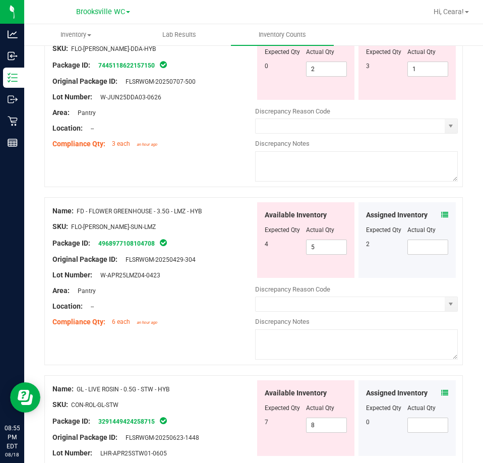
scroll to position [0, 0]
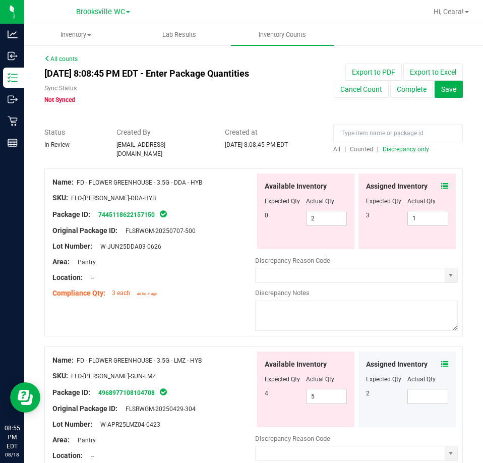
type input "6"
click at [392, 148] on span "Discrepancy only" at bounding box center [406, 149] width 46 height 7
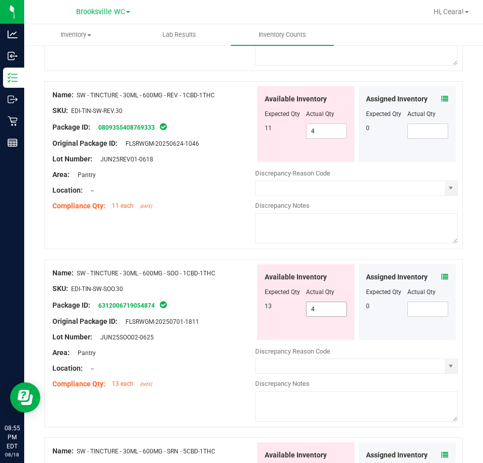
scroll to position [605, 0]
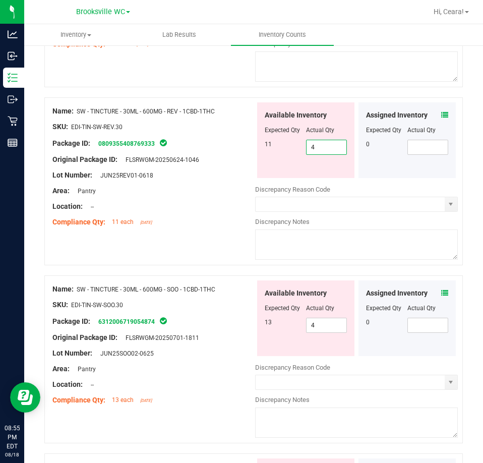
drag, startPoint x: 322, startPoint y: 147, endPoint x: 205, endPoint y: 149, distance: 117.0
click at [207, 149] on div "Name: SW - TINCTURE - 30ML - 600MG - REV - 1CBD-1THC SKU: EDI-TIN-SW-REV.30 Pac…" at bounding box center [253, 181] width 419 height 168
type input "11"
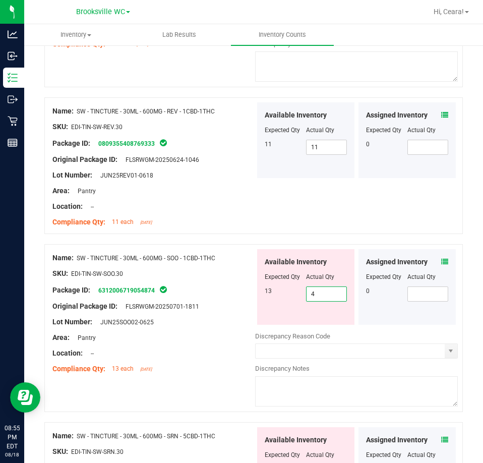
drag, startPoint x: 332, startPoint y: 321, endPoint x: 252, endPoint y: 301, distance: 82.8
click at [260, 310] on div "Available Inventory Expected Qty Actual Qty 13 4 4" at bounding box center [305, 287] width 97 height 76
type input "13"
click at [238, 284] on div "Package ID: 6312006719054874" at bounding box center [153, 290] width 203 height 12
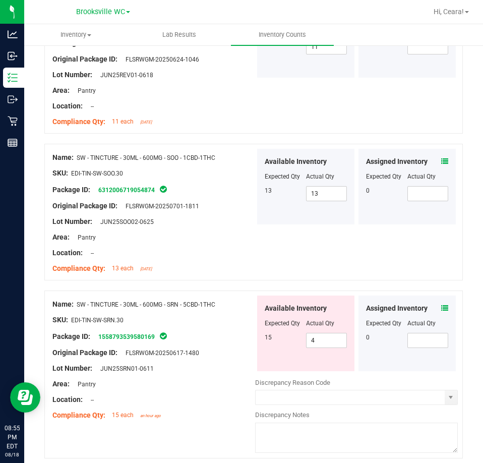
scroll to position [706, 0]
drag, startPoint x: 320, startPoint y: 337, endPoint x: 174, endPoint y: 292, distance: 153.5
click at [175, 295] on div "Name: SW - TINCTURE - 30ML - 600MG - SRN - 5CBD-1THC SKU: EDI-TIN-SW-SRN.30 Pac…" at bounding box center [253, 374] width 419 height 168
type input "15"
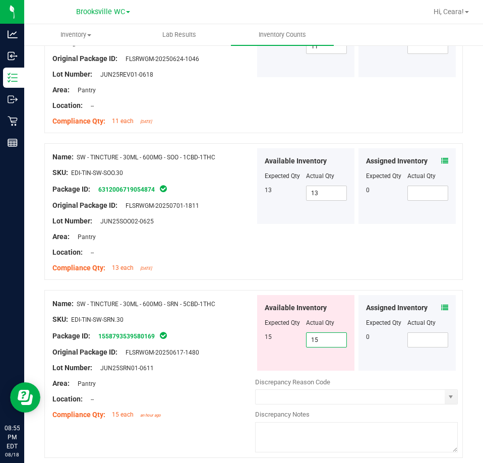
click at [221, 248] on div "Location: --" at bounding box center [153, 252] width 203 height 11
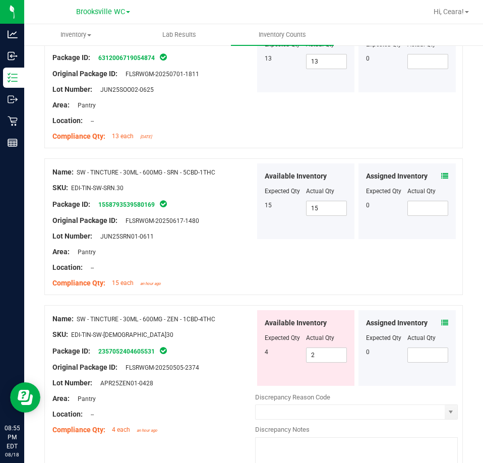
scroll to position [1009, 0]
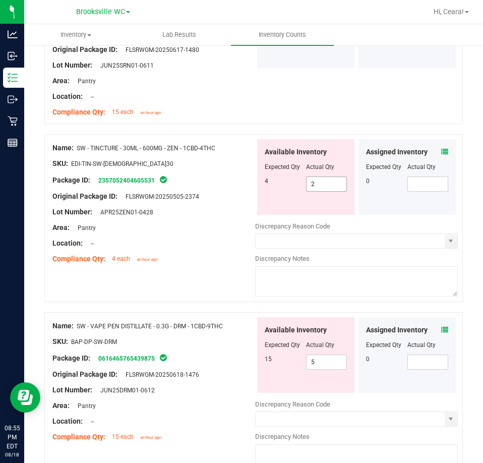
drag, startPoint x: 317, startPoint y: 177, endPoint x: 234, endPoint y: 174, distance: 83.8
click at [235, 176] on div "Name: SW - TINCTURE - 30ML - 600MG - ZEN - 1CBD-4THC SKU: EDI-TIN-SW-[DEMOGRAPH…" at bounding box center [253, 218] width 419 height 168
type input "4"
click at [215, 271] on div "Name: SW - TINCTURE - 30ML - 600MG - ZEN - 1CBD-4THC SKU: EDI-TIN-SW-[DEMOGRAPH…" at bounding box center [253, 223] width 419 height 178
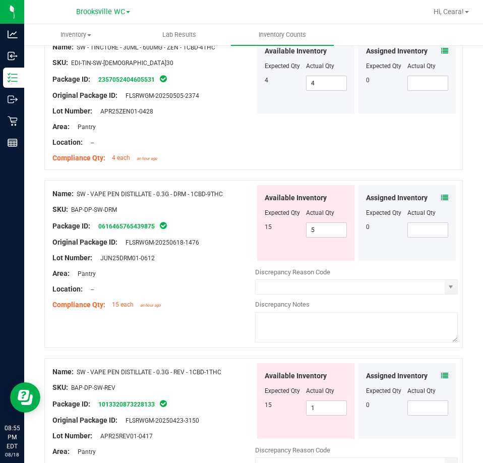
scroll to position [0, 0]
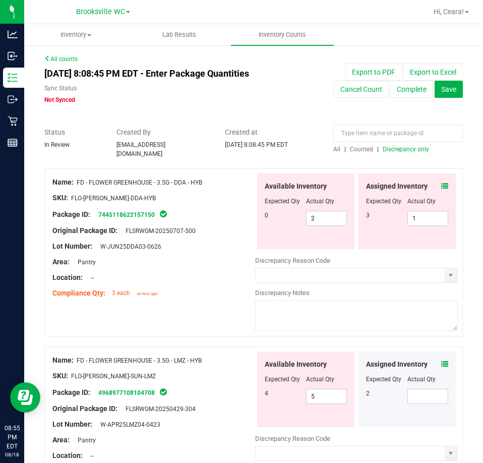
click at [410, 149] on span "Discrepancy only" at bounding box center [406, 149] width 46 height 7
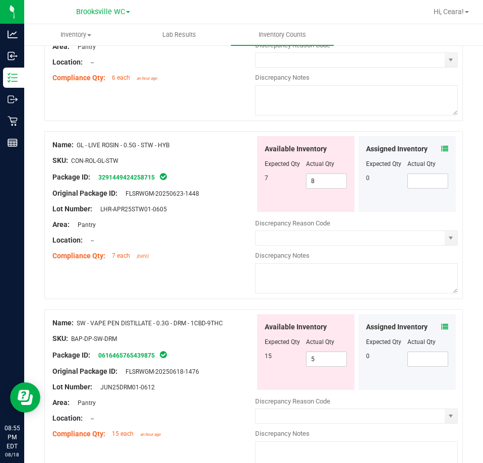
scroll to position [454, 0]
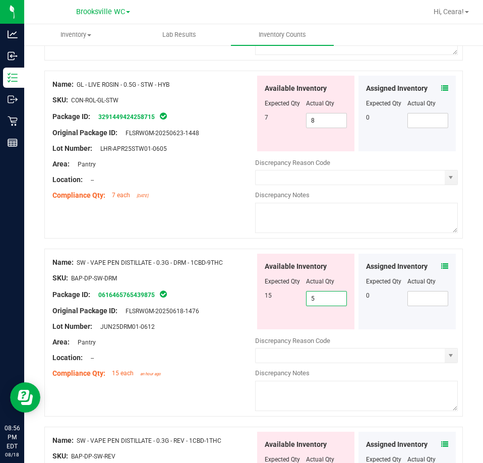
drag, startPoint x: 310, startPoint y: 292, endPoint x: 264, endPoint y: 287, distance: 46.7
click at [265, 291] on div "15 5 5" at bounding box center [306, 298] width 82 height 15
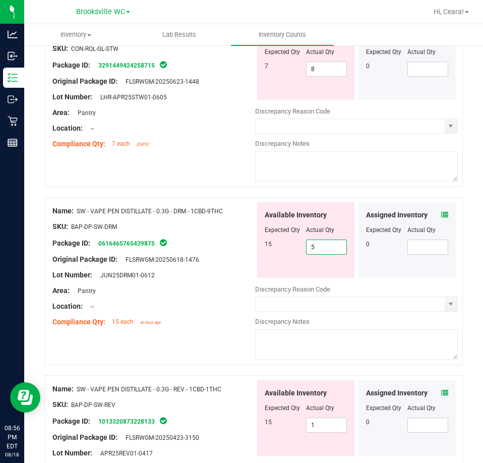
scroll to position [555, 0]
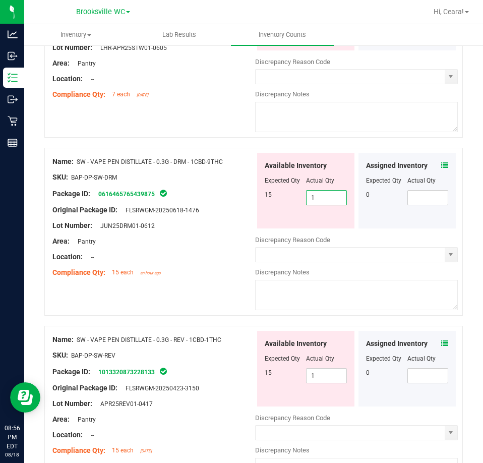
type input "15"
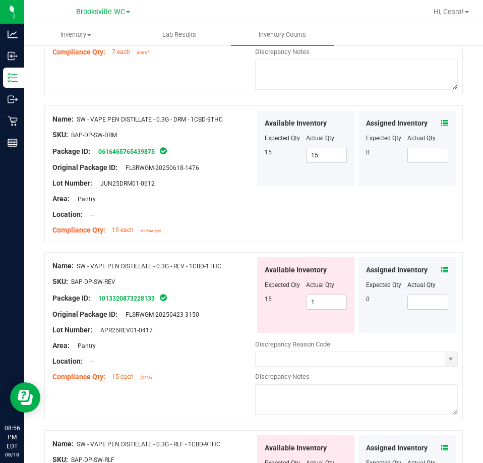
scroll to position [656, 0]
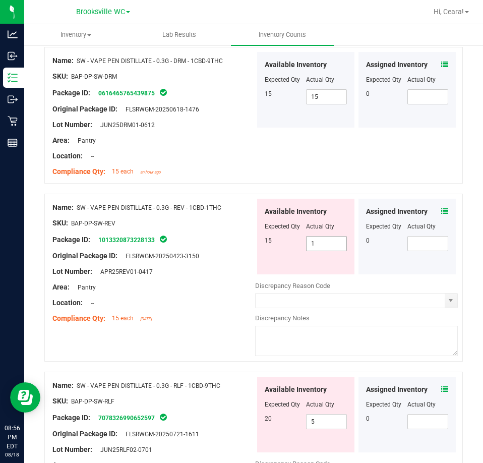
drag, startPoint x: 321, startPoint y: 241, endPoint x: 288, endPoint y: 228, distance: 35.1
click at [298, 236] on div "15 1 1" at bounding box center [306, 243] width 82 height 15
type input "15"
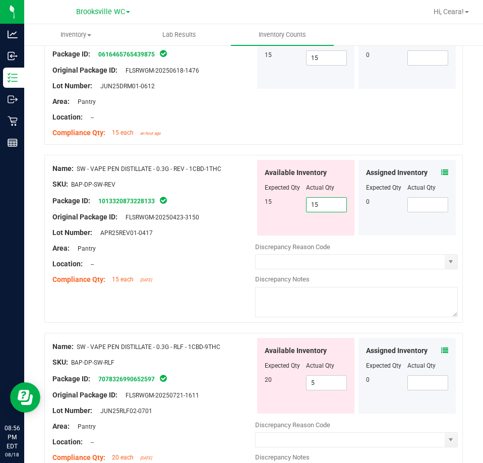
scroll to position [757, 0]
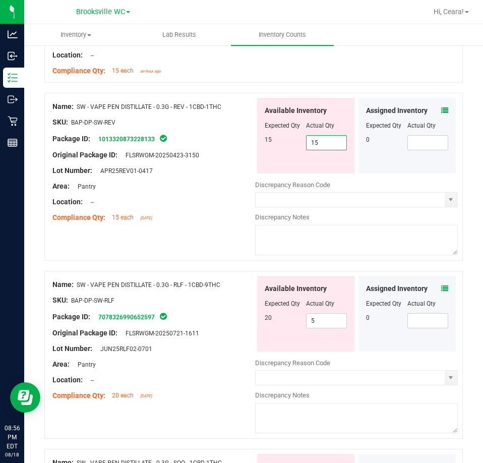
type input "15"
click at [228, 224] on div "Name: SW - VAPE PEN DISTILLATE - 0.3G - REV - 1CBD-1THC SKU: BAP-DP-SW-REV Pack…" at bounding box center [253, 177] width 419 height 168
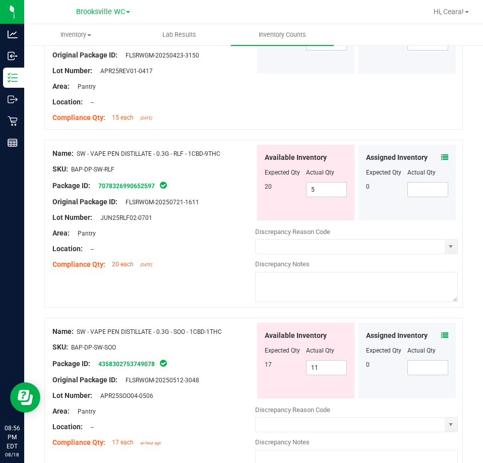
scroll to position [857, 0]
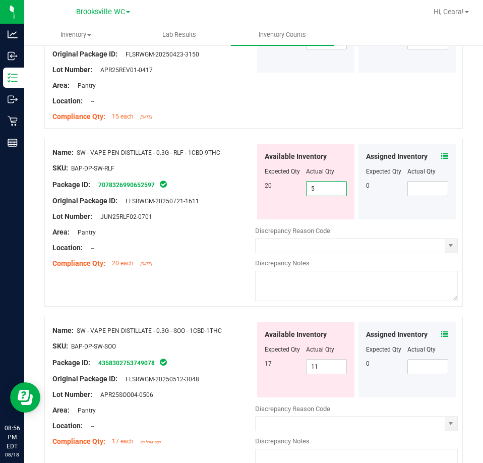
drag, startPoint x: 325, startPoint y: 186, endPoint x: 212, endPoint y: 191, distance: 113.1
click at [213, 190] on div "Name: SW - VAPE PEN DISTILLATE - 0.3G - RLF - 1CBD-9THC SKU: BAP-DP-SW-RLF Pack…" at bounding box center [253, 223] width 419 height 168
type input "20"
click at [214, 213] on div "Lot Number: JUN25RLF02-0701" at bounding box center [153, 216] width 203 height 11
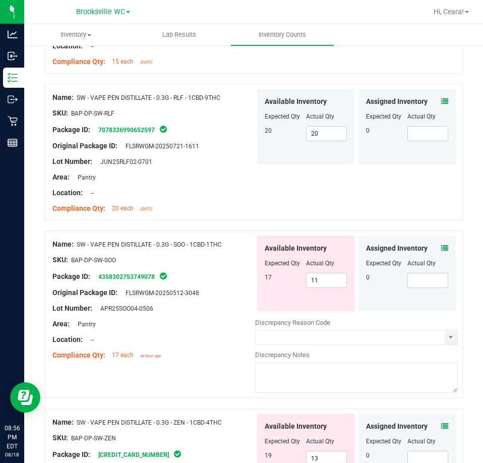
scroll to position [908, 0]
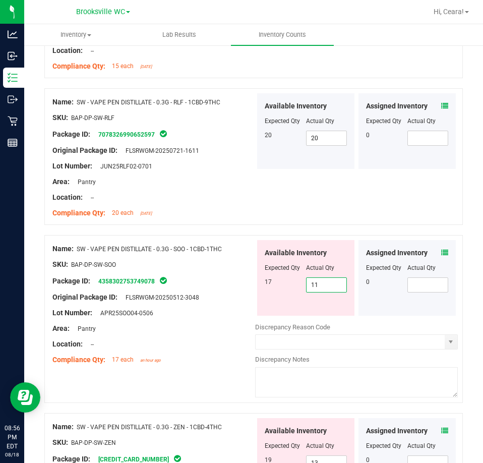
drag, startPoint x: 326, startPoint y: 285, endPoint x: 227, endPoint y: 295, distance: 98.9
click at [227, 295] on div "Name: SW - VAPE PEN DISTILLATE - 0.3G - SOO - 1CBD-1THC SKU: BAP-DP-SW-SOO Pack…" at bounding box center [253, 319] width 419 height 168
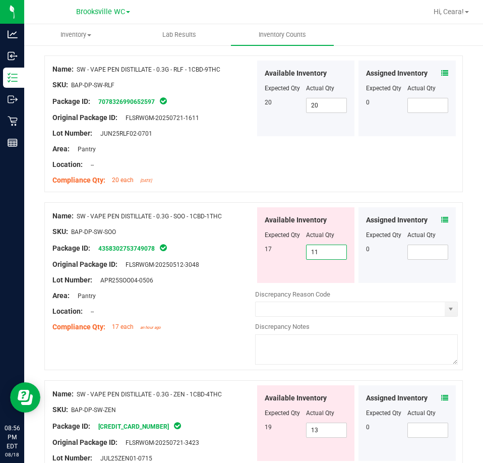
scroll to position [958, 0]
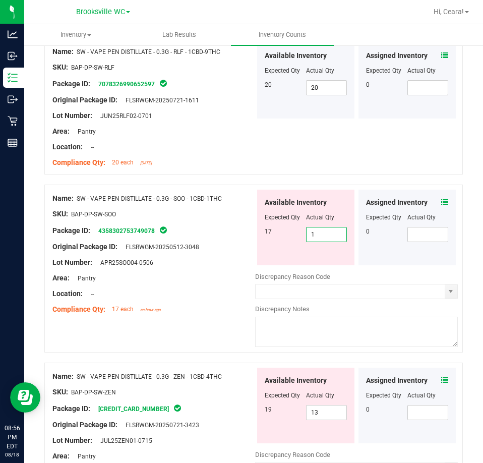
type input "17"
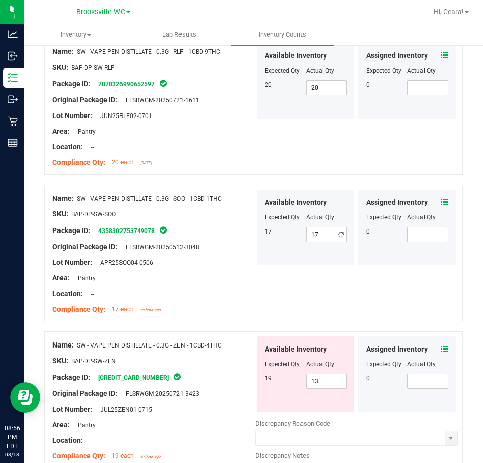
click at [226, 252] on div at bounding box center [153, 254] width 203 height 5
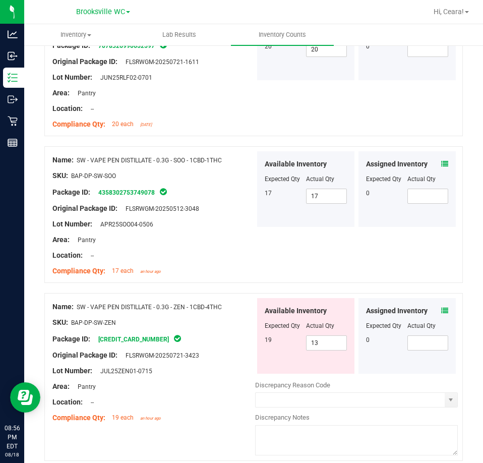
scroll to position [1059, 0]
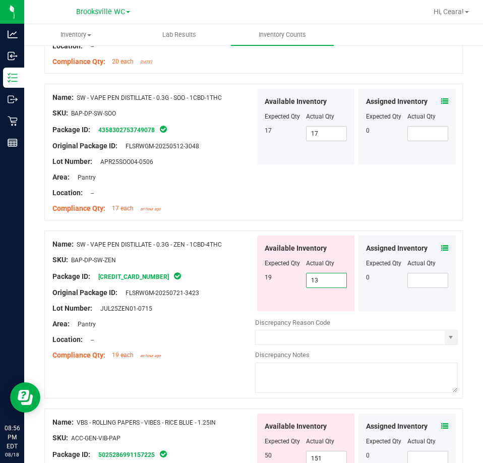
drag, startPoint x: 328, startPoint y: 274, endPoint x: 198, endPoint y: 274, distance: 130.1
click at [198, 274] on div "Name: SW - VAPE PEN DISTILLATE - 0.3G - ZEN - 1CBD-4THC SKU: BAP-DP-SW-ZEN Pack…" at bounding box center [253, 314] width 419 height 168
type input "19"
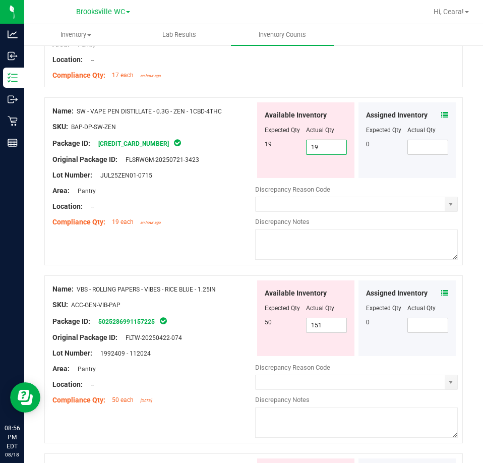
scroll to position [1210, 0]
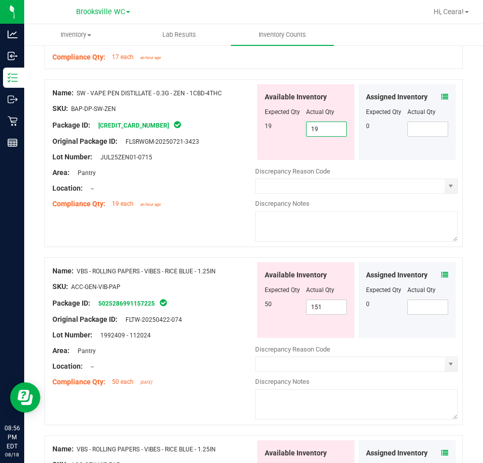
type input "19"
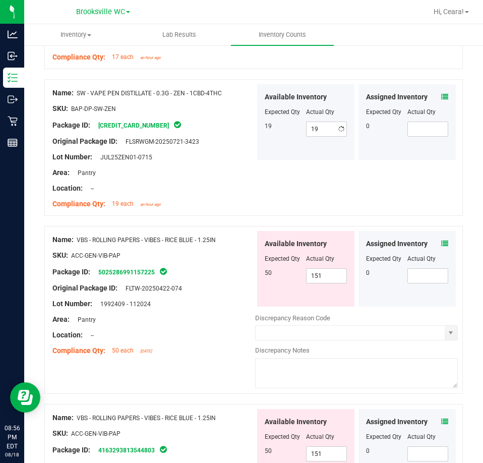
click at [190, 225] on div "Name: FD - FLOWER GREENHOUSE - 3.5G - DDA - HYB SKU: FLO-[PERSON_NAME]-DDA-HYB …" at bounding box center [253, 43] width 419 height 2170
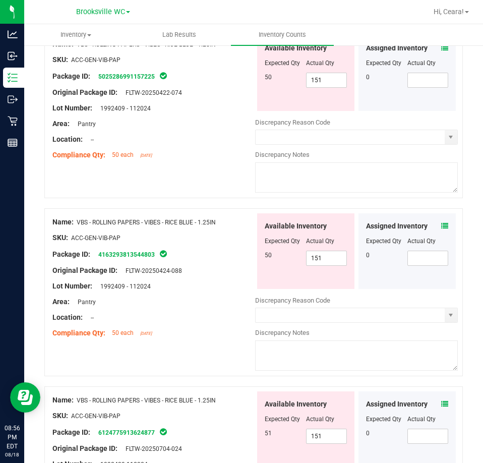
scroll to position [1412, 0]
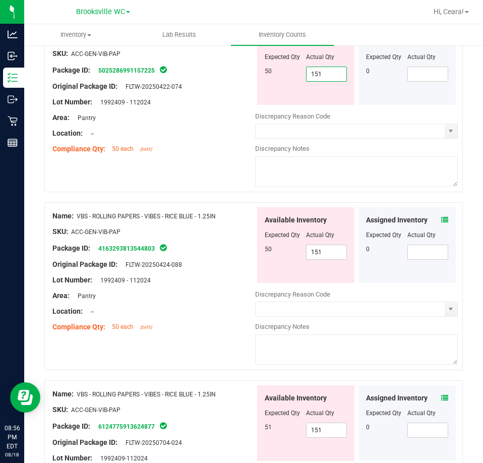
drag, startPoint x: 327, startPoint y: 70, endPoint x: 257, endPoint y: 68, distance: 69.6
click at [258, 68] on div "Available Inventory Expected Qty Actual Qty 50 151 151" at bounding box center [305, 67] width 97 height 76
type input "50"
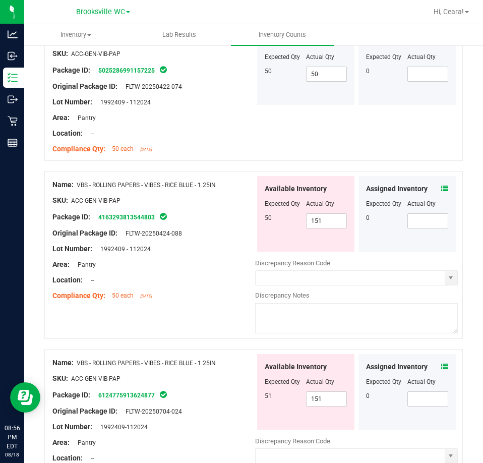
drag, startPoint x: 330, startPoint y: 239, endPoint x: 285, endPoint y: 234, distance: 44.7
click at [285, 234] on div "Available Inventory Expected Qty Actual Qty 50 151 151" at bounding box center [305, 214] width 97 height 76
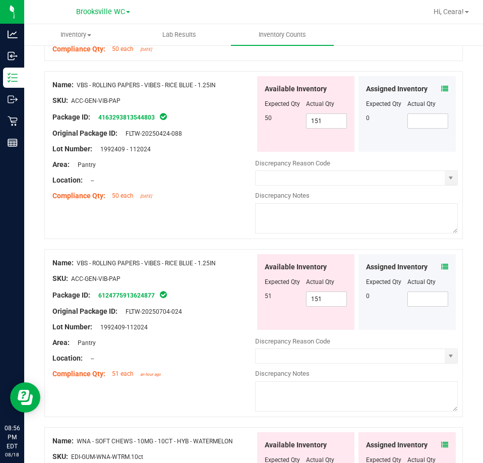
scroll to position [1513, 0]
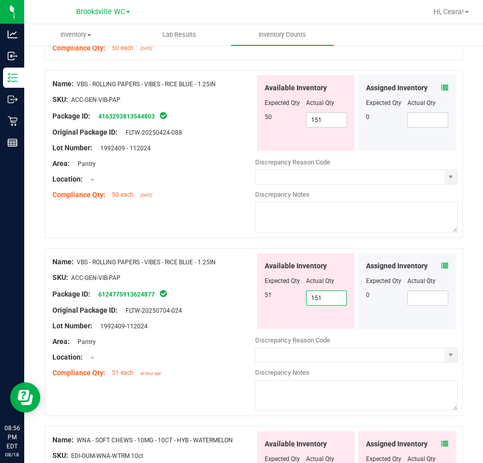
drag, startPoint x: 329, startPoint y: 290, endPoint x: 184, endPoint y: 286, distance: 145.8
click at [184, 286] on div "Name: VBS - ROLLING PAPERS - VIBES - RICE BLUE - 1.25IN SKU: ACC-GEN-VIB-PAP Pa…" at bounding box center [253, 332] width 419 height 168
type input "51"
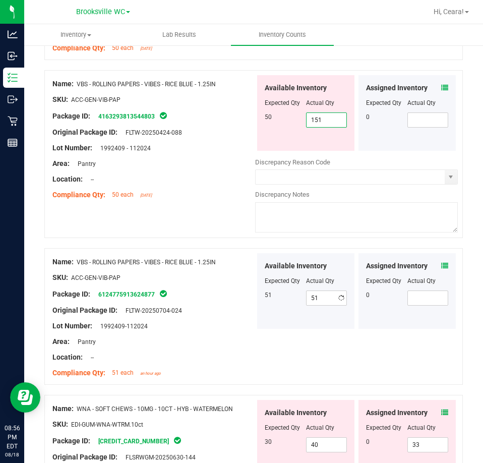
drag, startPoint x: 320, startPoint y: 120, endPoint x: 269, endPoint y: 123, distance: 50.5
click at [271, 123] on div "50 151 151" at bounding box center [306, 119] width 82 height 15
type input "50"
click at [227, 138] on div at bounding box center [153, 140] width 203 height 5
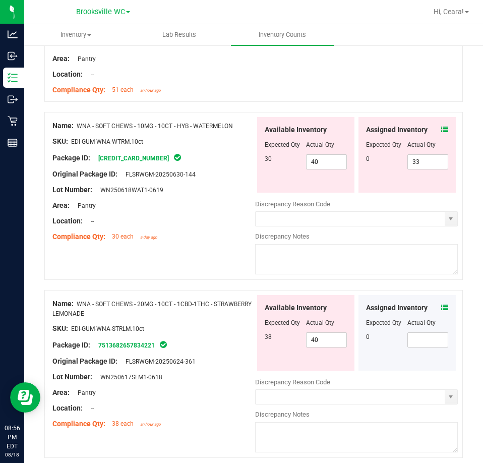
scroll to position [1765, 0]
click at [441, 126] on icon at bounding box center [444, 129] width 7 height 7
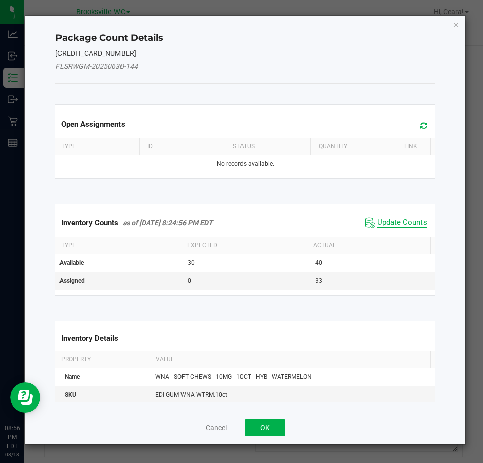
click at [396, 223] on span "Update Counts" at bounding box center [402, 223] width 50 height 10
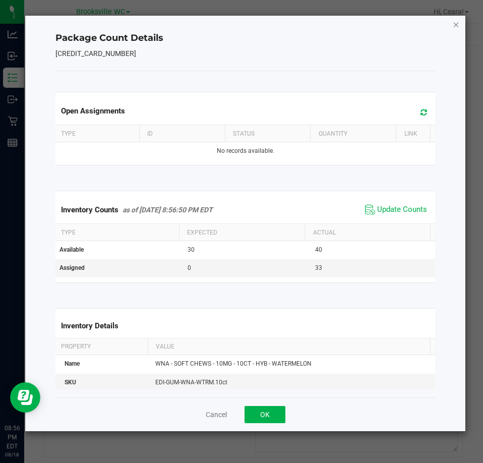
click at [455, 22] on icon "Close" at bounding box center [456, 24] width 7 height 12
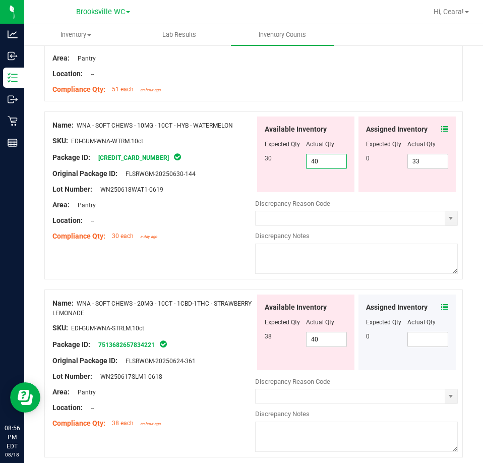
drag, startPoint x: 319, startPoint y: 160, endPoint x: 259, endPoint y: 160, distance: 60.0
click at [259, 160] on div "Available Inventory Expected Qty Actual Qty 30 40 40" at bounding box center [305, 155] width 97 height 76
type input "30"
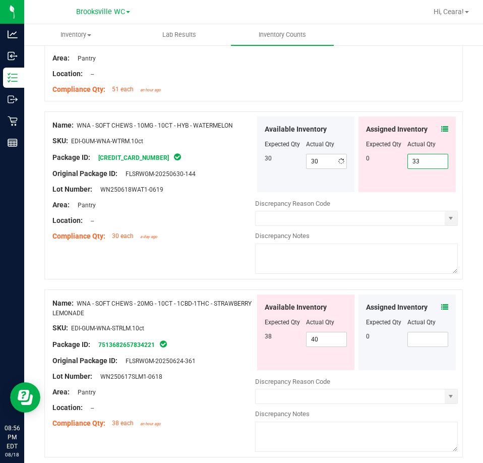
drag, startPoint x: 382, startPoint y: 164, endPoint x: 317, endPoint y: 169, distance: 65.2
click at [321, 167] on div "Available Inventory Expected Qty Actual Qty 30 30 30 33 33" at bounding box center [356, 155] width 203 height 76
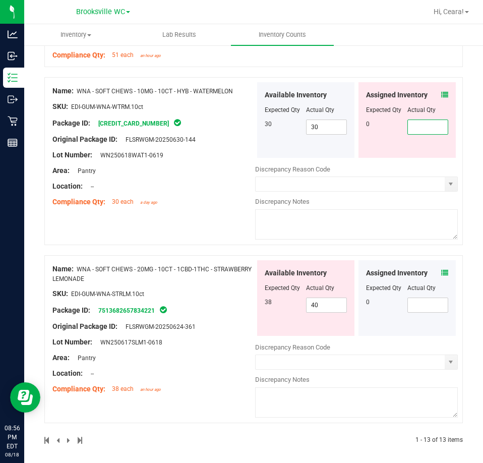
click at [238, 288] on div "SKU: EDI-GUM-WNA-STRLM.10ct" at bounding box center [153, 293] width 203 height 11
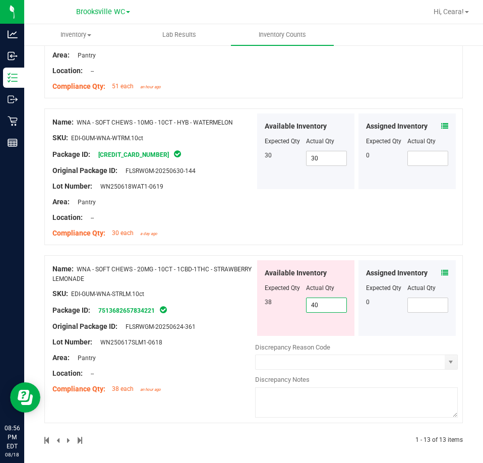
drag, startPoint x: 327, startPoint y: 304, endPoint x: 225, endPoint y: 297, distance: 102.1
click at [225, 297] on div "Name: WNA - SOFT CHEWS - 20MG - 10CT - 1CBD-1THC - STRAWBERRY LEMONADE SKU: EDI…" at bounding box center [253, 339] width 419 height 168
type input "38"
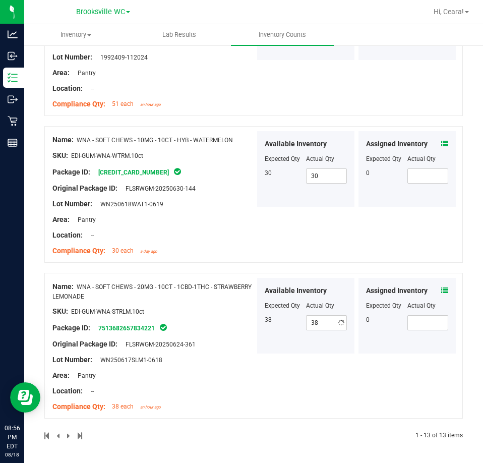
click at [222, 296] on div "Name: WNA - SOFT CHEWS - 20MG - 10CT - 1CBD-1THC - STRAWBERRY LEMONADE SKU: EDI…" at bounding box center [153, 347] width 203 height 138
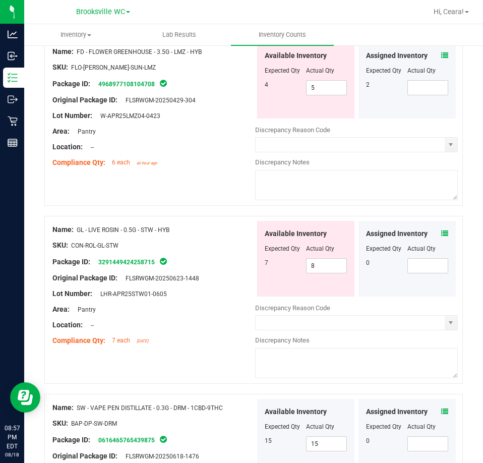
scroll to position [0, 0]
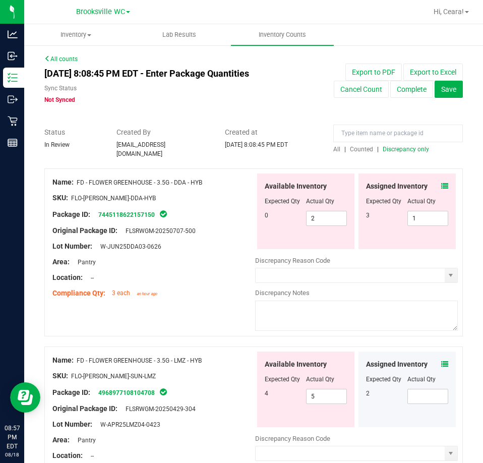
click at [398, 148] on span "Discrepancy only" at bounding box center [406, 149] width 46 height 7
click at [445, 268] on span "select" at bounding box center [451, 275] width 13 height 14
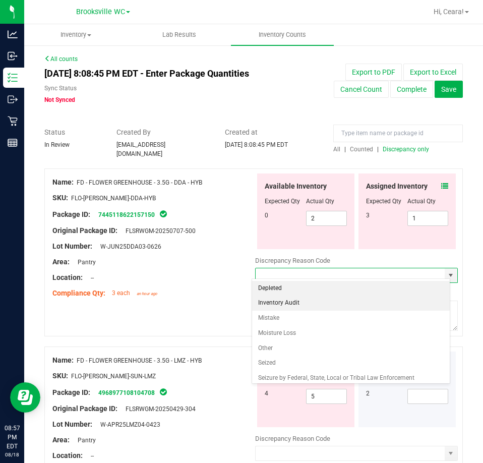
drag, startPoint x: 301, startPoint y: 302, endPoint x: 298, endPoint y: 316, distance: 14.4
click at [301, 303] on li "Inventory Audit" at bounding box center [351, 303] width 198 height 15
type input "Inventory Audit"
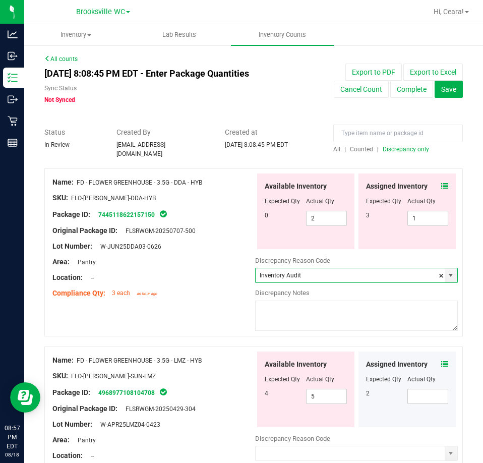
click at [298, 318] on textarea at bounding box center [356, 316] width 203 height 30
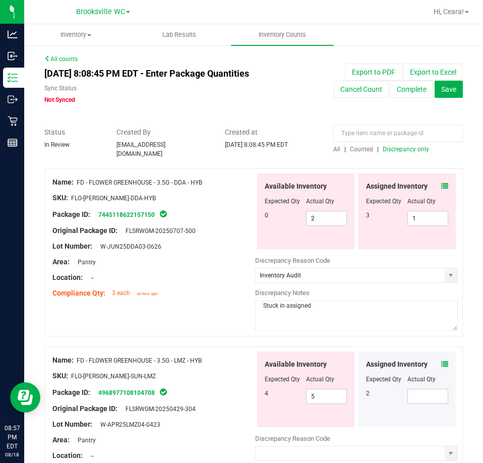
type textarea "Stuck in assigned"
click at [207, 319] on div "Name: FD - FLOWER GREENHOUSE - 3.5G - DDA - HYB SKU: FLO-[PERSON_NAME]-DDA-HYB …" at bounding box center [253, 252] width 419 height 168
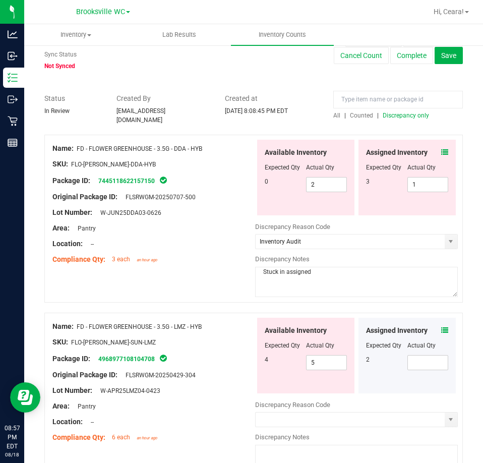
scroll to position [101, 0]
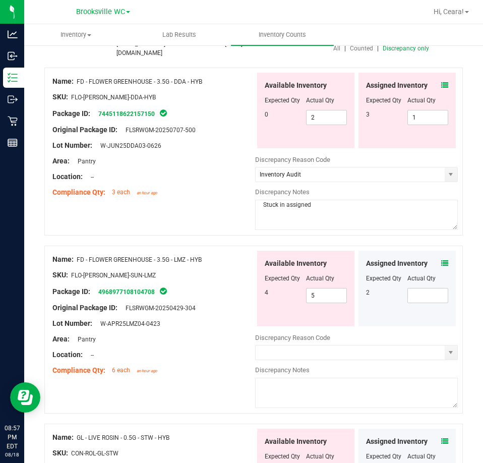
drag, startPoint x: 212, startPoint y: 252, endPoint x: 78, endPoint y: 257, distance: 134.2
click at [78, 257] on div "Name: FD - FLOWER GREENHOUSE - 3.5G - LMZ - HYB" at bounding box center [153, 259] width 203 height 11
copy span "FD - FLOWER GREENHOUSE - 3.5G - LMZ - HYB"
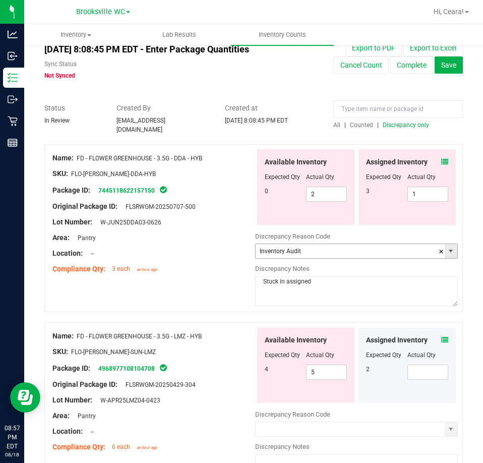
scroll to position [0, 0]
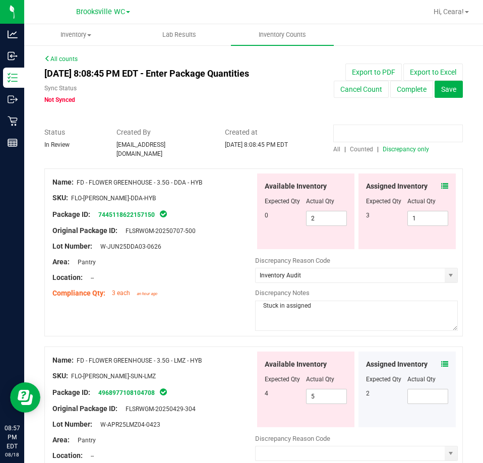
click at [381, 127] on input at bounding box center [398, 134] width 130 height 18
paste input "FD - FLOWER GREENHOUSE - 3.5G - LMZ - HYB"
type input "FD - FLOWER GREENHOUSE - 3.5G - LMZ - HYB"
click at [333, 145] on div "All | Counted | Discrepancy only" at bounding box center [398, 149] width 130 height 9
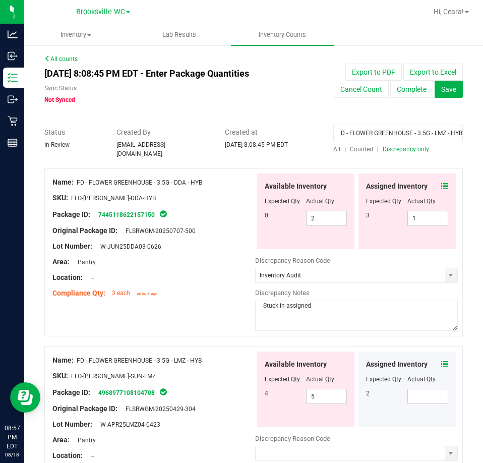
scroll to position [0, 0]
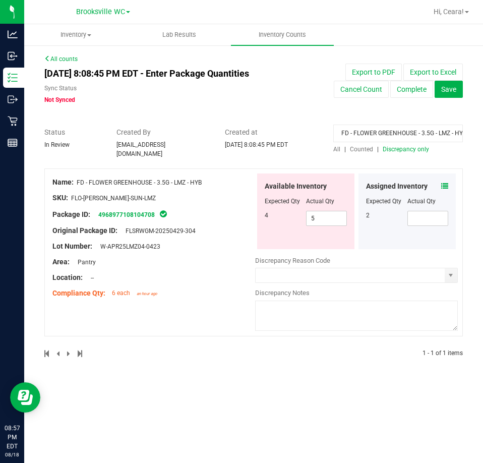
click at [333, 149] on span "All" at bounding box center [336, 149] width 7 height 7
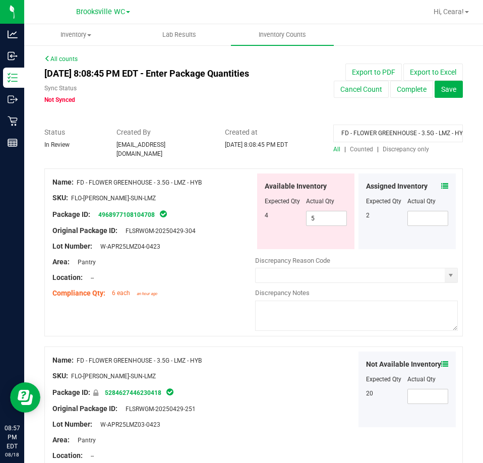
click at [441, 181] on span at bounding box center [444, 186] width 7 height 11
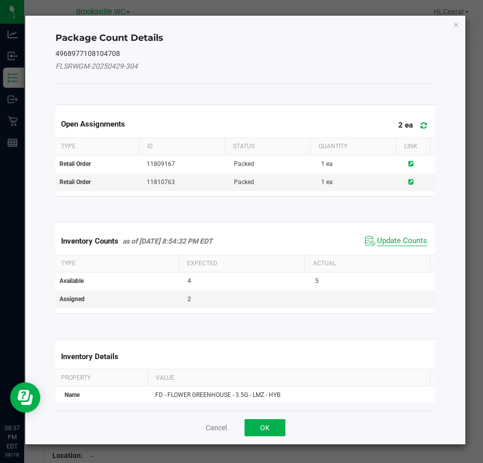
click at [389, 238] on span "Update Counts" at bounding box center [402, 241] width 50 height 10
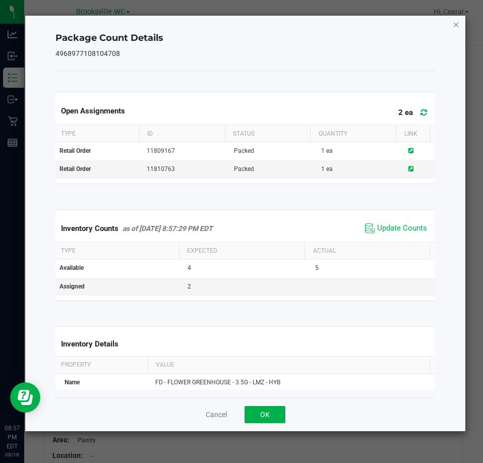
click at [455, 28] on icon "Close" at bounding box center [456, 24] width 7 height 12
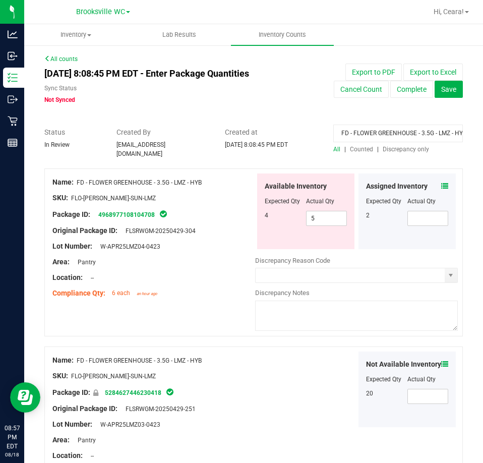
click at [395, 125] on input "FD - FLOWER GREENHOUSE - 3.5G - LMZ - HYB" at bounding box center [398, 134] width 130 height 18
drag, startPoint x: 412, startPoint y: 149, endPoint x: 163, endPoint y: 200, distance: 254.2
click at [412, 149] on span "Discrepancy only" at bounding box center [406, 149] width 46 height 7
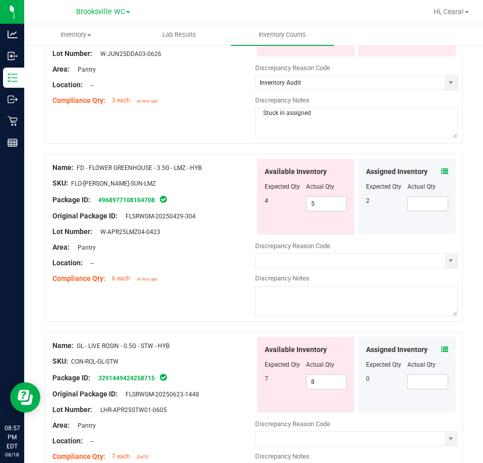
scroll to position [202, 0]
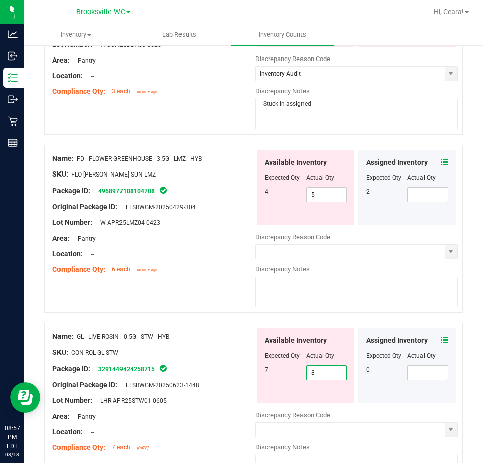
drag, startPoint x: 322, startPoint y: 365, endPoint x: 261, endPoint y: 345, distance: 63.6
click at [273, 365] on div "7 8 8" at bounding box center [306, 372] width 82 height 15
type input "7"
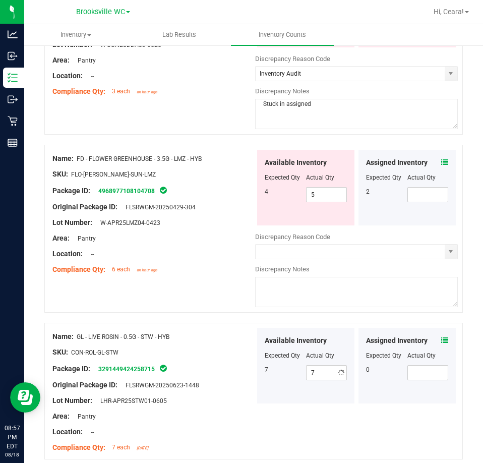
click at [219, 272] on div "Name: FD - FLOWER GREENHOUSE - 3.5G - LMZ - HYB SKU: FLO-[PERSON_NAME]-SUN-LMZ …" at bounding box center [153, 214] width 203 height 129
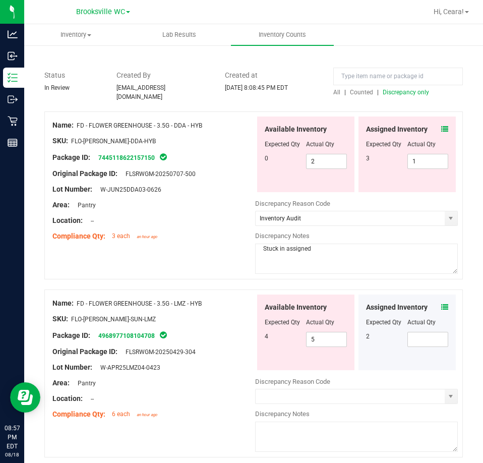
scroll to position [0, 0]
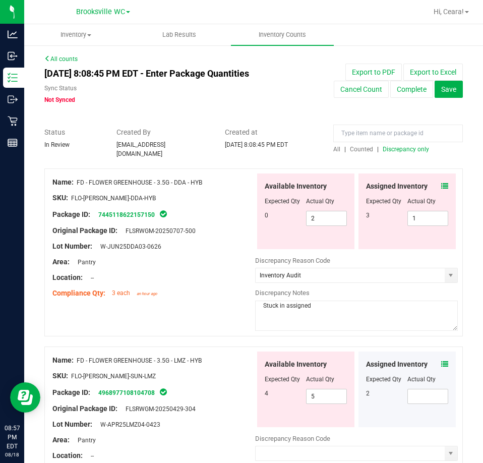
click at [417, 151] on span "Discrepancy only" at bounding box center [406, 149] width 46 height 7
click at [441, 183] on icon at bounding box center [444, 186] width 7 height 7
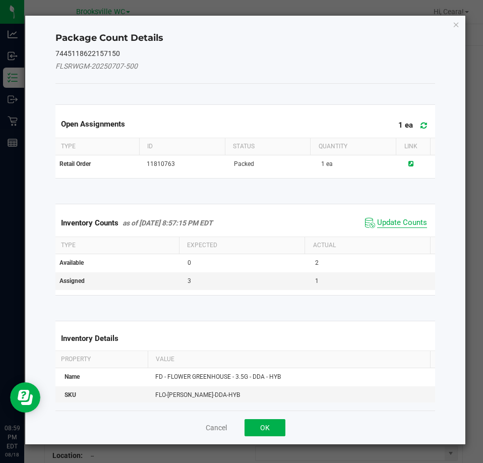
click at [402, 226] on span "Update Counts" at bounding box center [402, 223] width 50 height 10
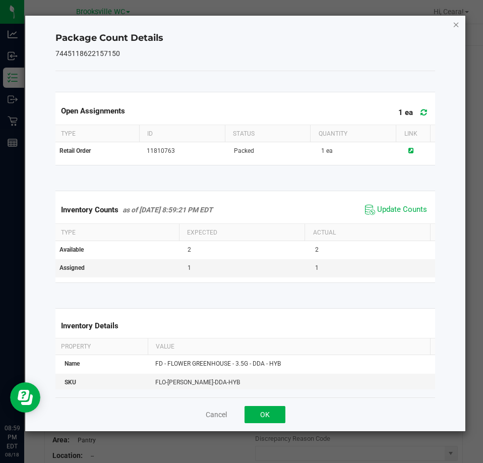
click at [454, 22] on icon "Close" at bounding box center [456, 24] width 7 height 12
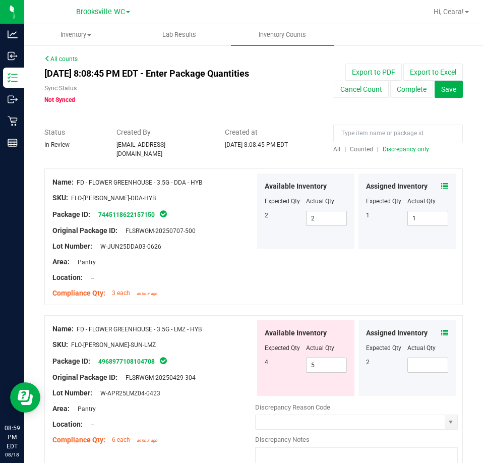
click at [441, 330] on div "Assigned Inventory Expected Qty Actual Qty 2" at bounding box center [407, 358] width 97 height 76
click at [440, 329] on div "Assigned Inventory Expected Qty Actual Qty 2" at bounding box center [407, 358] width 97 height 76
click at [441, 329] on icon at bounding box center [444, 332] width 7 height 7
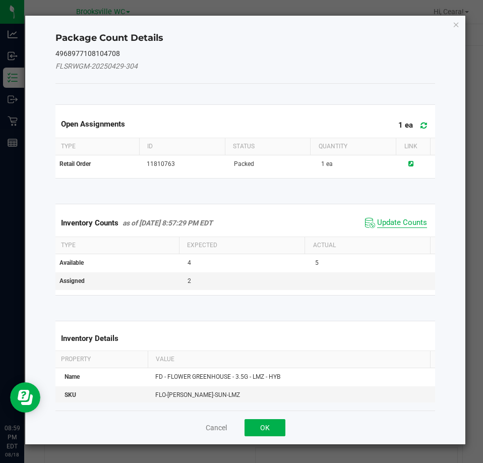
click at [402, 223] on span "Update Counts" at bounding box center [402, 223] width 50 height 10
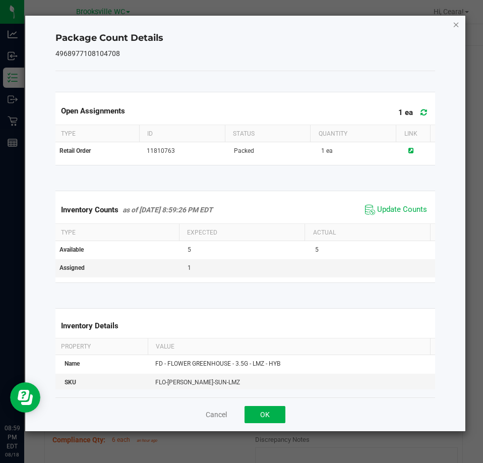
click at [459, 25] on icon "Close" at bounding box center [456, 24] width 7 height 12
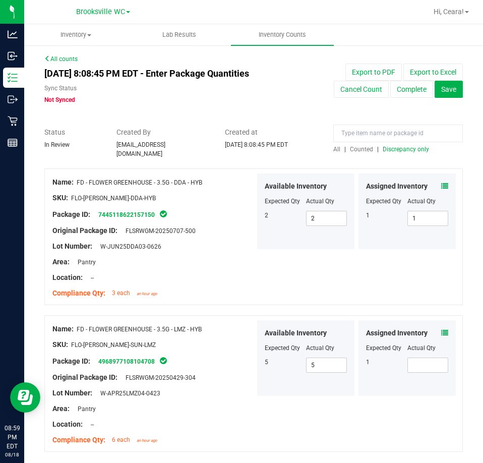
click at [415, 150] on span "Discrepancy only" at bounding box center [406, 149] width 46 height 7
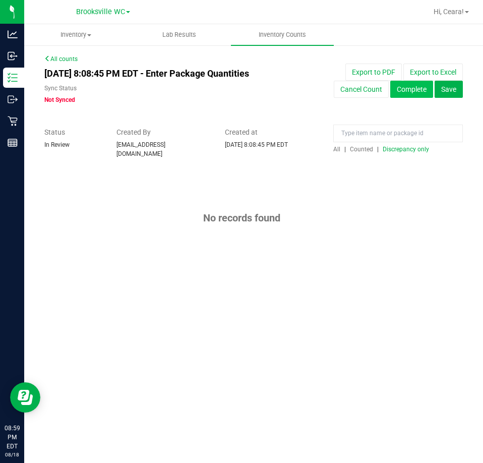
click at [409, 89] on button "Complete" at bounding box center [411, 89] width 43 height 17
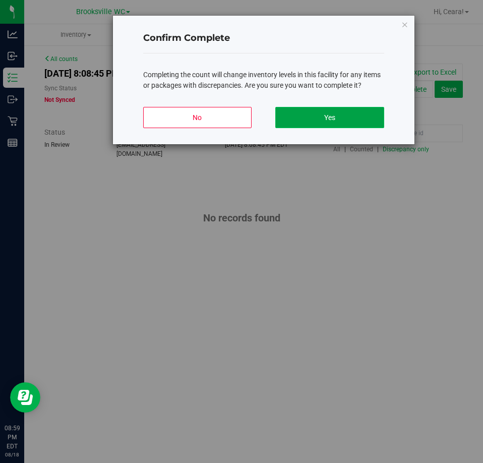
click at [340, 116] on button "Yes" at bounding box center [329, 117] width 108 height 21
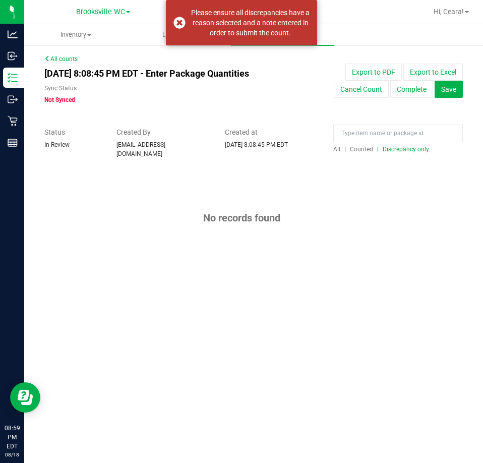
click at [293, 81] on div "Export to PDF Export to Excel Cancel Count Complete Save" at bounding box center [380, 81] width 181 height 34
click at [311, 101] on div "[DATE] 8:08:45 PM EDT - Enter Package Quantities Sync Status Not Synced Export …" at bounding box center [254, 84] width 434 height 41
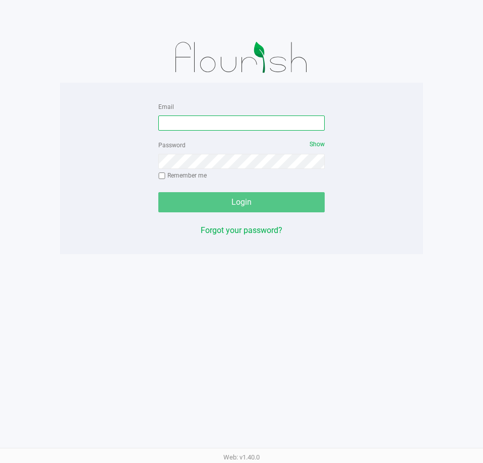
click at [224, 130] on input "Email" at bounding box center [241, 123] width 166 height 15
type input "[EMAIL_ADDRESS][DOMAIN_NAME]"
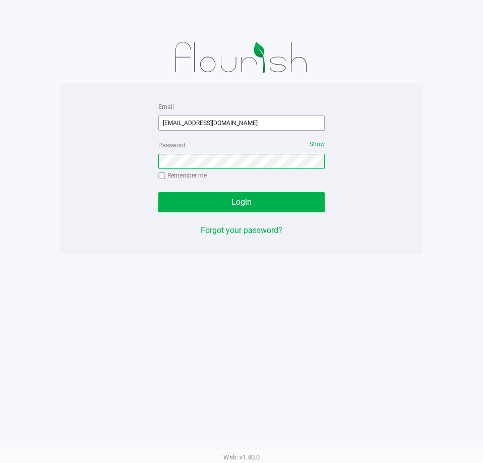
click at [158, 192] on button "Login" at bounding box center [241, 202] width 166 height 20
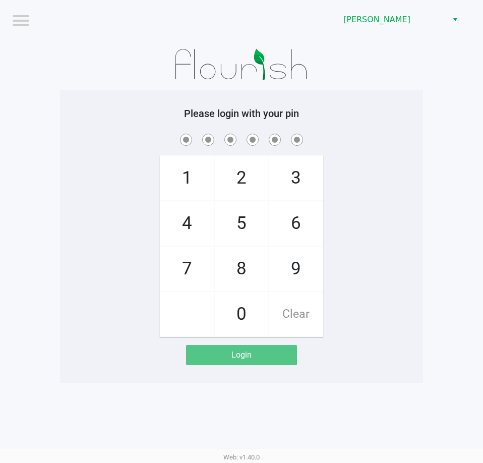
click at [426, 108] on app-pos-login-wrapper "Logout Brandon WC Please login with your pin 1 4 7 2 5 8 0 3 6 9 Clear Login" at bounding box center [241, 191] width 483 height 383
checkbox input "true"
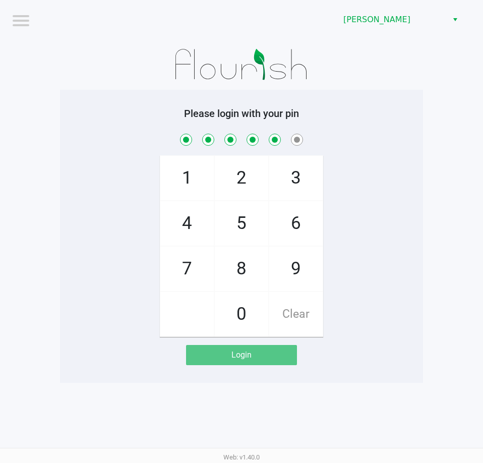
checkbox input "true"
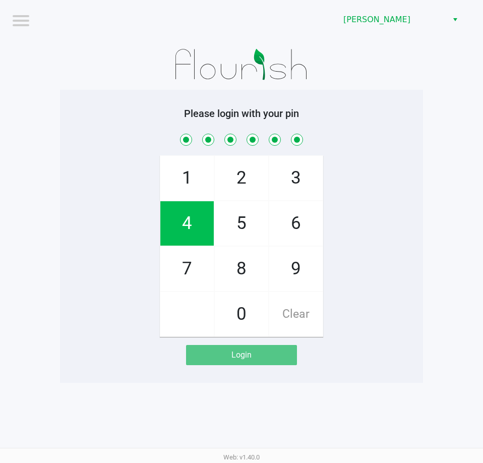
checkbox input "true"
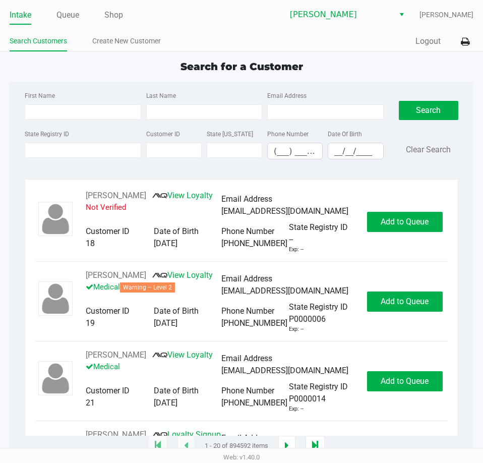
drag, startPoint x: 75, startPoint y: 14, endPoint x: 72, endPoint y: 33, distance: 19.4
click at [75, 14] on link "Queue" at bounding box center [67, 15] width 23 height 14
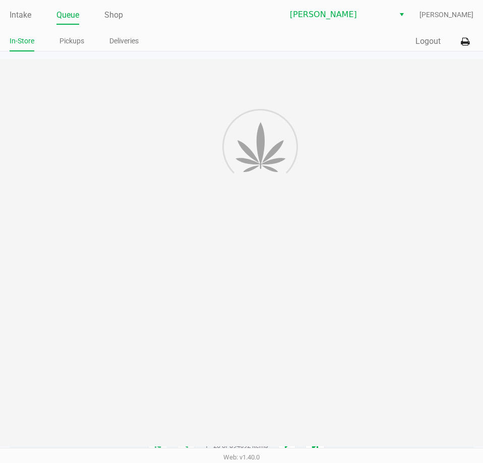
click at [70, 49] on li "Pickups" at bounding box center [72, 43] width 25 height 18
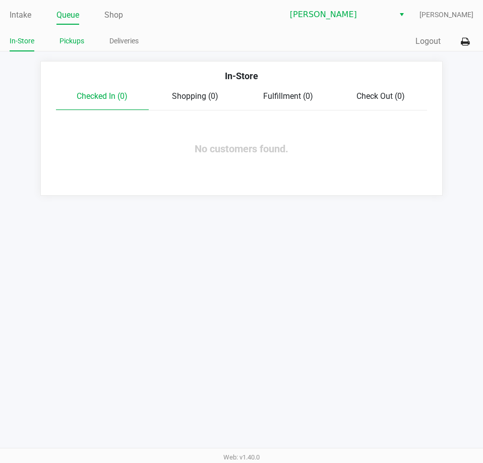
click at [74, 38] on link "Pickups" at bounding box center [72, 41] width 25 height 13
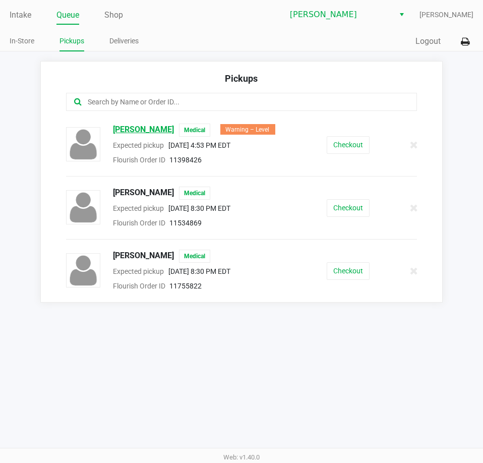
click at [164, 131] on span "LYZBETH NARVAEZ" at bounding box center [143, 130] width 61 height 13
click at [409, 140] on div at bounding box center [409, 144] width 31 height 25
click at [418, 145] on icon at bounding box center [414, 145] width 8 height 8
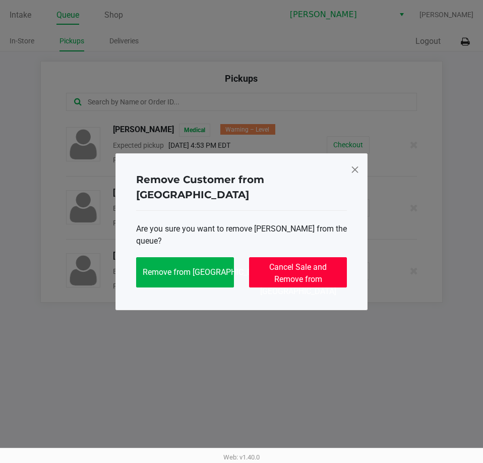
click at [329, 276] on button "Cancel Sale and Remove from Queue" at bounding box center [298, 272] width 98 height 30
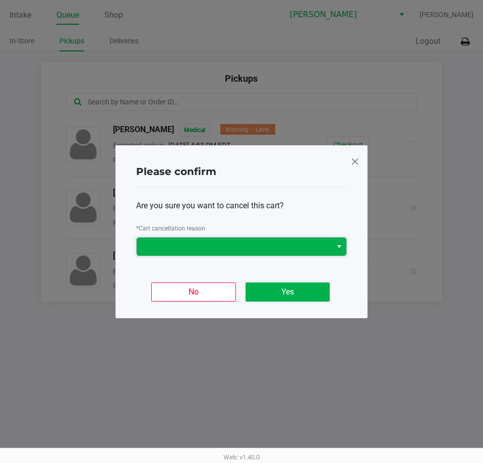
click at [253, 241] on span at bounding box center [234, 247] width 183 height 12
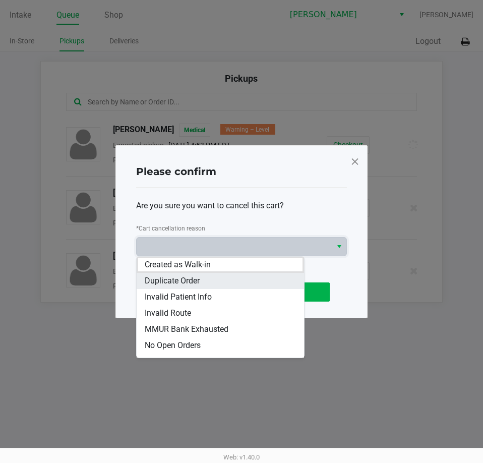
click at [225, 279] on li "Duplicate Order" at bounding box center [220, 281] width 167 height 16
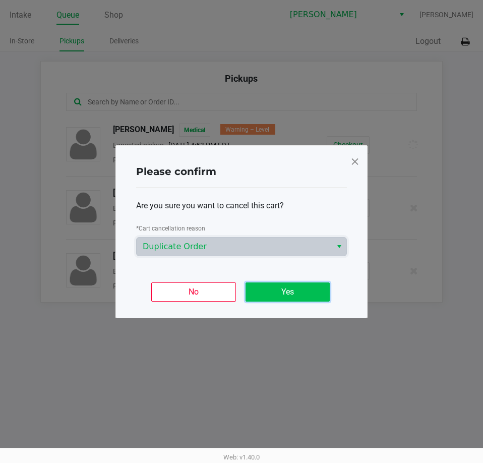
click at [294, 284] on button "Yes" at bounding box center [288, 291] width 84 height 19
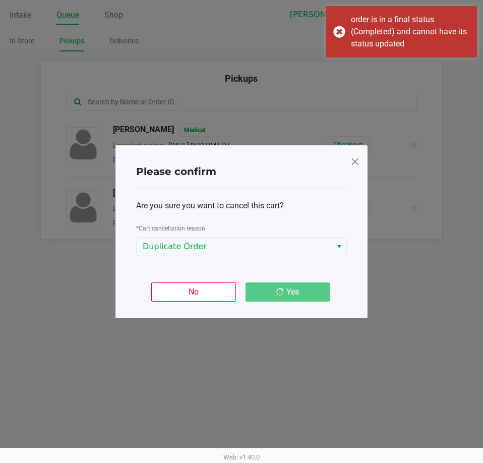
click at [355, 157] on span at bounding box center [355, 161] width 9 height 16
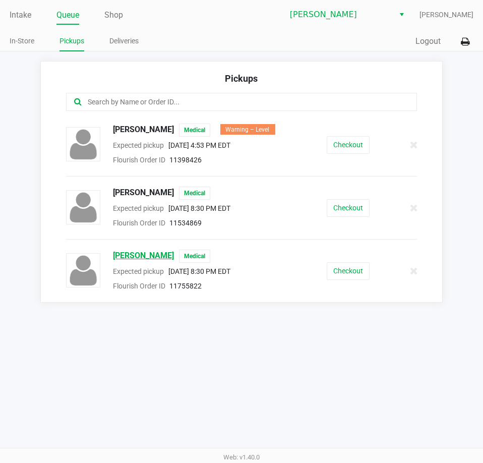
click at [150, 257] on span "Tiffany Brothers" at bounding box center [143, 256] width 61 height 13
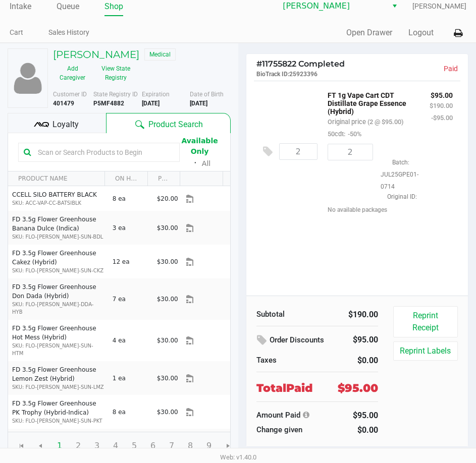
scroll to position [11, 0]
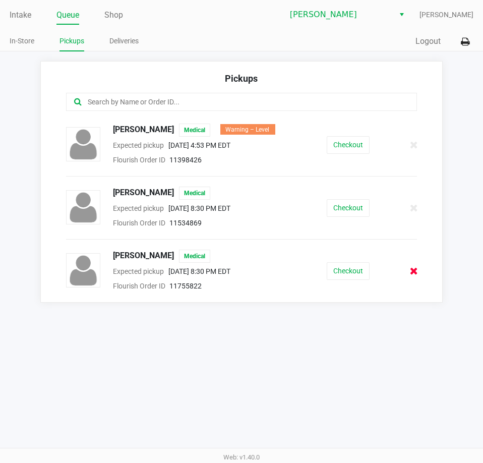
click at [415, 274] on icon at bounding box center [414, 271] width 8 height 8
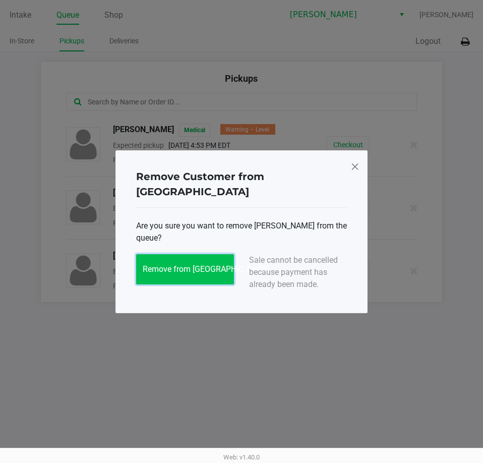
click at [219, 264] on span "Remove from Queue" at bounding box center [206, 269] width 126 height 10
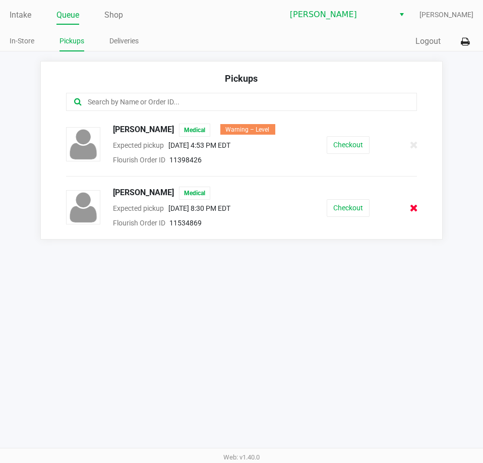
click at [411, 207] on icon at bounding box center [414, 208] width 8 height 8
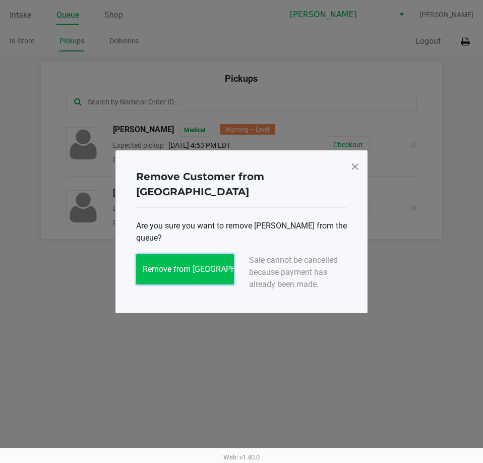
click at [197, 268] on button "Remove from Queue" at bounding box center [185, 269] width 98 height 30
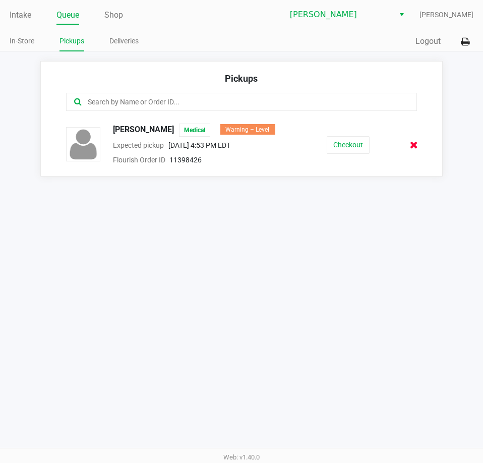
click at [415, 143] on icon at bounding box center [414, 145] width 8 height 8
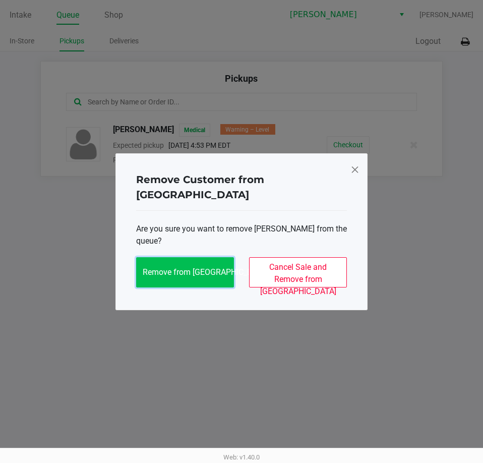
click at [195, 258] on button "Remove from Queue" at bounding box center [185, 272] width 98 height 30
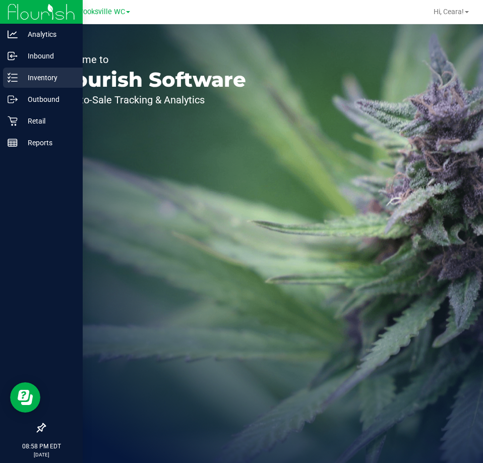
click at [35, 75] on p "Inventory" at bounding box center [48, 78] width 61 height 12
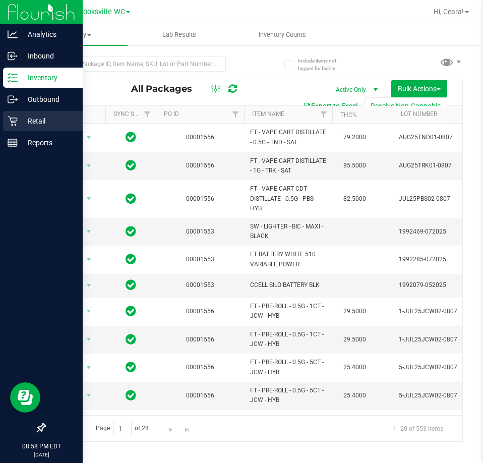
click at [25, 127] on div "Retail" at bounding box center [43, 121] width 80 height 20
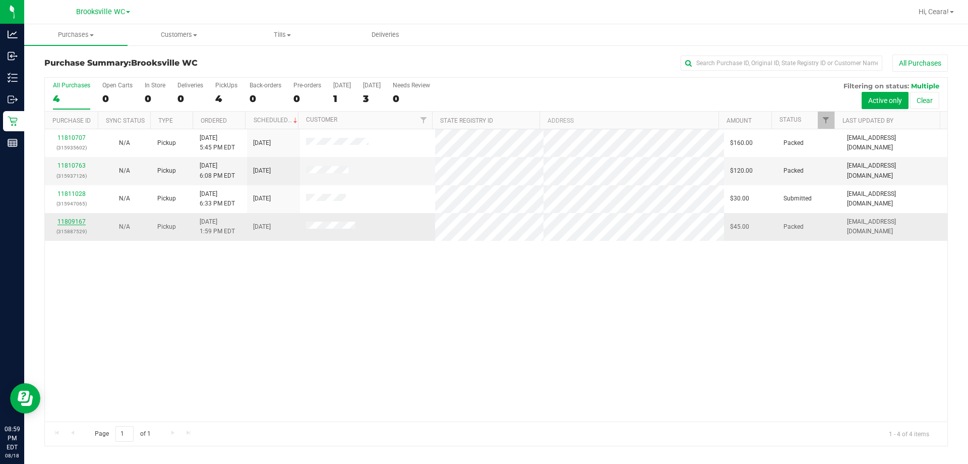
click at [70, 218] on link "11809167" at bounding box center [71, 221] width 28 height 7
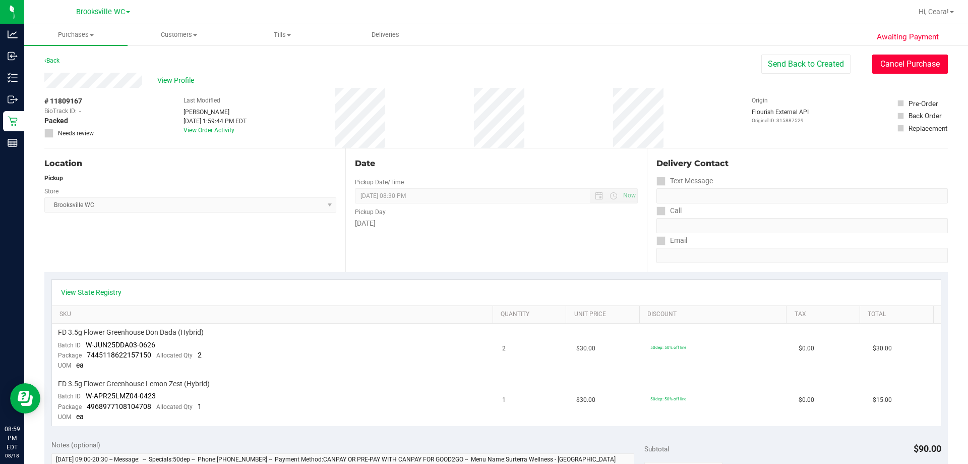
click at [483, 70] on button "Cancel Purchase" at bounding box center [911, 63] width 76 height 19
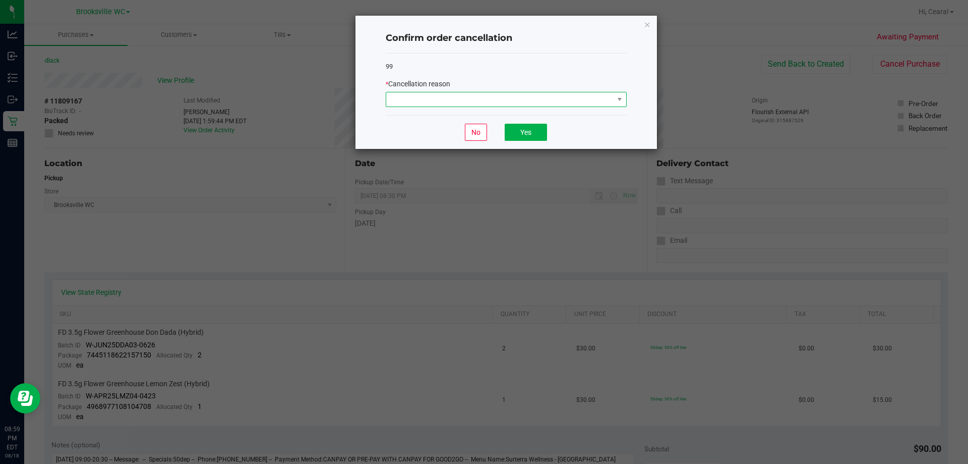
click at [483, 94] on span at bounding box center [499, 99] width 227 height 14
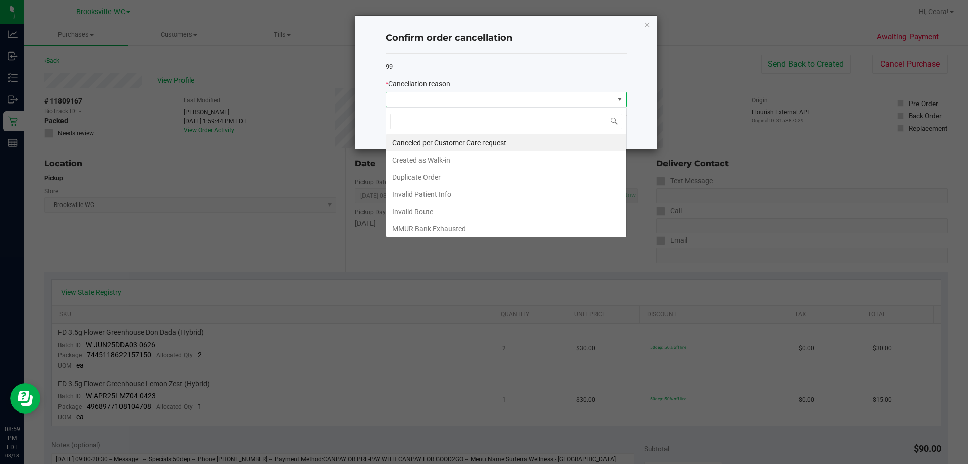
scroll to position [15, 241]
click at [483, 176] on li "Duplicate Order" at bounding box center [506, 176] width 240 height 17
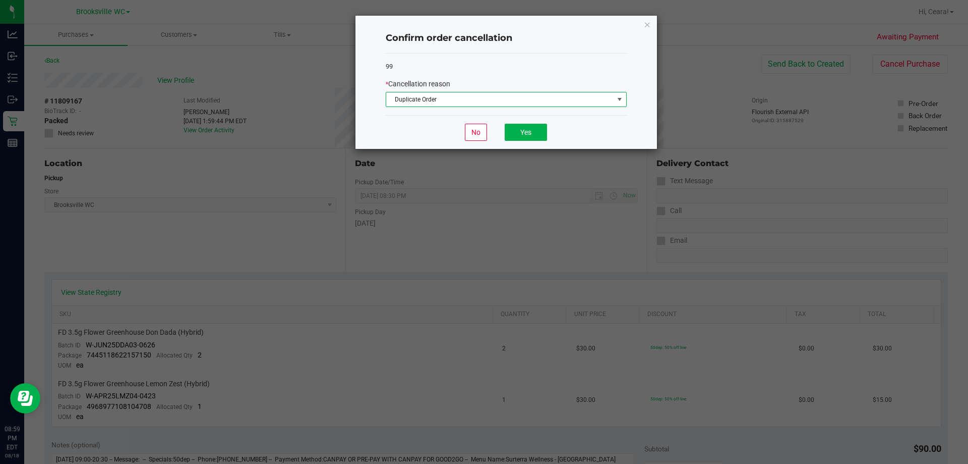
click at [483, 103] on span "Duplicate Order" at bounding box center [499, 99] width 227 height 14
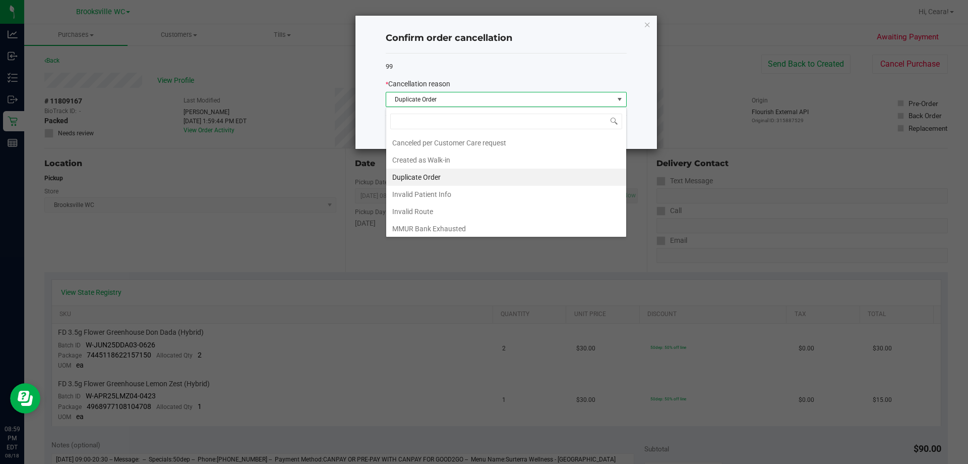
scroll to position [88, 0]
click at [435, 174] on li "No Show" at bounding box center [506, 174] width 240 height 17
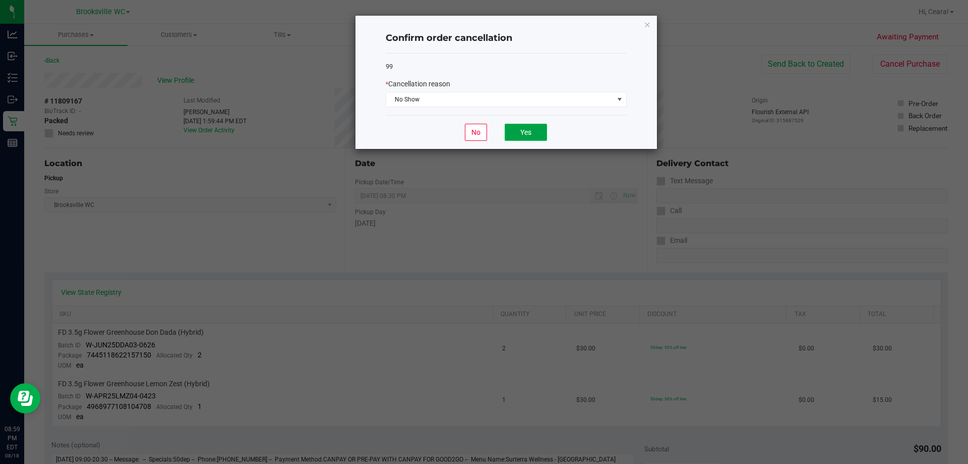
click at [483, 136] on button "Yes" at bounding box center [526, 132] width 42 height 17
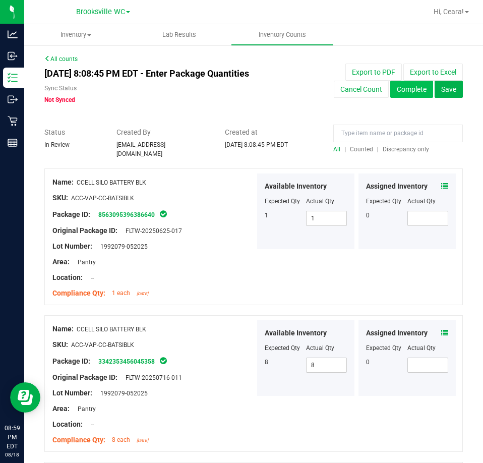
click at [411, 94] on button "Complete" at bounding box center [411, 89] width 43 height 17
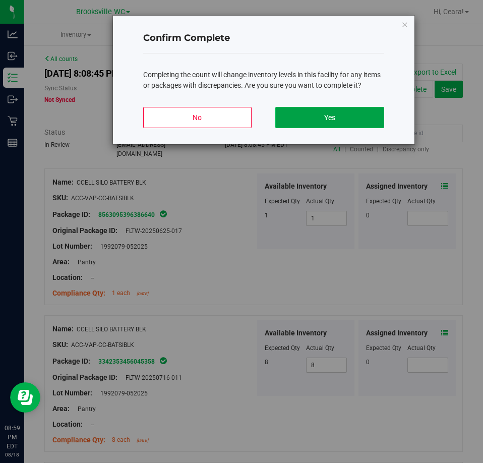
click at [340, 117] on button "Yes" at bounding box center [329, 117] width 108 height 21
